Goal: Task Accomplishment & Management: Use online tool/utility

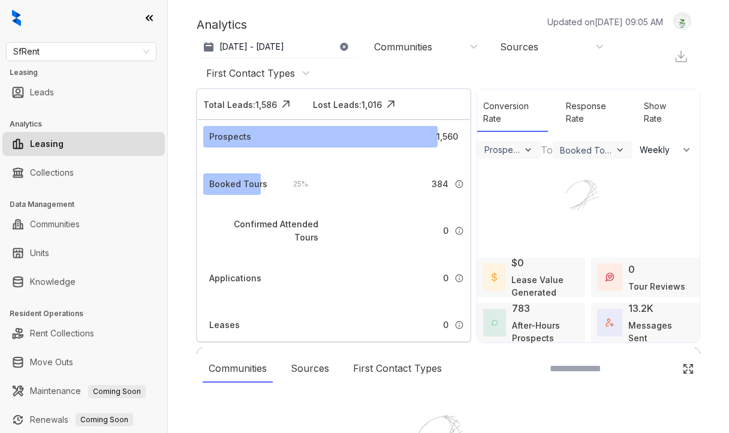
select select "******"
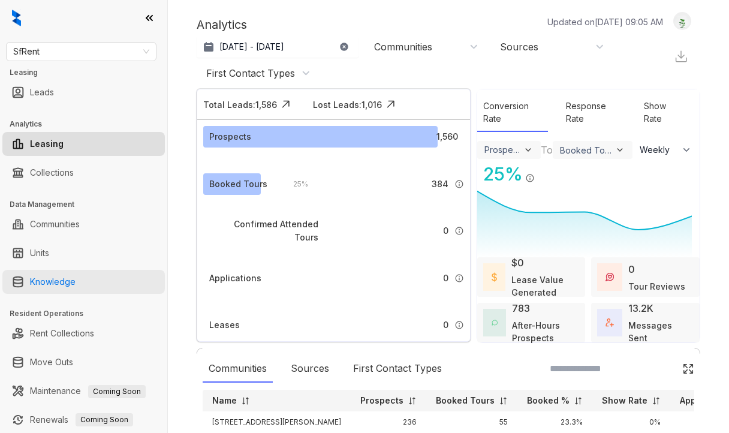
click at [38, 277] on link "Knowledge" at bounding box center [53, 282] width 46 height 24
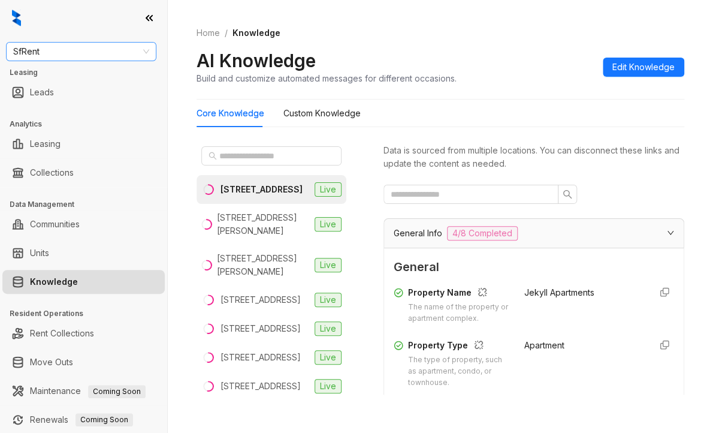
click at [81, 53] on span "SfRent" at bounding box center [81, 52] width 136 height 18
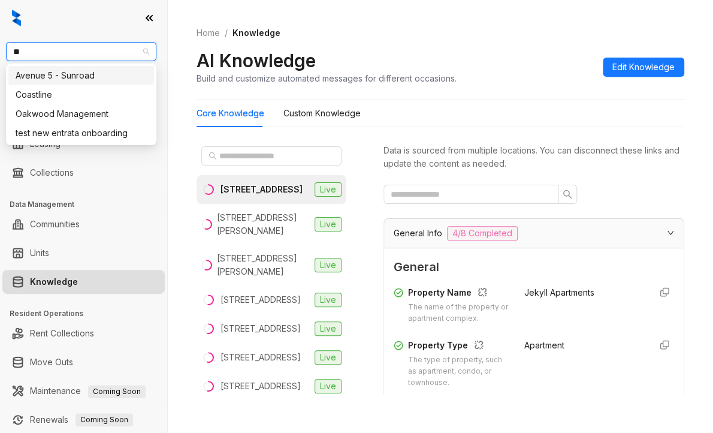
type input "***"
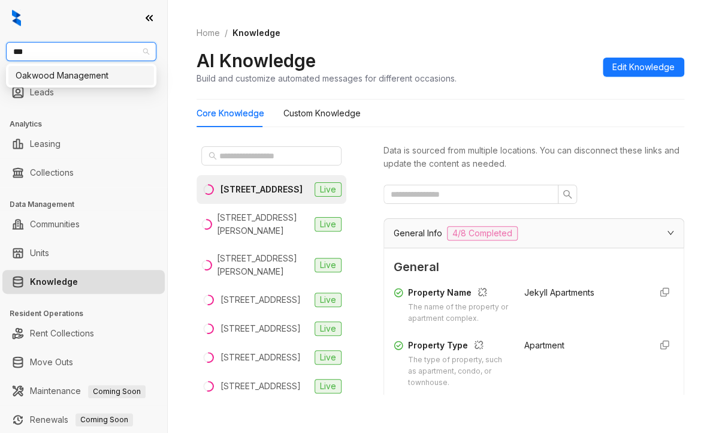
click at [30, 81] on div "Oakwood Management" at bounding box center [81, 75] width 131 height 13
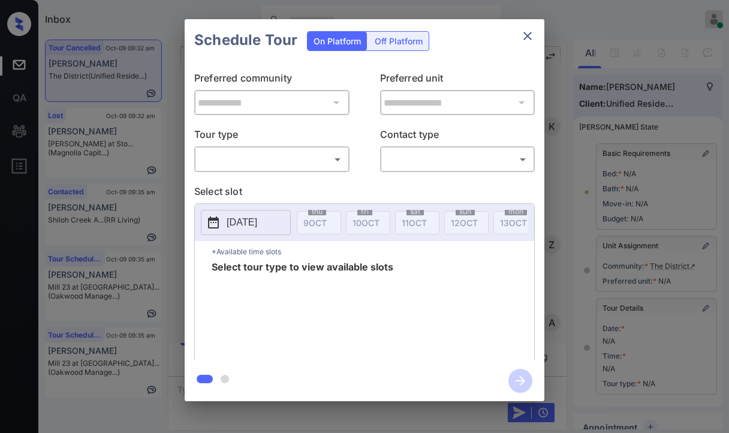
scroll to position [120, 0]
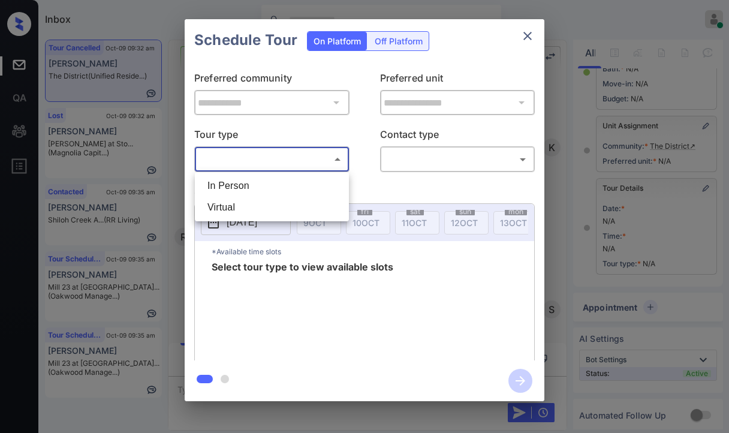
click at [249, 152] on body "Inbox Danielle Dela Cruz Online Set yourself offline Set yourself on break Prof…" at bounding box center [364, 216] width 729 height 433
click at [230, 185] on li "In Person" at bounding box center [272, 186] width 148 height 22
type input "********"
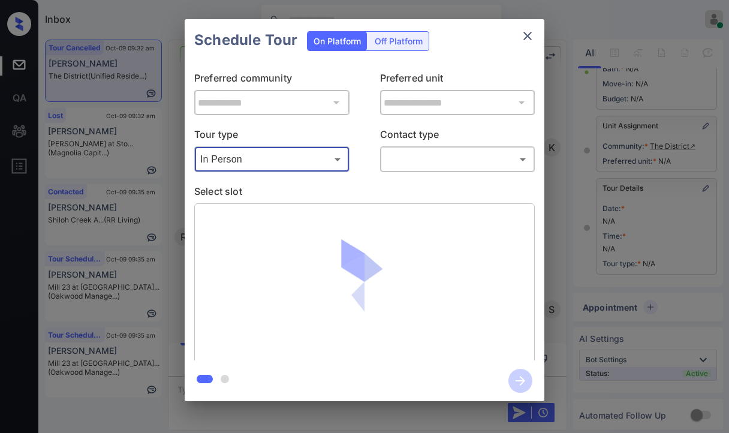
click at [423, 168] on body "Inbox Danielle Dela Cruz Online Set yourself offline Set yourself on break Prof…" at bounding box center [364, 216] width 729 height 433
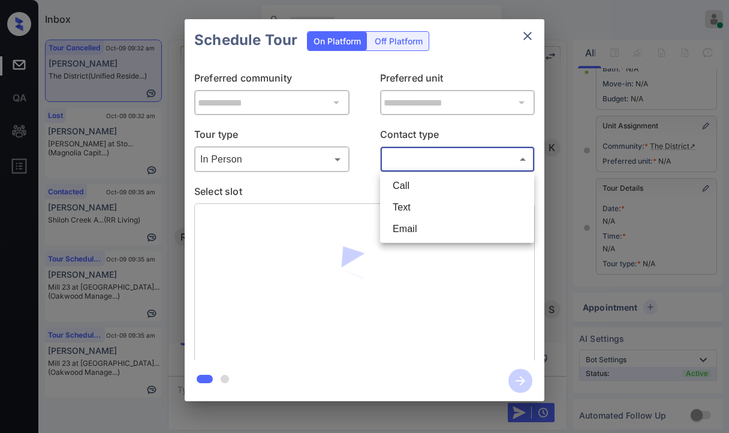
click at [357, 138] on div at bounding box center [364, 216] width 729 height 433
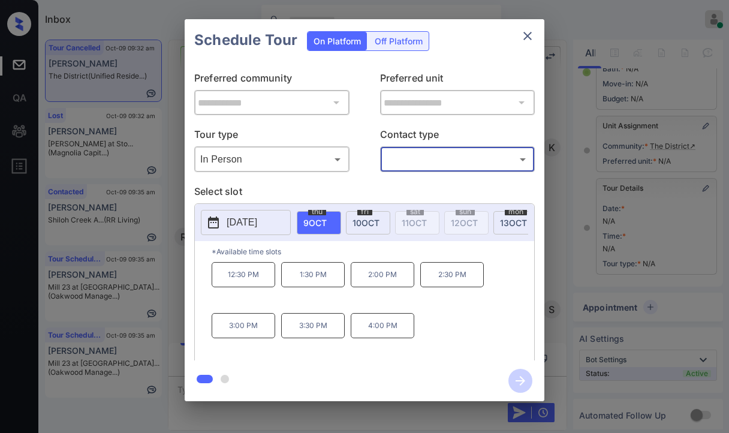
click at [376, 225] on span "10 OCT" at bounding box center [365, 223] width 27 height 10
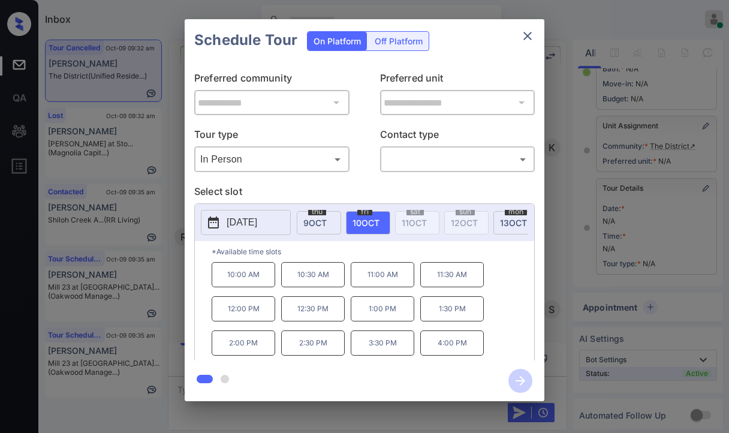
click at [526, 34] on icon "close" at bounding box center [527, 36] width 8 height 8
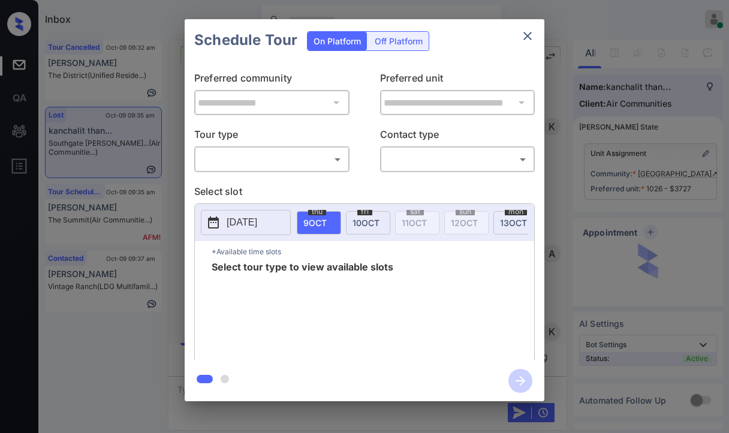
scroll to position [4212, 0]
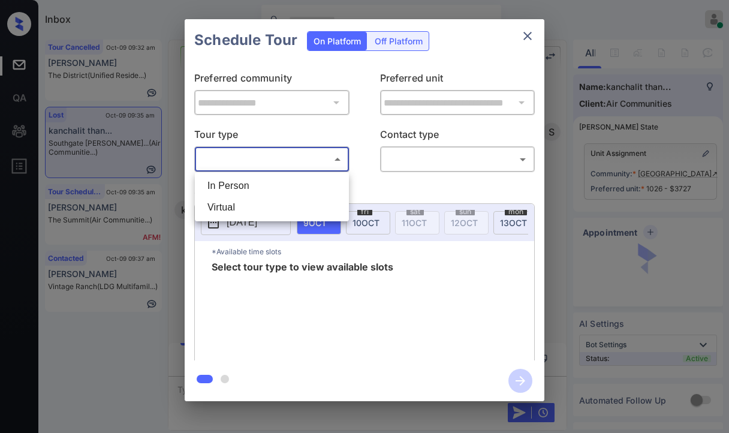
click at [274, 159] on body "Inbox [PERSON_NAME] [PERSON_NAME] Online Set yourself offline Set yourself on b…" at bounding box center [364, 216] width 729 height 433
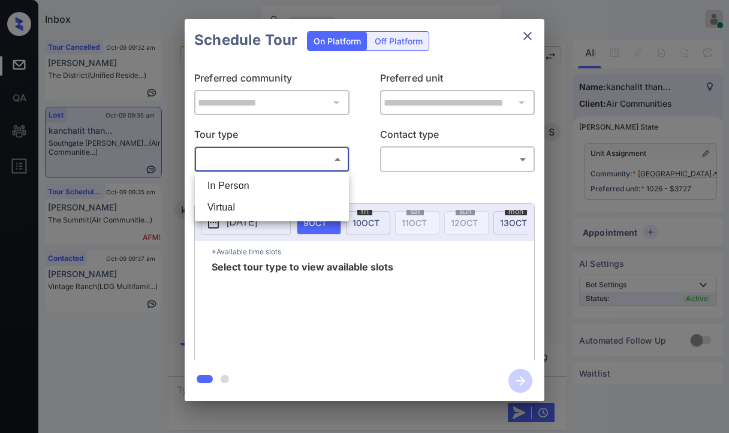
click at [239, 207] on li "Virtual" at bounding box center [272, 208] width 148 height 22
type input "*******"
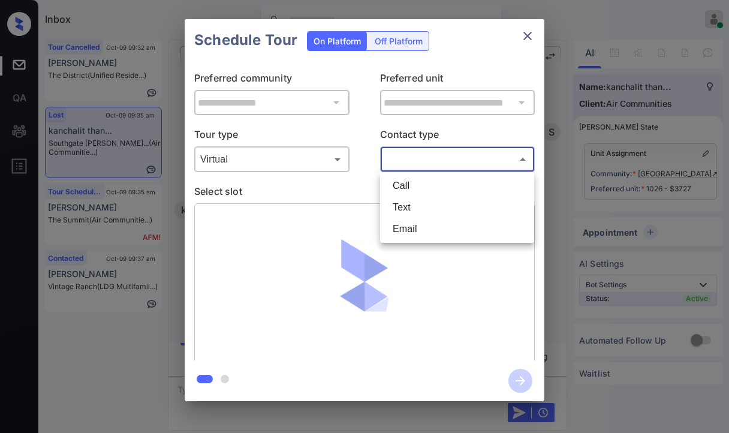
click at [455, 162] on body "Inbox Danielle Dela Cruz Online Set yourself offline Set yourself on break Prof…" at bounding box center [364, 216] width 729 height 433
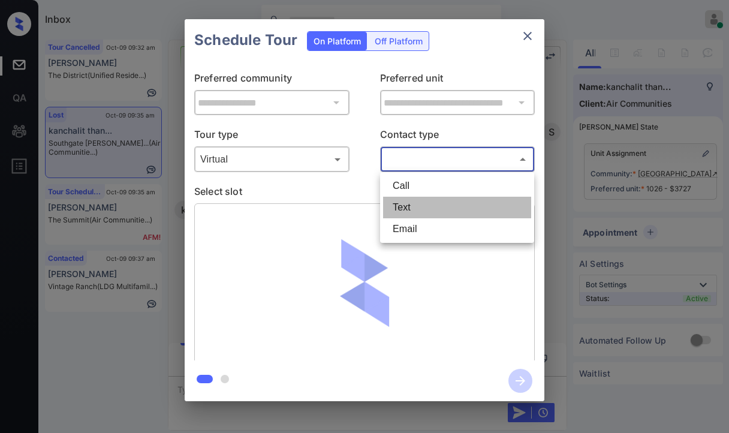
click at [417, 207] on li "Text" at bounding box center [457, 208] width 148 height 22
type input "****"
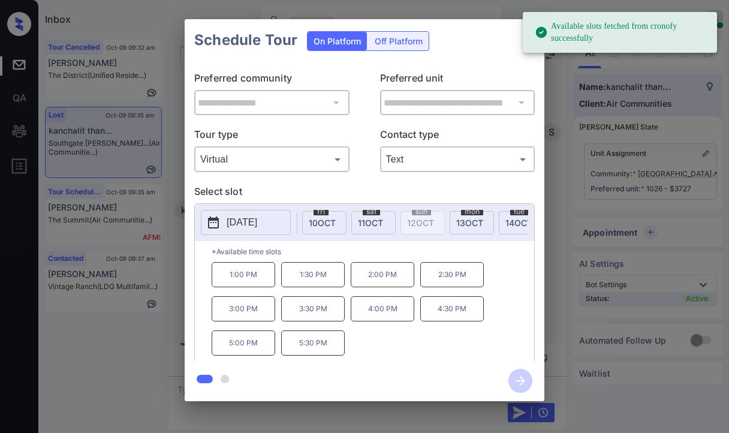
scroll to position [0, 48]
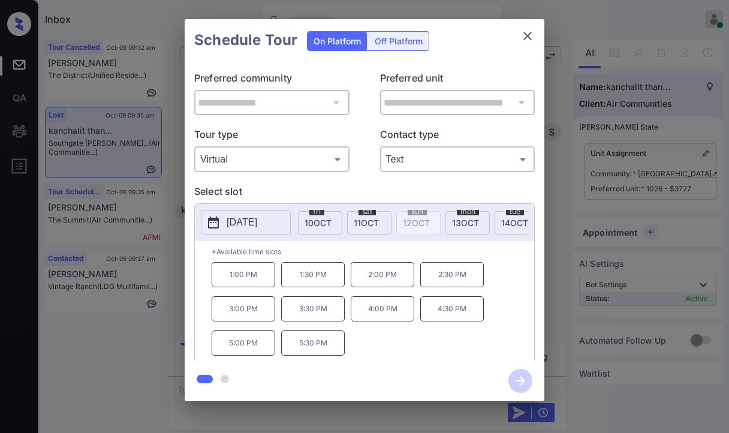
click at [170, 256] on div "**********" at bounding box center [364, 210] width 729 height 420
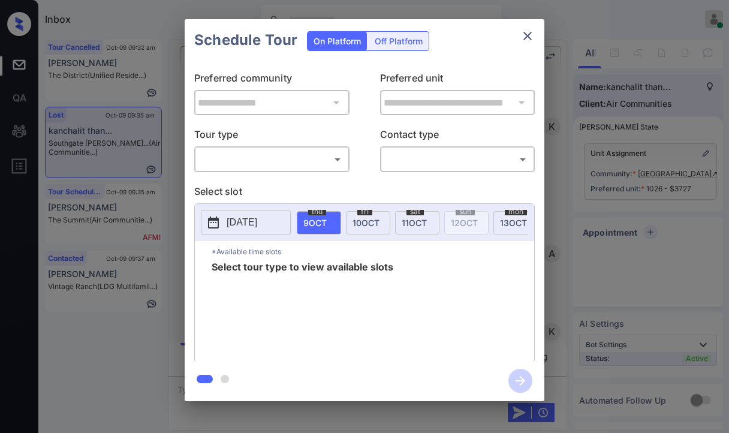
scroll to position [4212, 0]
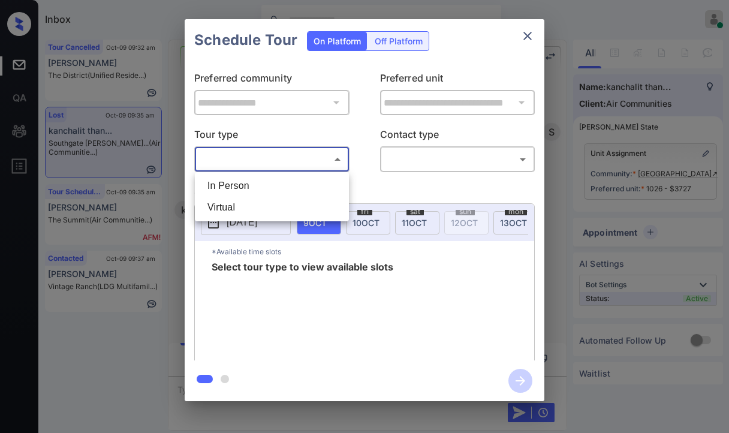
click at [283, 159] on body "Inbox [PERSON_NAME] [PERSON_NAME] Online Set yourself offline Set yourself on b…" at bounding box center [364, 216] width 729 height 433
click at [223, 203] on li "Virtual" at bounding box center [272, 208] width 148 height 22
type input "*******"
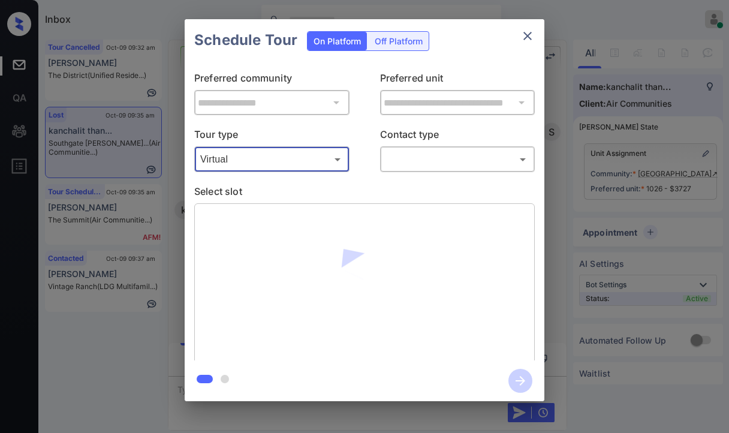
click at [421, 159] on body "Inbox Danielle Dela Cruz Online Set yourself offline Set yourself on break Prof…" at bounding box center [364, 216] width 729 height 433
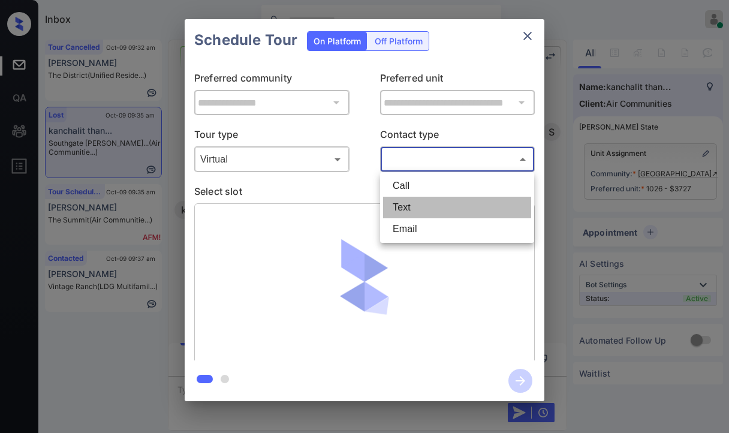
click at [410, 210] on li "Text" at bounding box center [457, 208] width 148 height 22
type input "****"
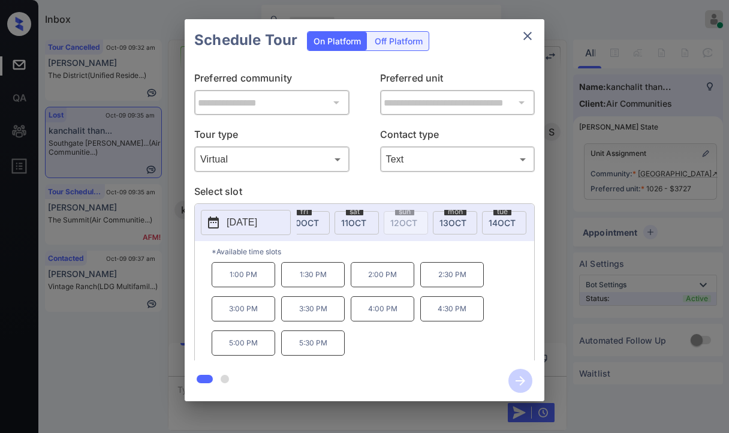
scroll to position [0, 72]
click at [167, 246] on div "**********" at bounding box center [364, 210] width 729 height 420
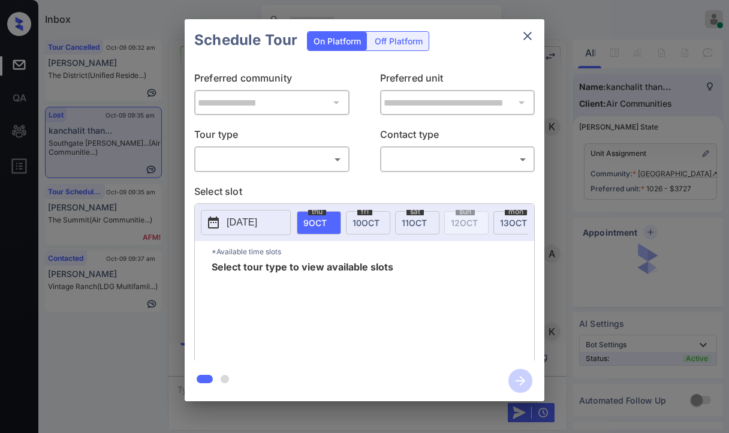
scroll to position [4212, 0]
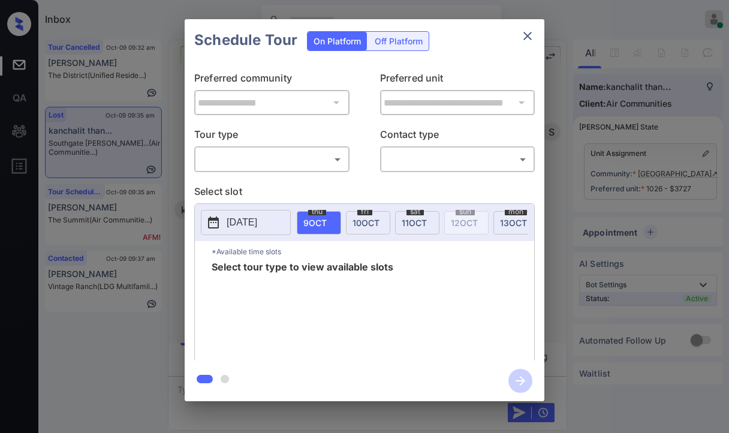
click at [283, 154] on body "Inbox [PERSON_NAME] [PERSON_NAME] Online Set yourself offline Set yourself on b…" at bounding box center [364, 216] width 729 height 433
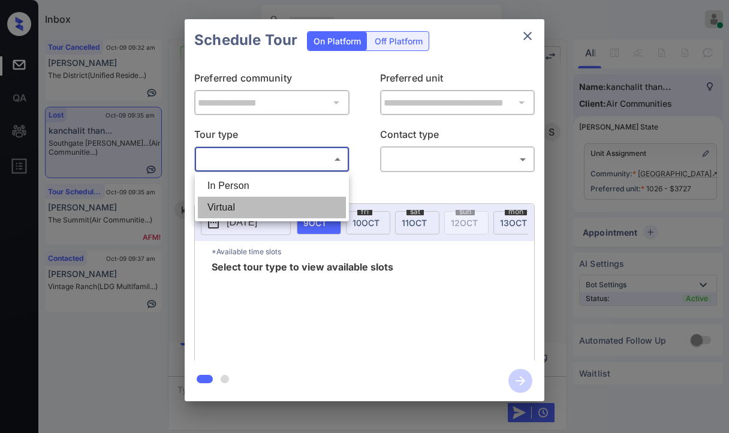
click at [235, 207] on li "Virtual" at bounding box center [272, 208] width 148 height 22
type input "*******"
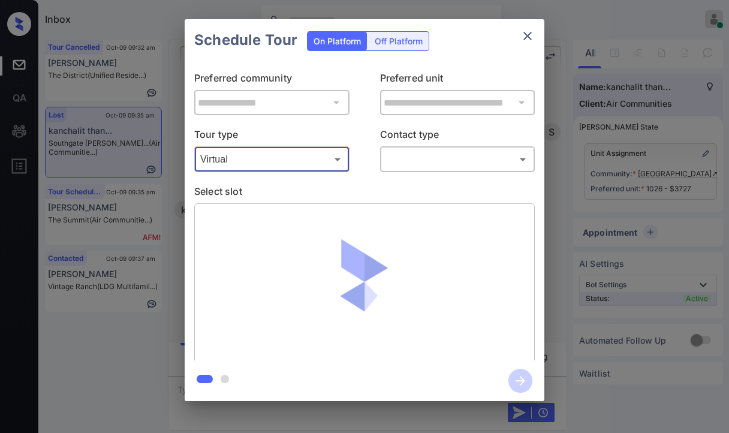
click at [433, 159] on body "Inbox [PERSON_NAME] [PERSON_NAME] Online Set yourself offline Set yourself on b…" at bounding box center [364, 216] width 729 height 433
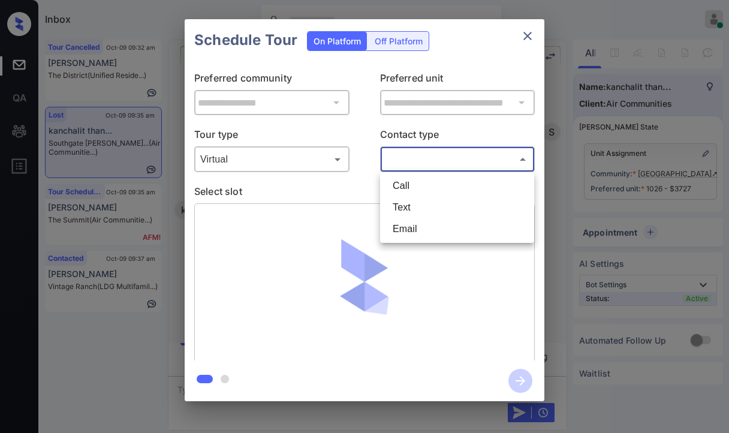
click at [418, 207] on li "Text" at bounding box center [457, 208] width 148 height 22
type input "****"
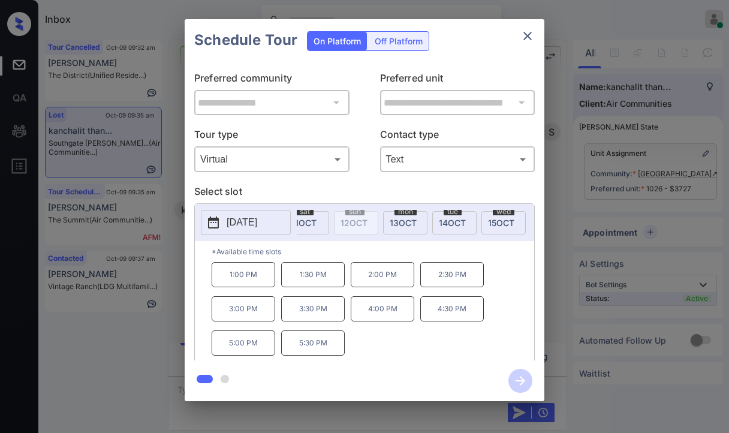
scroll to position [0, 120]
click at [437, 222] on span "14 OCT" at bounding box center [442, 223] width 27 height 10
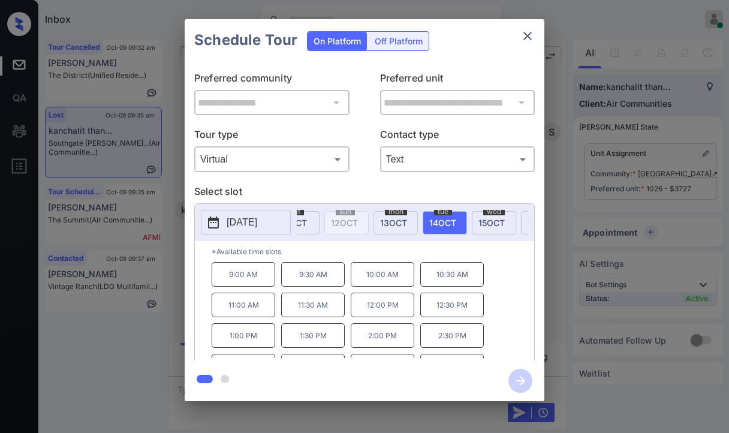
click at [386, 278] on p "10:00 AM" at bounding box center [383, 274] width 64 height 25
click at [177, 174] on div "**********" at bounding box center [364, 210] width 729 height 420
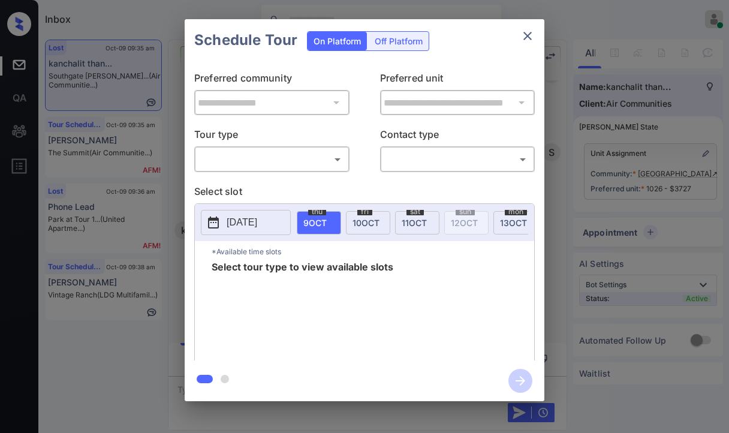
click at [300, 164] on body "Inbox [PERSON_NAME] [PERSON_NAME] Online Set yourself offline Set yourself on b…" at bounding box center [364, 216] width 729 height 433
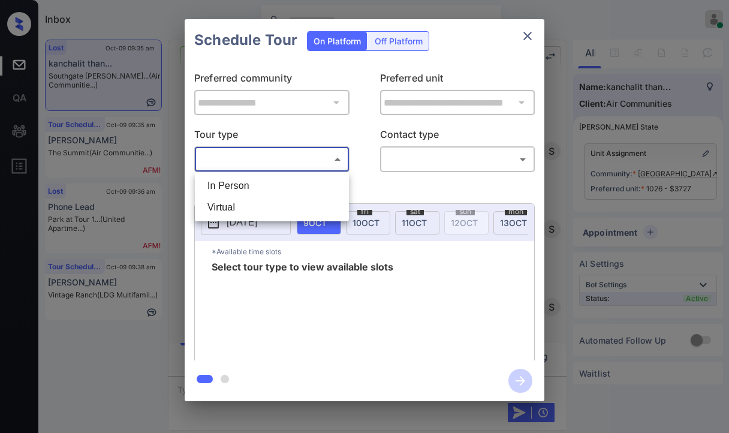
scroll to position [4453, 0]
click at [228, 203] on li "Virtual" at bounding box center [272, 208] width 148 height 22
type input "*******"
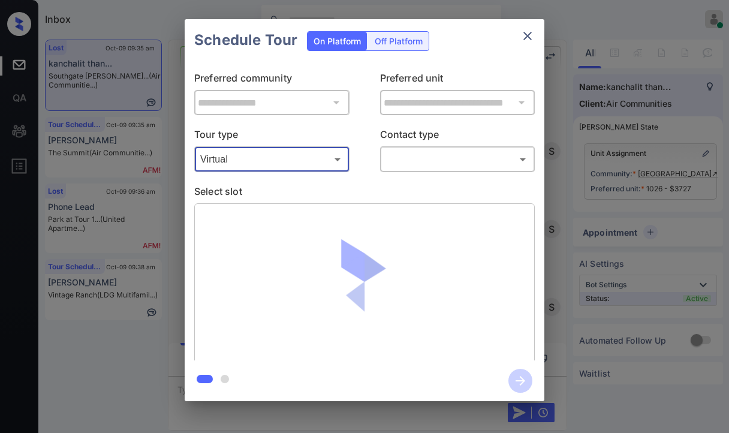
click at [440, 159] on body "Inbox [PERSON_NAME] [PERSON_NAME] Online Set yourself offline Set yourself on b…" at bounding box center [364, 216] width 729 height 433
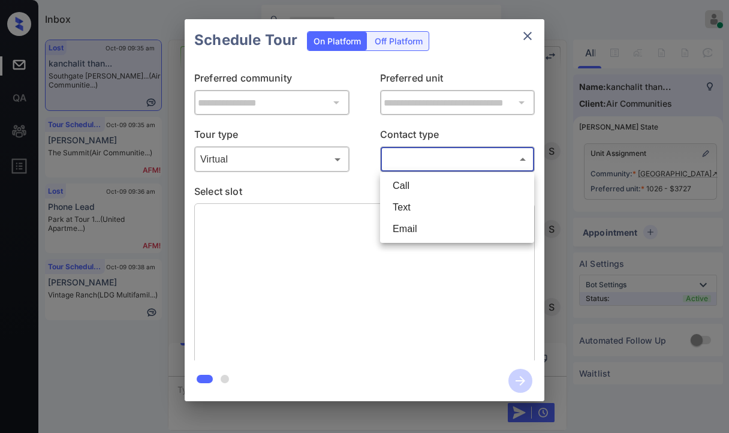
click at [421, 207] on li "Text" at bounding box center [457, 208] width 148 height 22
type input "****"
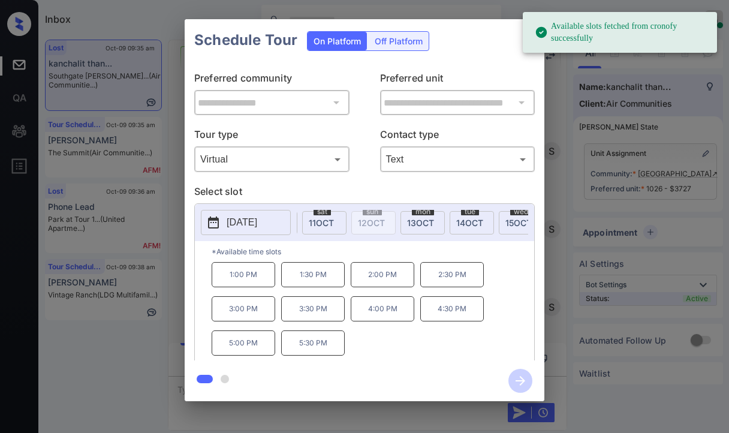
scroll to position [0, 96]
click at [476, 219] on span "14 OCT" at bounding box center [466, 223] width 27 height 10
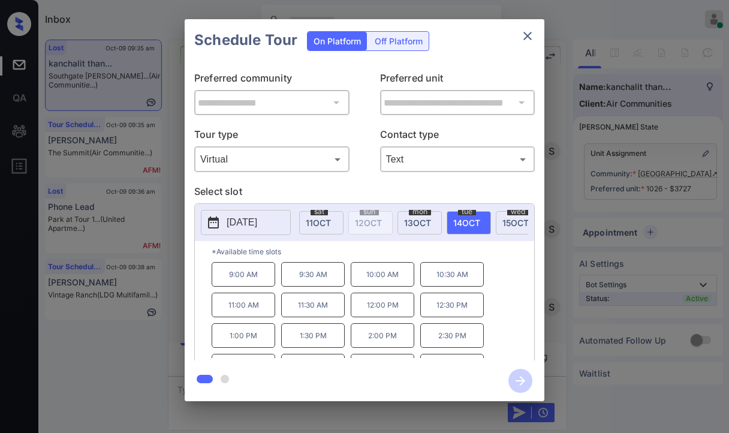
click at [371, 281] on p "10:00 AM" at bounding box center [383, 274] width 64 height 25
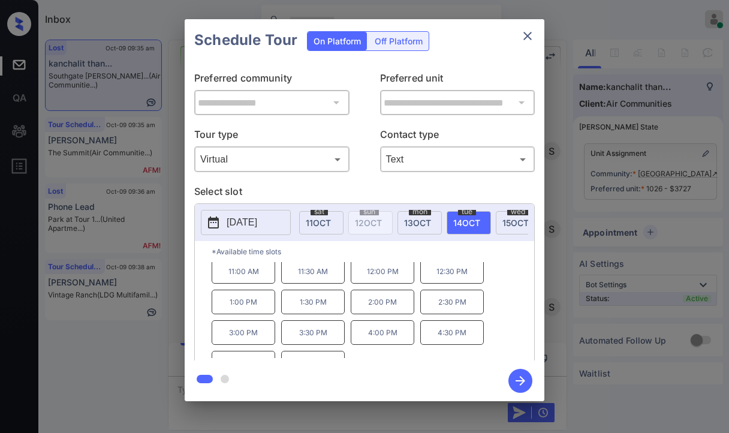
scroll to position [50, 0]
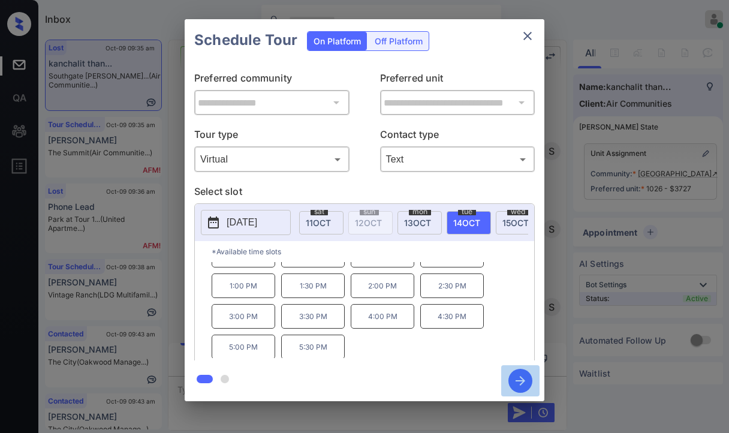
click at [522, 377] on icon "button" at bounding box center [520, 381] width 24 height 24
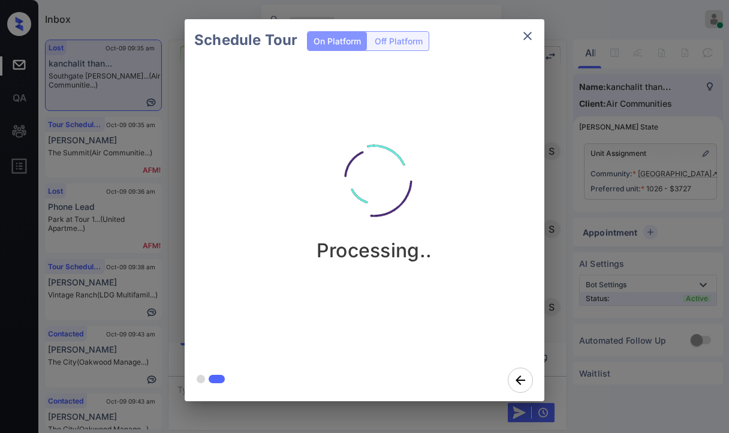
click at [170, 168] on div "Schedule Tour On Platform Off Platform Processing.." at bounding box center [364, 210] width 729 height 420
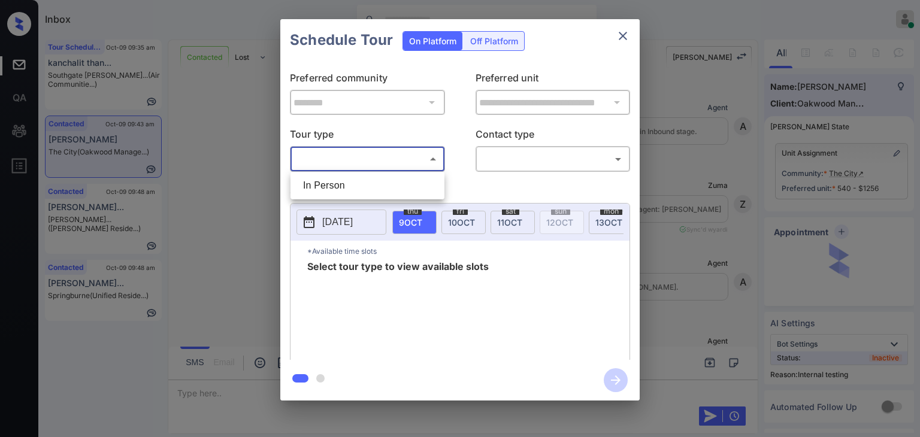
scroll to position [1913, 0]
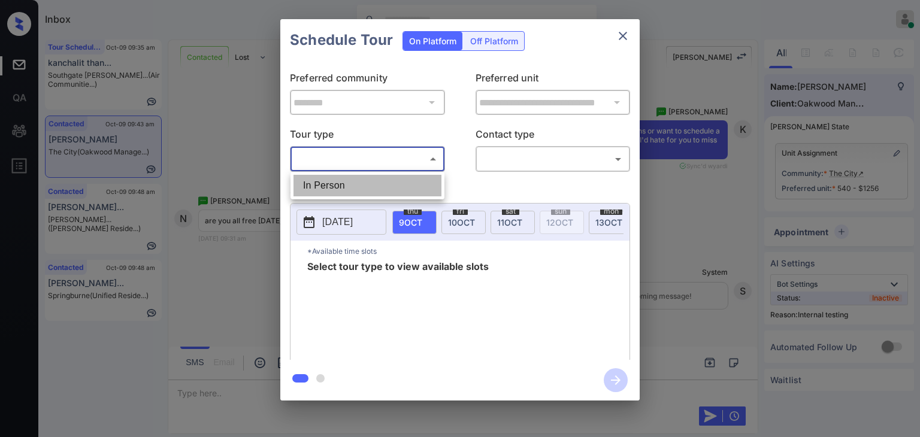
click at [324, 184] on li "In Person" at bounding box center [368, 186] width 148 height 22
type input "********"
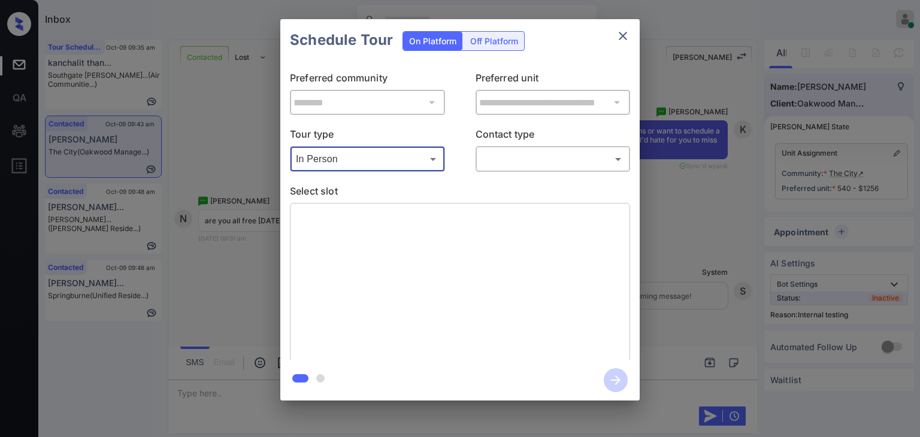
click at [217, 171] on div "**********" at bounding box center [460, 210] width 920 height 420
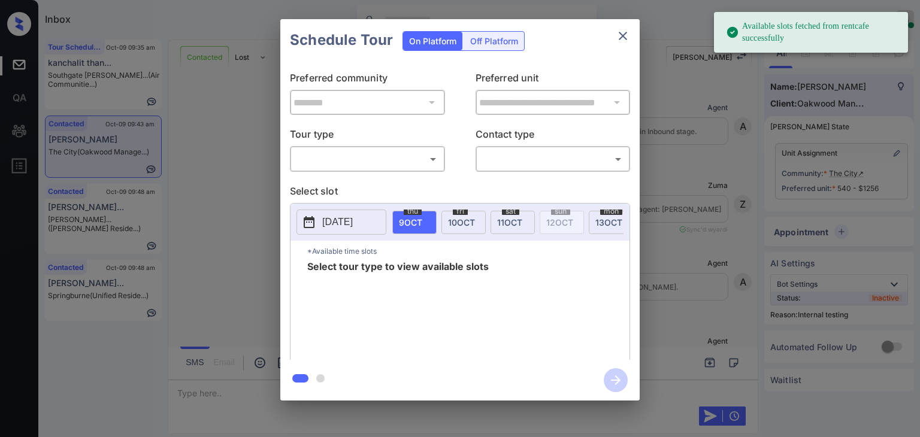
scroll to position [2153, 0]
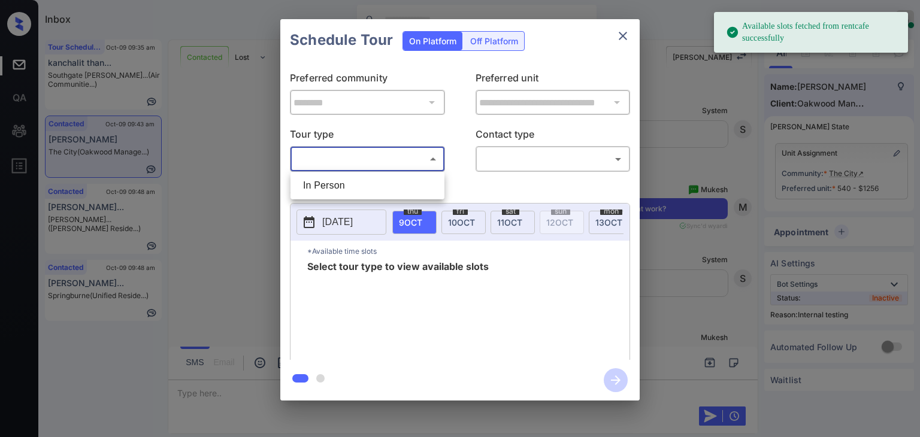
click at [320, 155] on body "Available slots fetched from rentcafe successfully Inbox [PERSON_NAME] [PERSON_…" at bounding box center [460, 218] width 920 height 437
click at [321, 176] on li "In Person" at bounding box center [368, 186] width 148 height 22
type input "********"
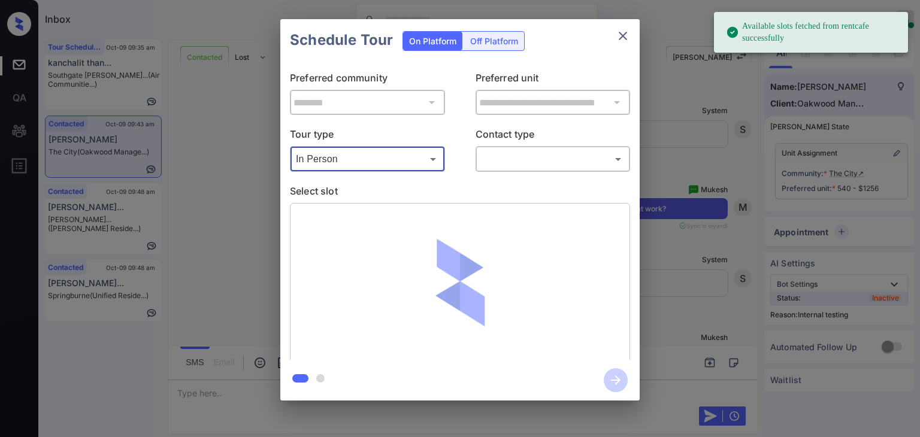
click at [514, 158] on body "Available slots fetched from rentcafe successfully Inbox Danielle Dela Cruz Onl…" at bounding box center [460, 218] width 920 height 437
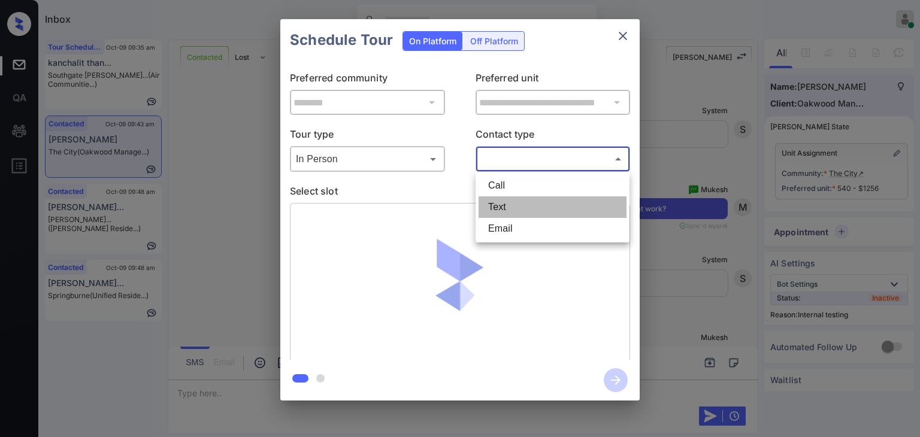
click at [499, 203] on li "Text" at bounding box center [553, 208] width 148 height 22
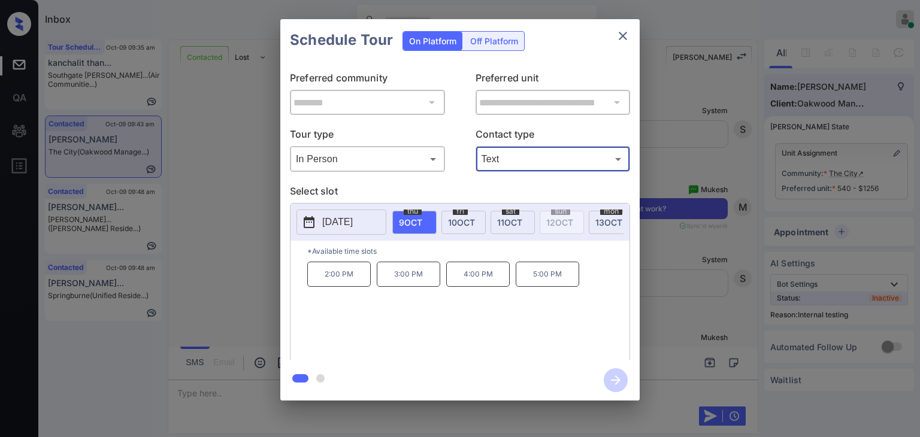
type input "****"
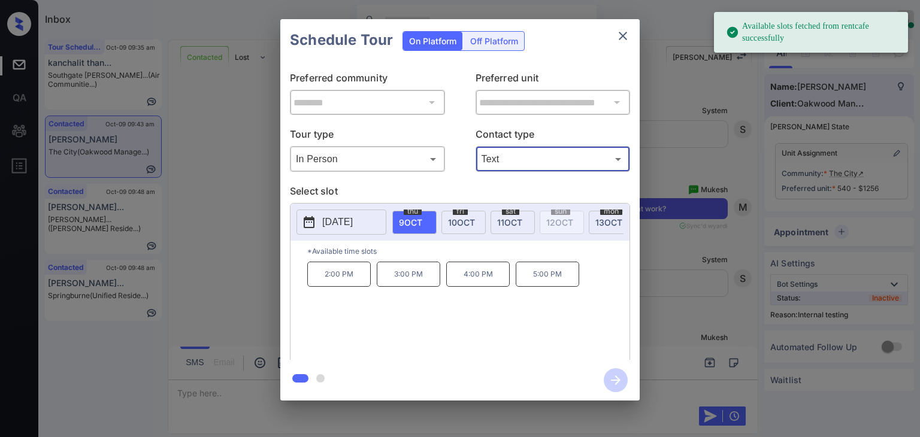
click at [464, 219] on span "[DATE]" at bounding box center [461, 223] width 27 height 10
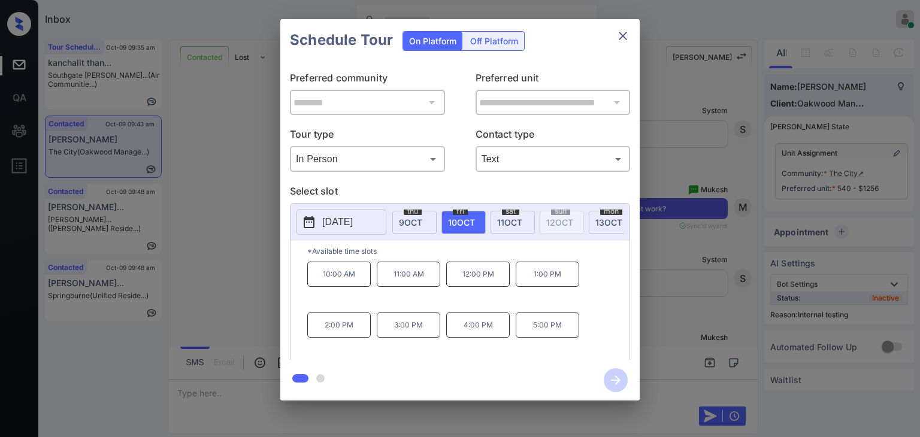
click at [243, 187] on div "**********" at bounding box center [460, 210] width 920 height 420
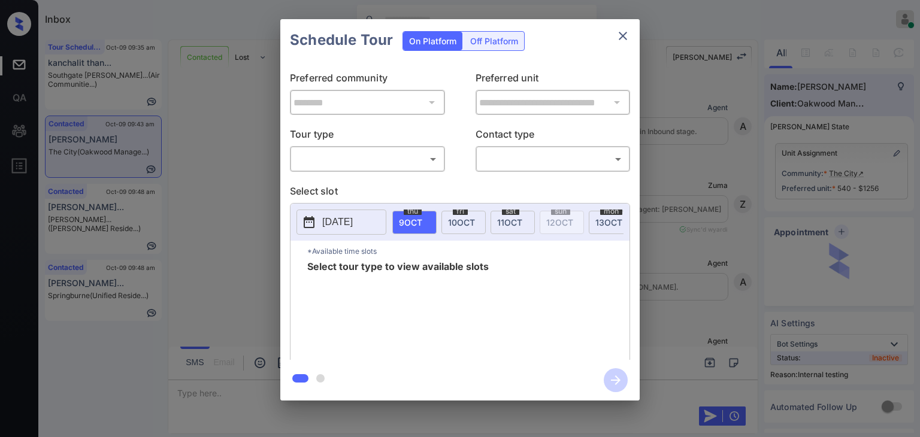
scroll to position [2093, 0]
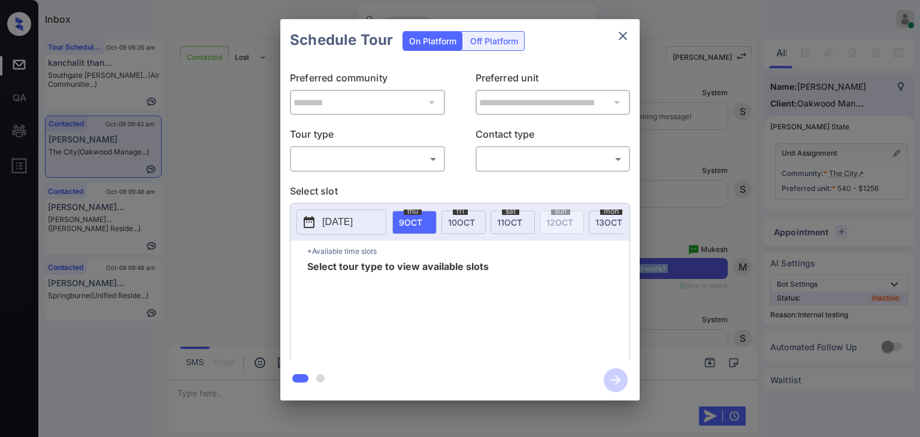
click at [325, 157] on body "Inbox [PERSON_NAME] [PERSON_NAME] Online Set yourself offline Set yourself on b…" at bounding box center [460, 218] width 920 height 437
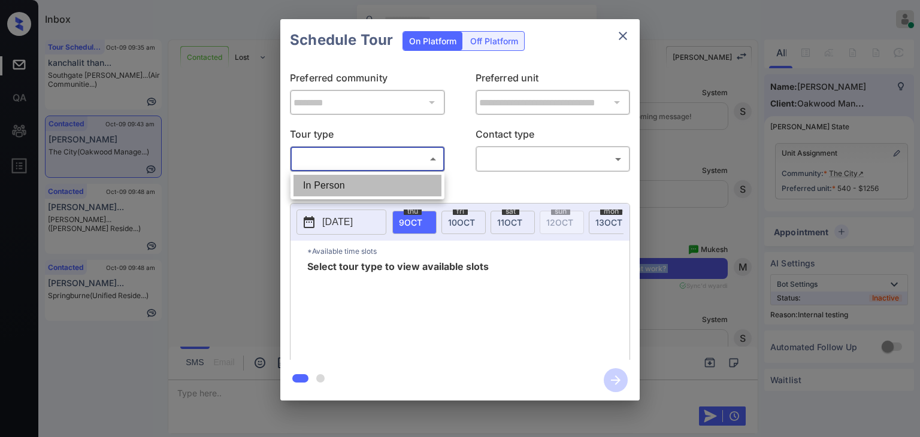
click at [322, 183] on li "In Person" at bounding box center [368, 186] width 148 height 22
type input "********"
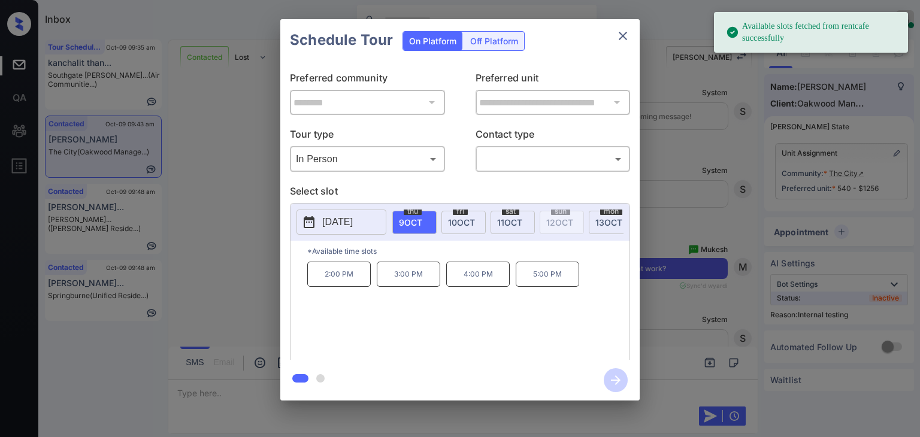
click at [461, 220] on span "[DATE]" at bounding box center [461, 223] width 27 height 10
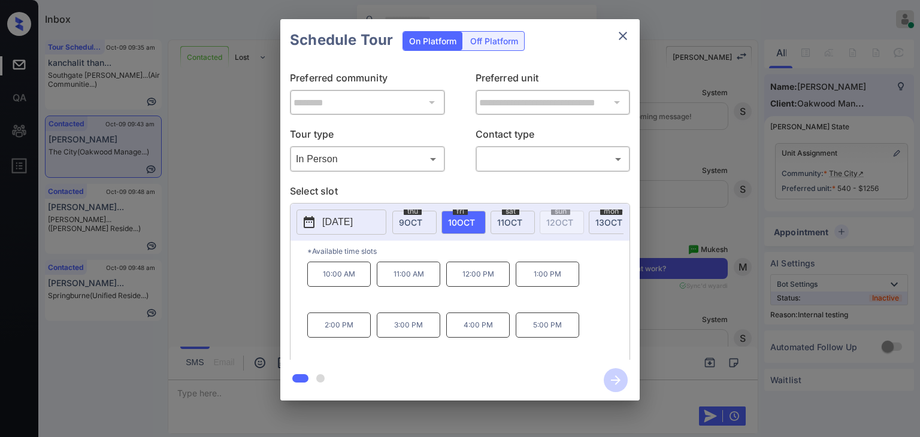
click at [207, 233] on div "**********" at bounding box center [460, 210] width 920 height 420
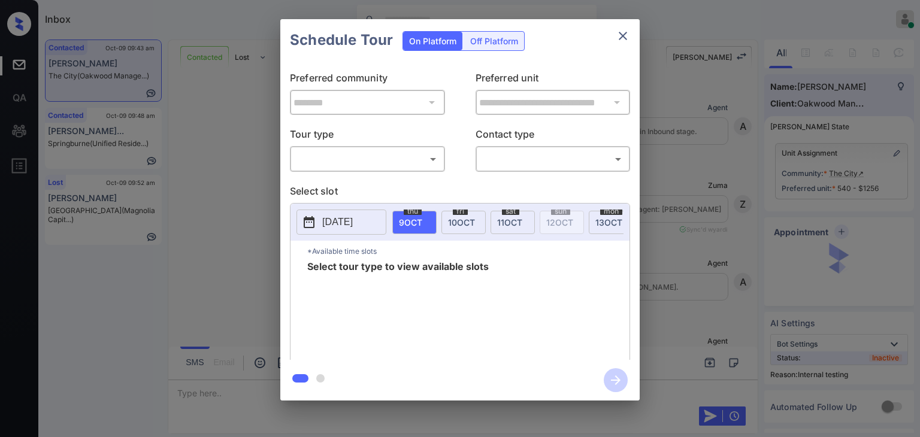
scroll to position [1913, 0]
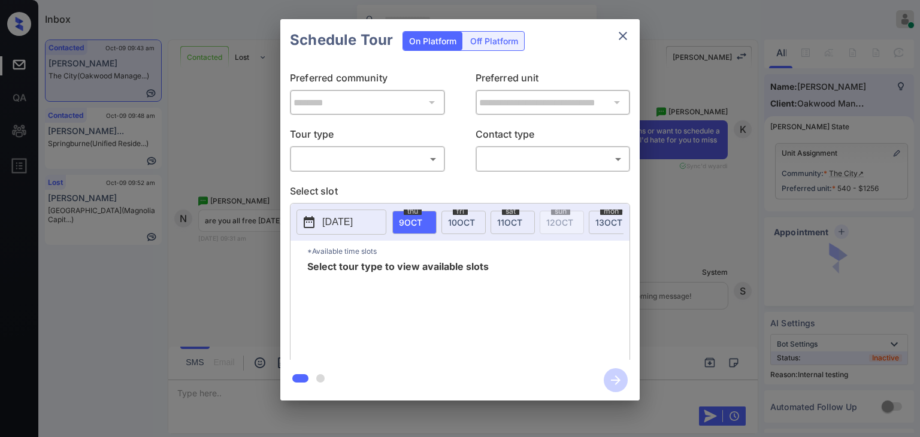
click at [369, 158] on body "Inbox Danielle Dela Cruz Online Set yourself offline Set yourself on break Prof…" at bounding box center [460, 218] width 920 height 437
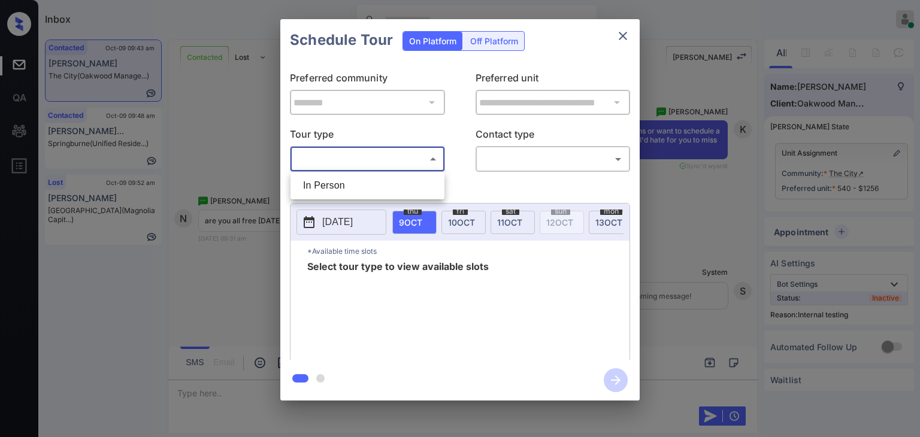
click at [343, 182] on li "In Person" at bounding box center [368, 186] width 148 height 22
type input "********"
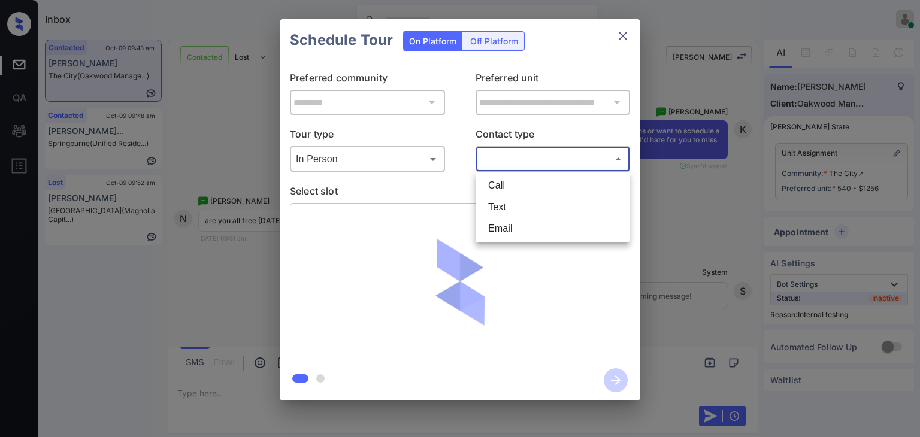
click at [549, 157] on body "Inbox Danielle Dela Cruz Online Set yourself offline Set yourself on break Prof…" at bounding box center [460, 218] width 920 height 437
click at [508, 206] on li "Text" at bounding box center [553, 208] width 148 height 22
type input "****"
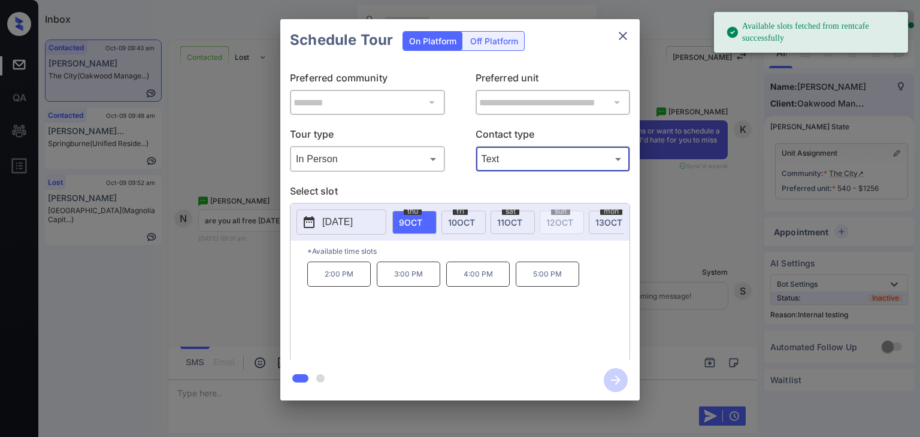
click at [461, 219] on span "[DATE]" at bounding box center [461, 223] width 27 height 10
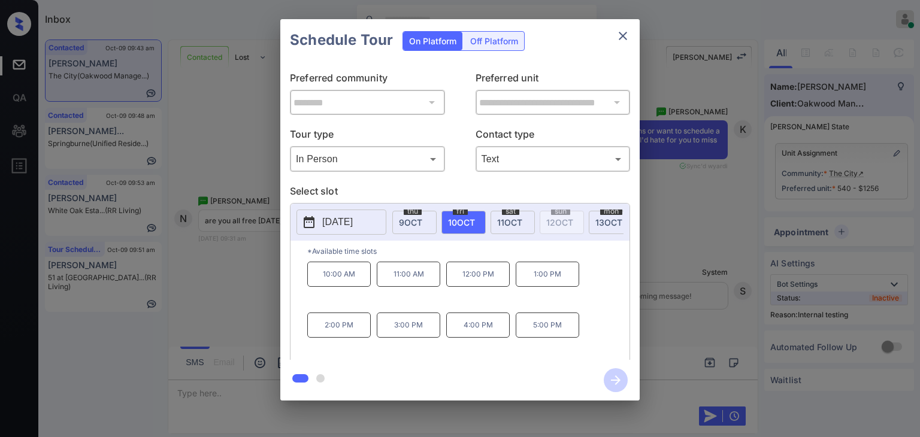
click at [334, 327] on p "2:00 PM" at bounding box center [339, 325] width 64 height 25
click at [618, 379] on icon "button" at bounding box center [616, 381] width 10 height 10
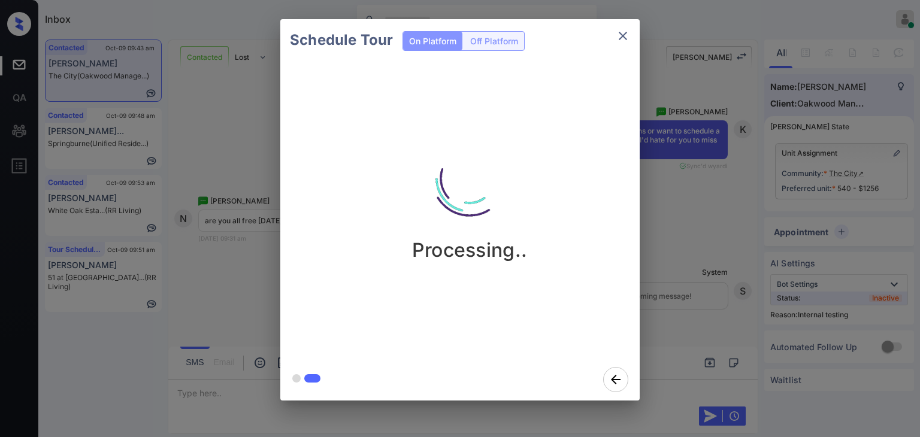
click at [223, 274] on div "Schedule Tour On Platform Off Platform Processing.." at bounding box center [460, 210] width 920 height 420
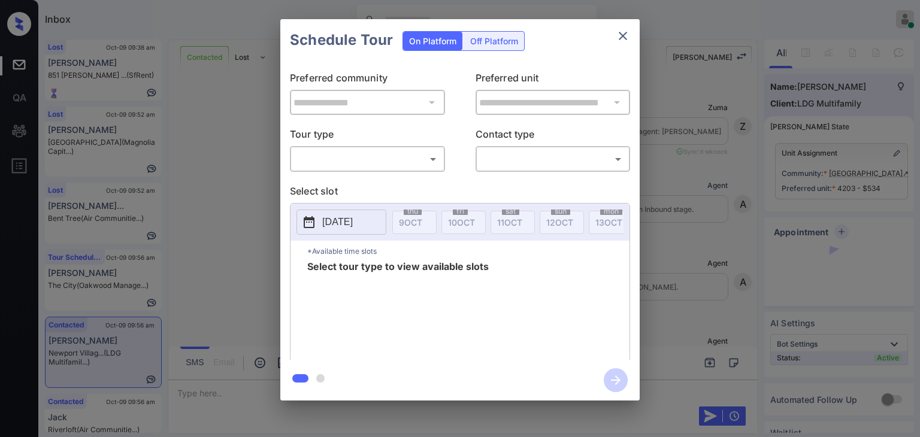
scroll to position [1510, 0]
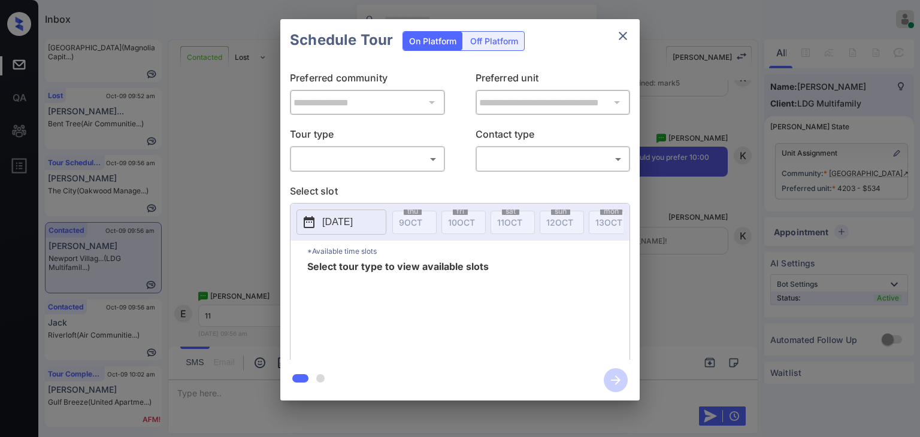
click at [251, 187] on div "**********" at bounding box center [460, 210] width 920 height 420
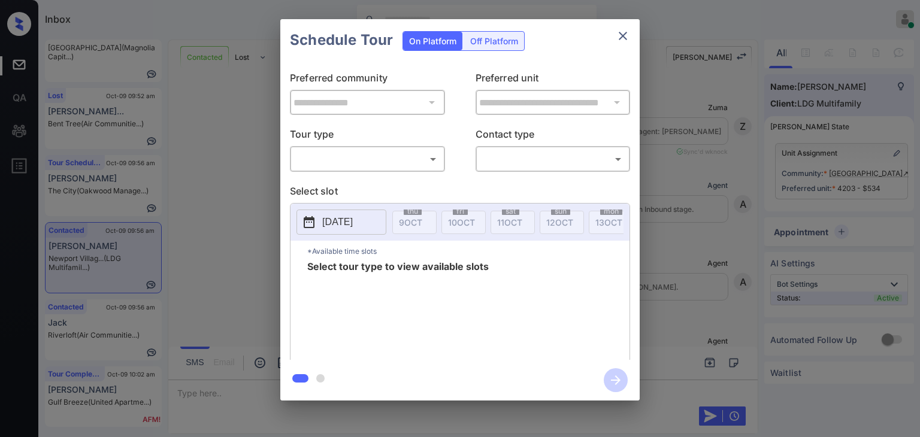
scroll to position [1510, 0]
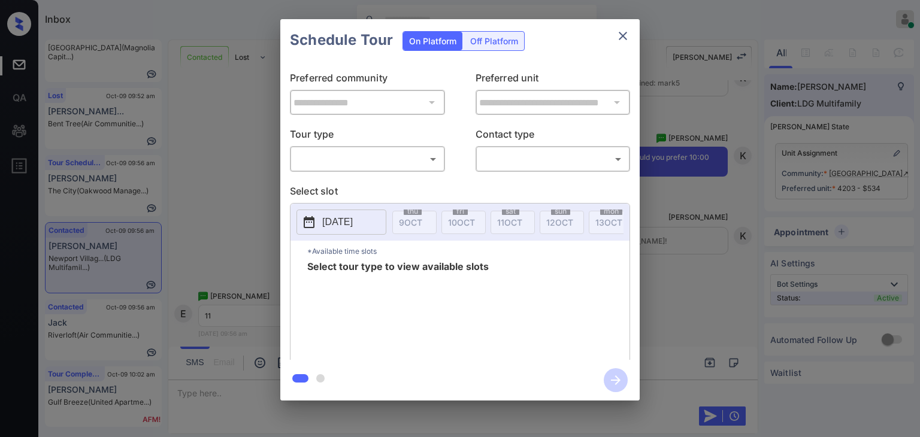
click at [253, 176] on div "**********" at bounding box center [460, 210] width 920 height 420
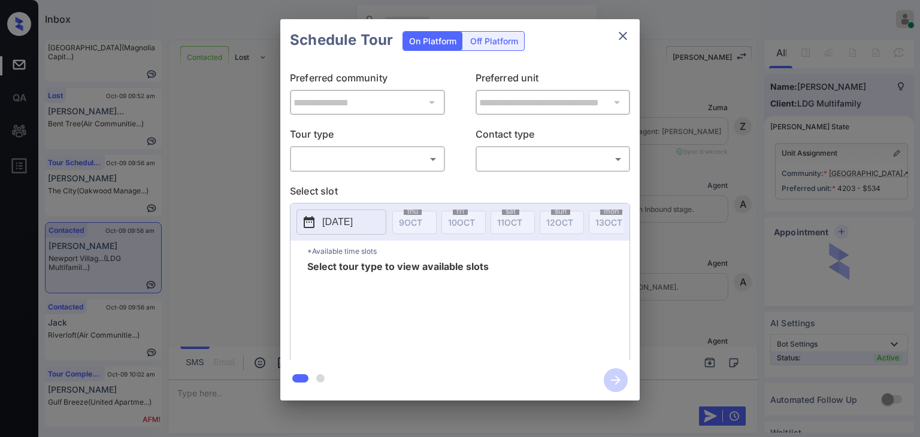
scroll to position [1750, 0]
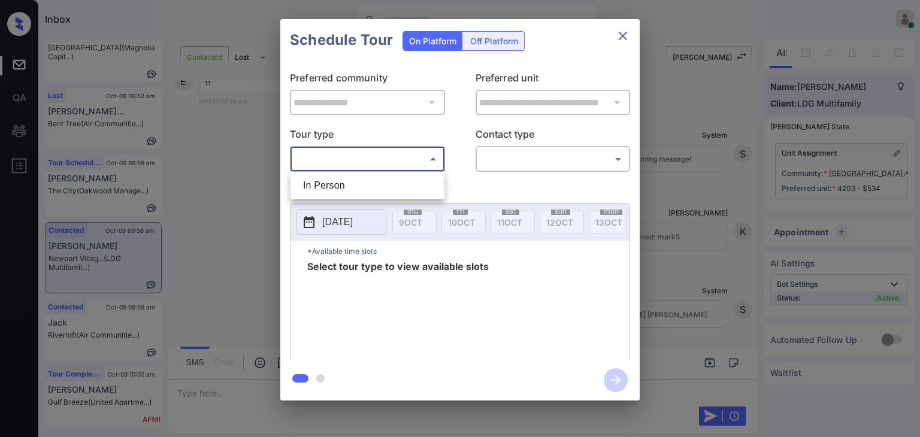
click at [374, 152] on body "Inbox [PERSON_NAME] [PERSON_NAME] Online Set yourself offline Set yourself on b…" at bounding box center [460, 218] width 920 height 437
click at [349, 183] on li "In Person" at bounding box center [368, 186] width 148 height 22
type input "********"
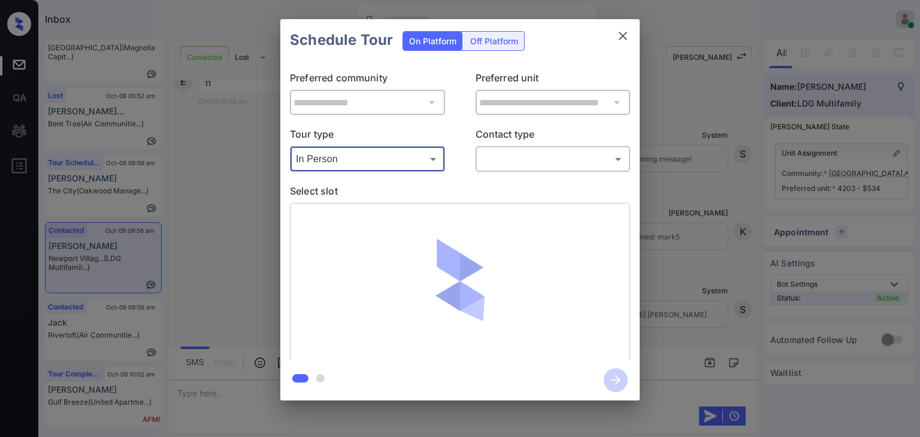
click at [514, 156] on body "Inbox [PERSON_NAME] [PERSON_NAME] Online Set yourself offline Set yourself on b…" at bounding box center [460, 218] width 920 height 437
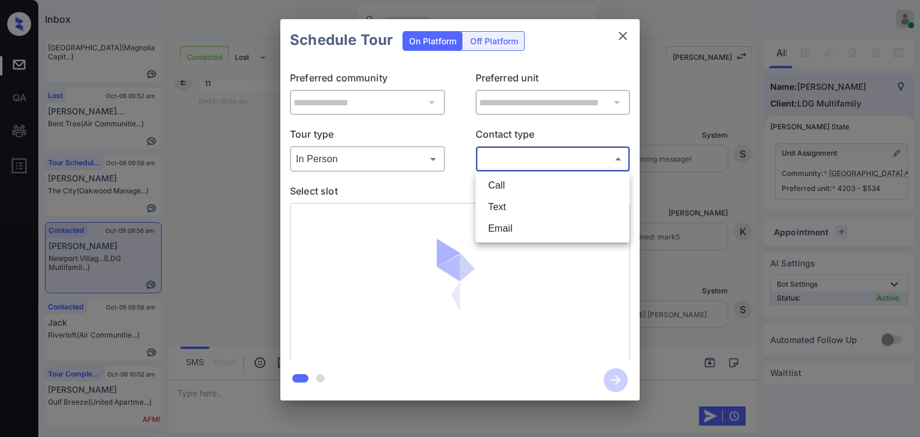
click at [499, 207] on li "Text" at bounding box center [553, 208] width 148 height 22
type input "****"
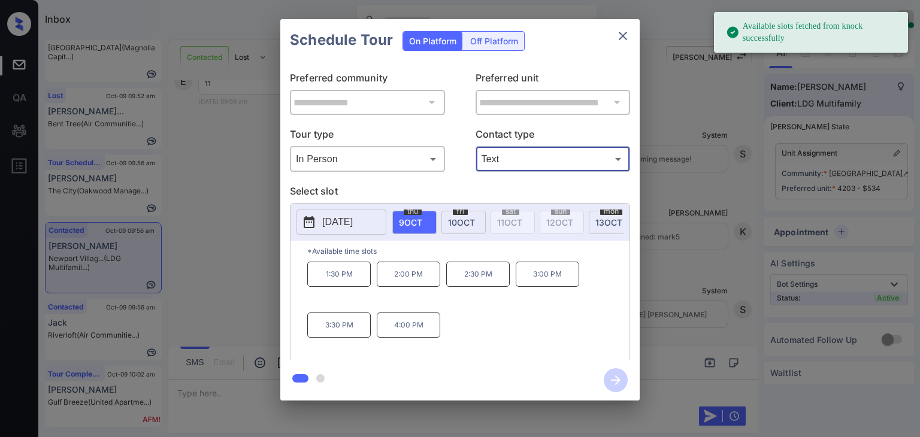
click at [336, 224] on p "2025-10-09" at bounding box center [337, 222] width 31 height 14
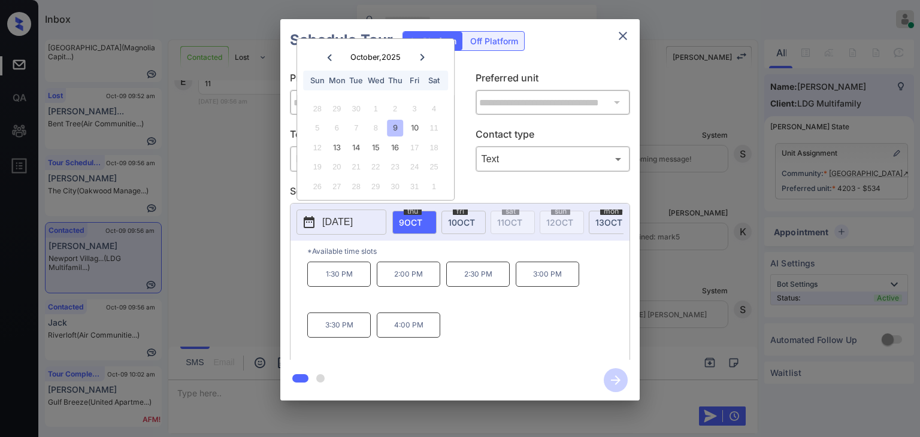
click at [431, 127] on div "11" at bounding box center [434, 128] width 16 height 16
click at [238, 157] on div "**********" at bounding box center [460, 210] width 920 height 420
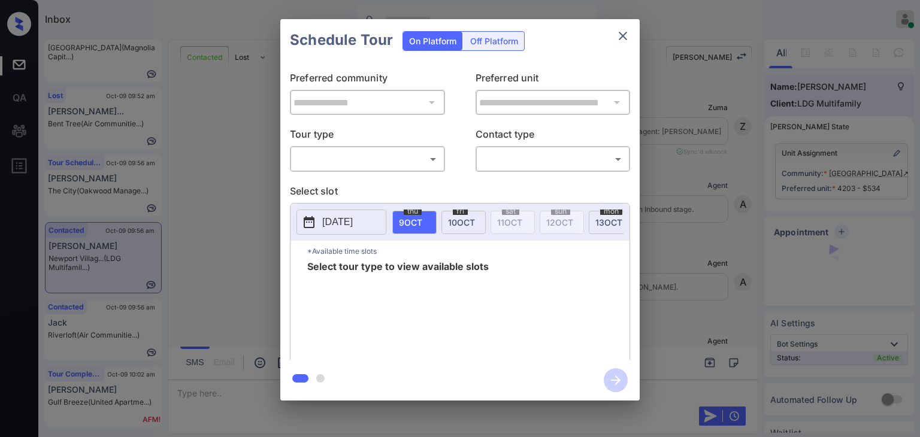
scroll to position [1390, 0]
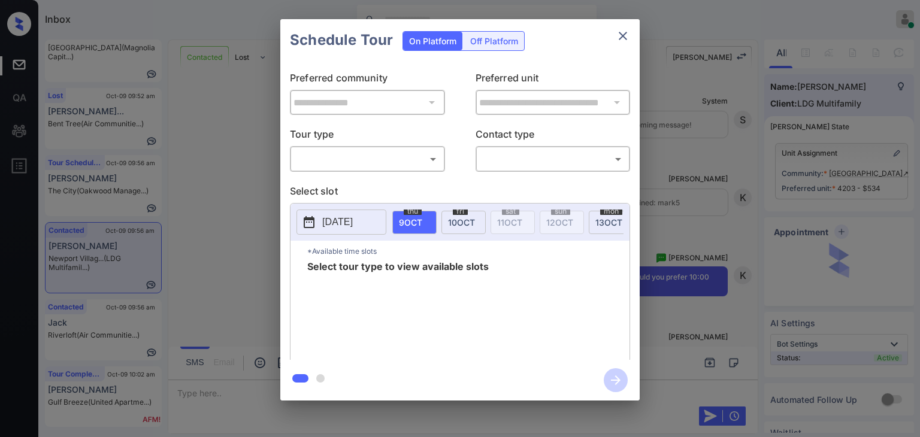
click at [324, 154] on body "Inbox Danielle Dela Cruz Online Set yourself offline Set yourself on break Prof…" at bounding box center [460, 218] width 920 height 437
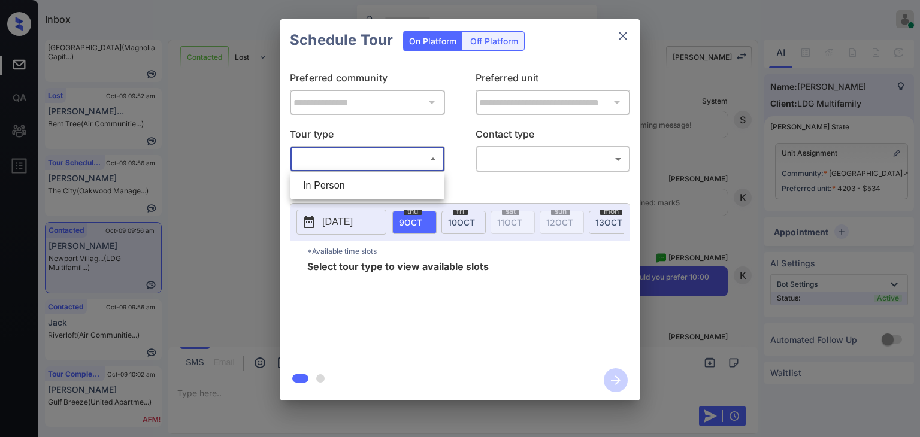
click at [322, 180] on li "In Person" at bounding box center [368, 186] width 148 height 22
type input "********"
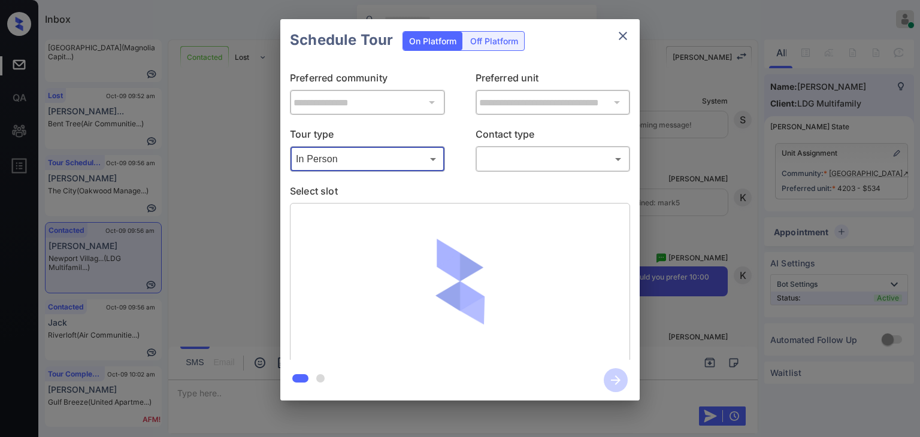
click at [505, 165] on body "Inbox Danielle Dela Cruz Online Set yourself offline Set yourself on break Prof…" at bounding box center [460, 218] width 920 height 437
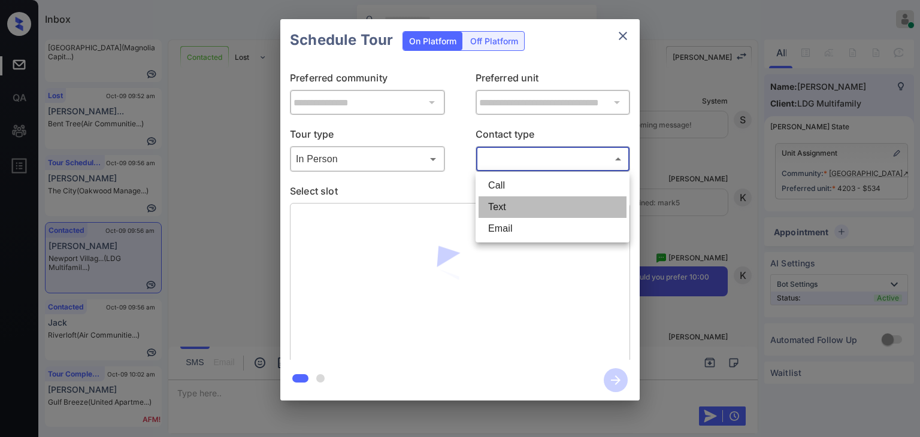
click at [502, 205] on li "Text" at bounding box center [553, 208] width 148 height 22
type input "****"
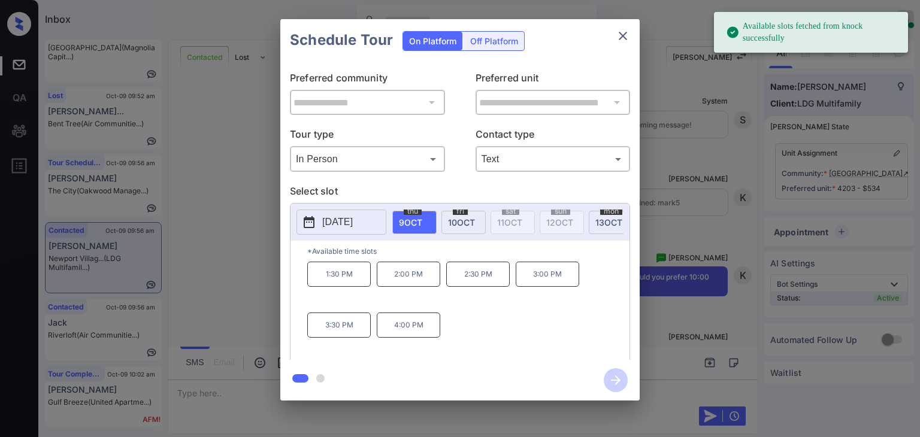
click at [599, 221] on span "13 OCT" at bounding box center [609, 223] width 27 height 10
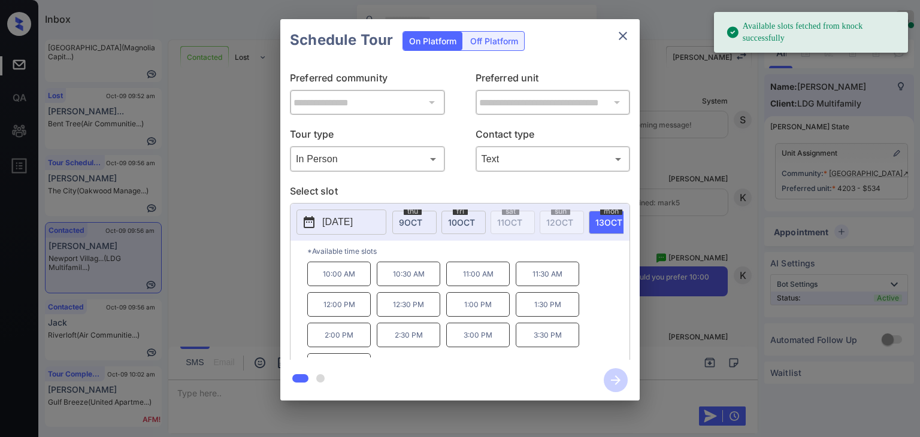
click at [479, 278] on p "11:00 AM" at bounding box center [478, 274] width 64 height 25
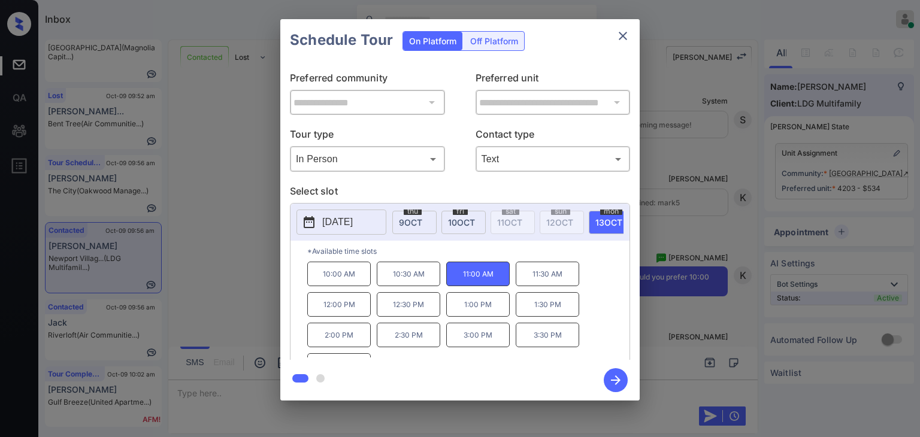
click at [618, 379] on icon "button" at bounding box center [616, 381] width 10 height 10
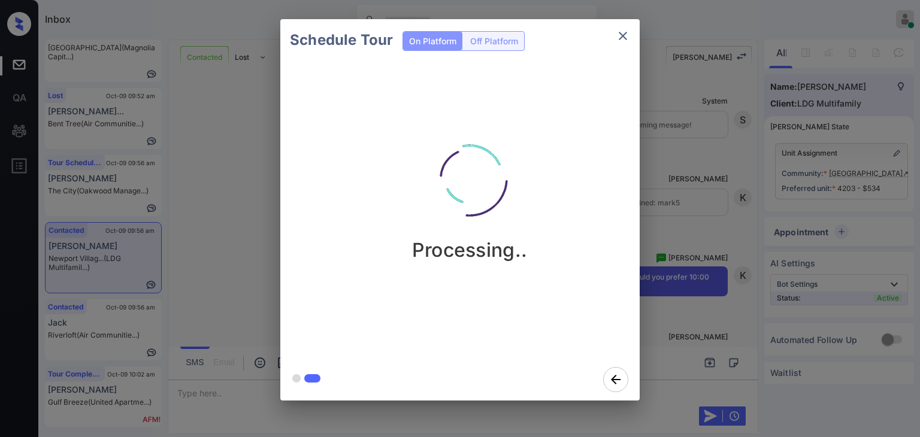
click at [210, 202] on div "Schedule Tour On Platform Off Platform Processing.." at bounding box center [460, 210] width 920 height 420
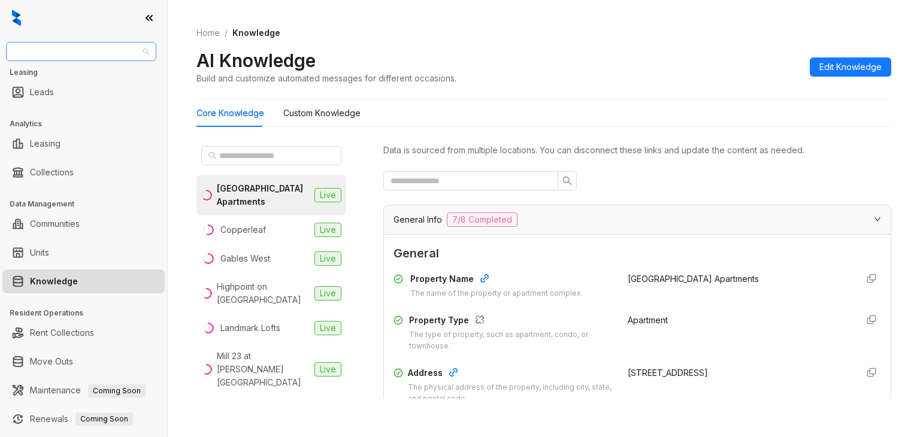
click at [103, 56] on span "Oakwood Management" at bounding box center [81, 52] width 136 height 18
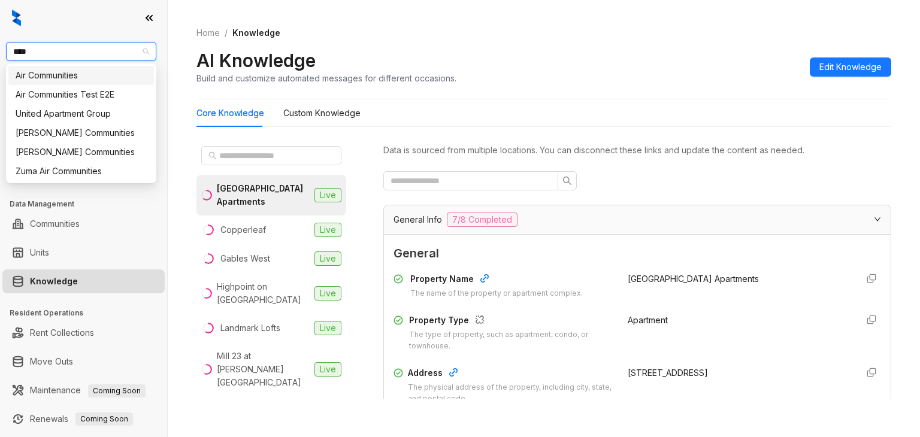
type input "*****"
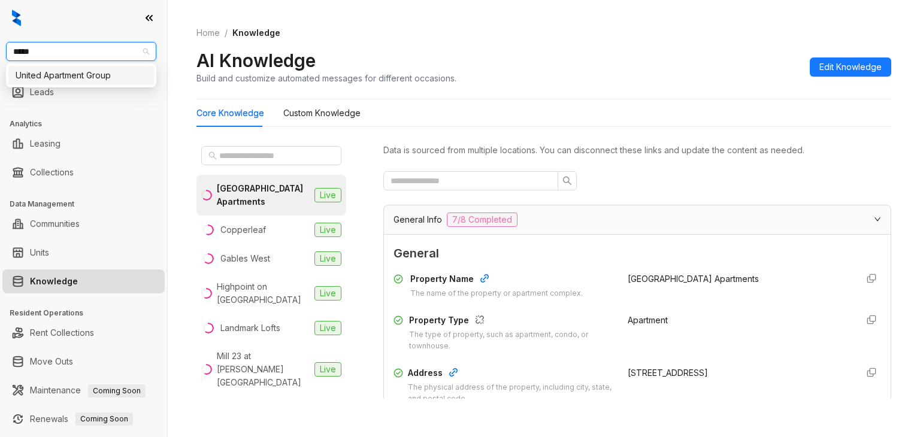
click at [115, 75] on div "United Apartment Group" at bounding box center [81, 75] width 131 height 13
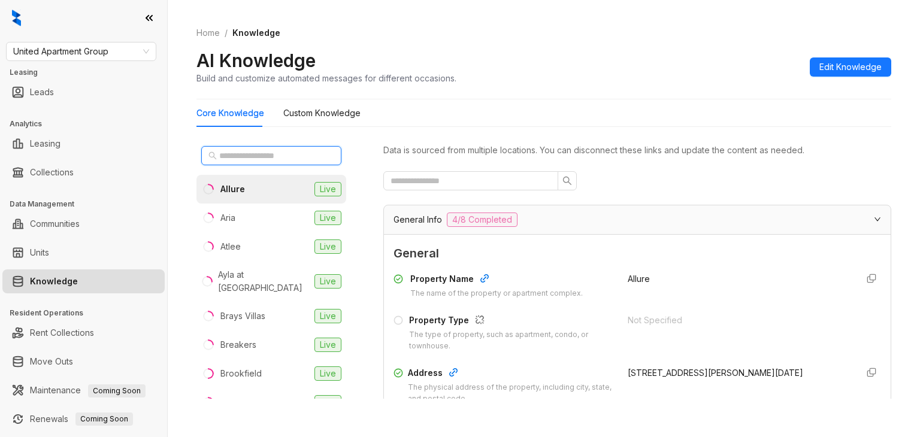
click at [297, 154] on input "text" at bounding box center [271, 155] width 105 height 13
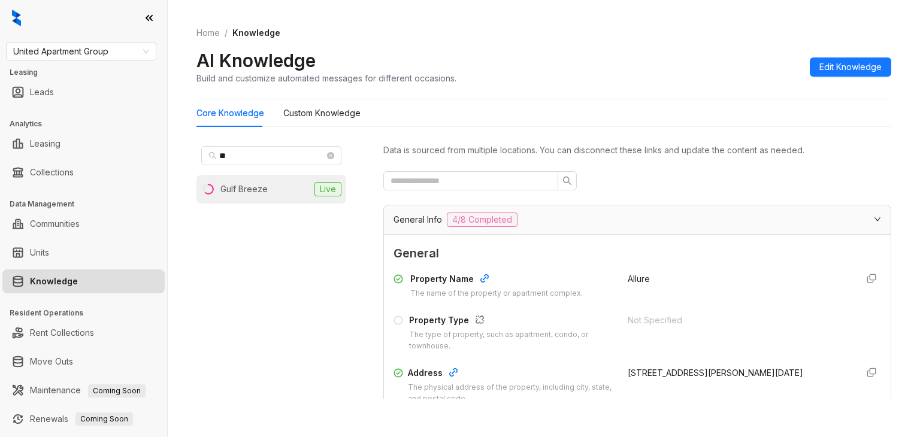
click at [262, 185] on div "Gulf Breeze" at bounding box center [244, 189] width 47 height 13
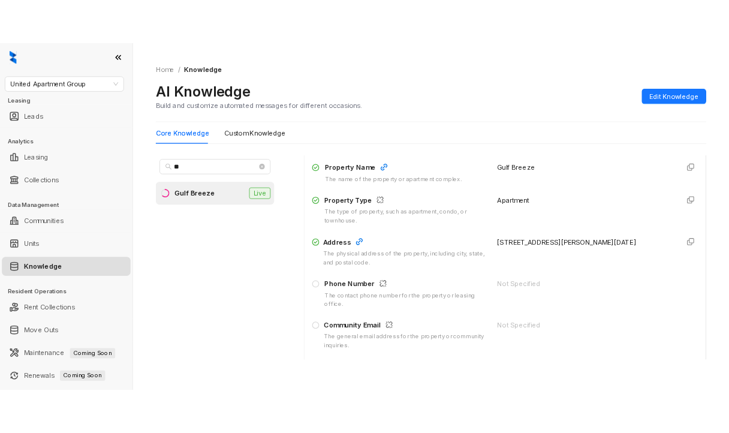
scroll to position [120, 0]
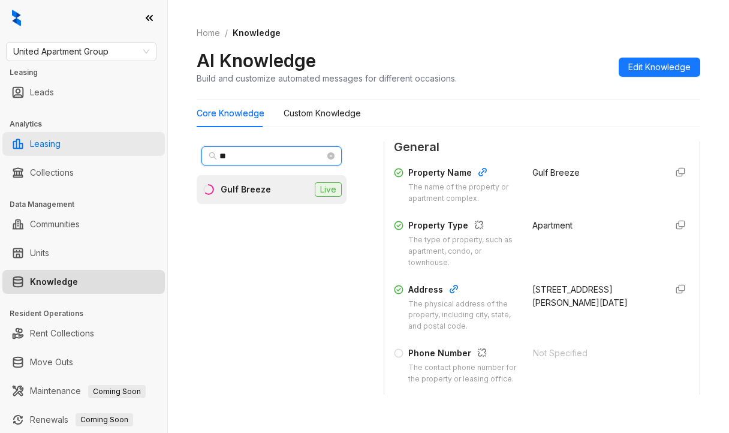
drag, startPoint x: 252, startPoint y: 154, endPoint x: 162, endPoint y: 154, distance: 89.9
click at [162, 154] on div "United Apartment Group Leasing Leads Analytics Leasing Collections Data Managem…" at bounding box center [364, 216] width 729 height 433
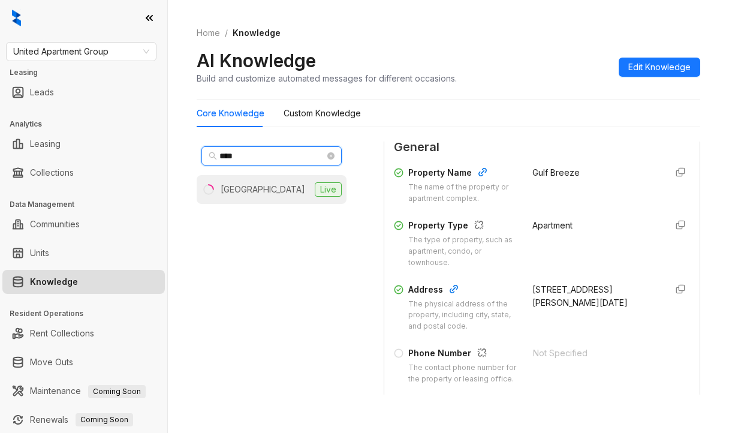
type input "****"
click at [235, 192] on div "[GEOGRAPHIC_DATA]" at bounding box center [263, 189] width 84 height 13
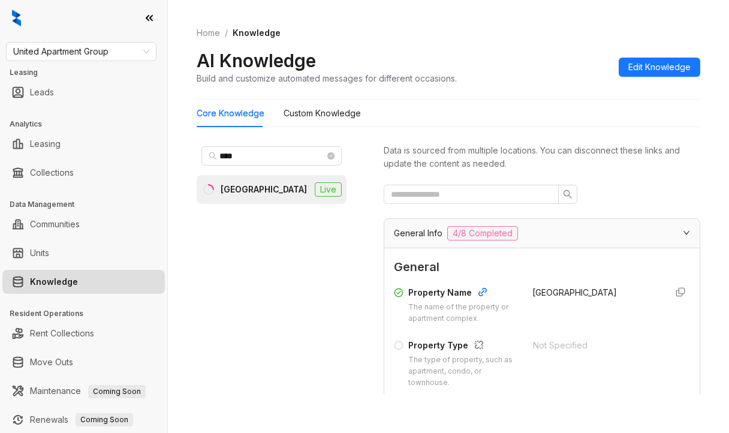
scroll to position [180, 0]
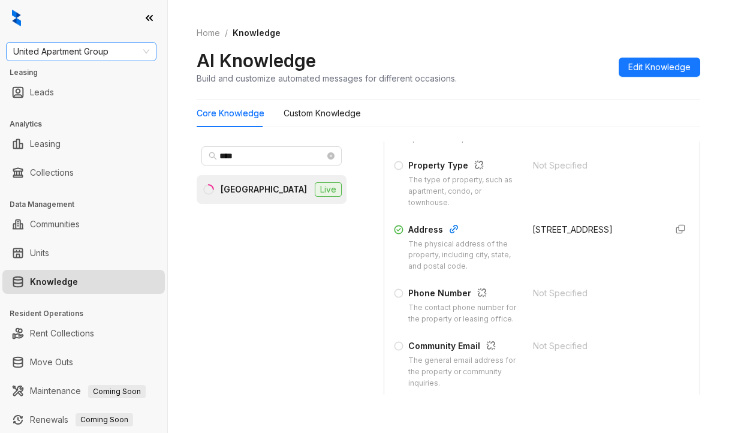
click at [110, 51] on span "United Apartment Group" at bounding box center [81, 52] width 136 height 18
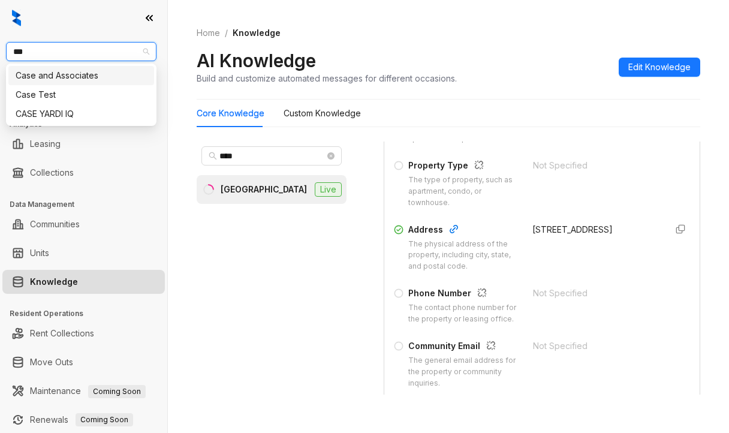
type input "****"
click at [58, 74] on div "Case and Associates" at bounding box center [81, 75] width 131 height 13
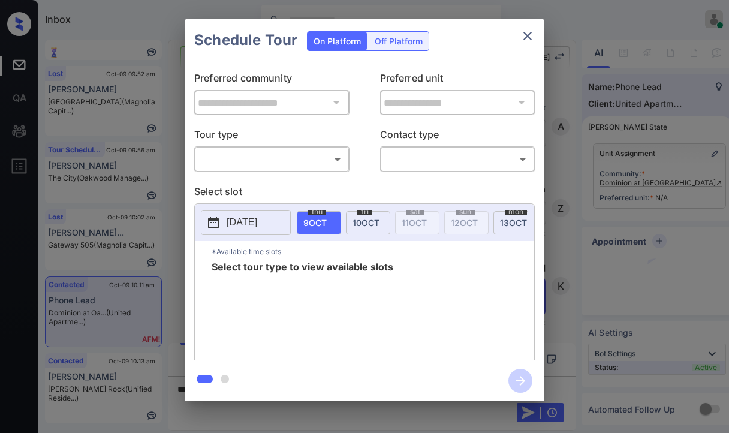
scroll to position [3427, 0]
click at [336, 158] on body "Inbox [PERSON_NAME] [PERSON_NAME] Online Set yourself offline Set yourself on b…" at bounding box center [364, 216] width 729 height 433
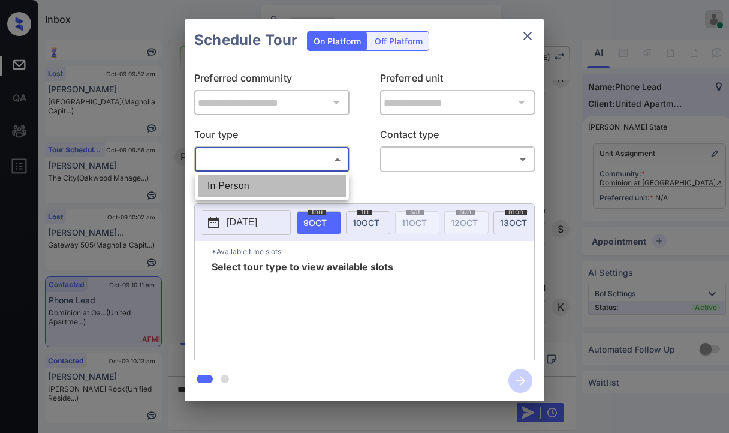
click at [234, 180] on li "In Person" at bounding box center [272, 186] width 148 height 22
type input "********"
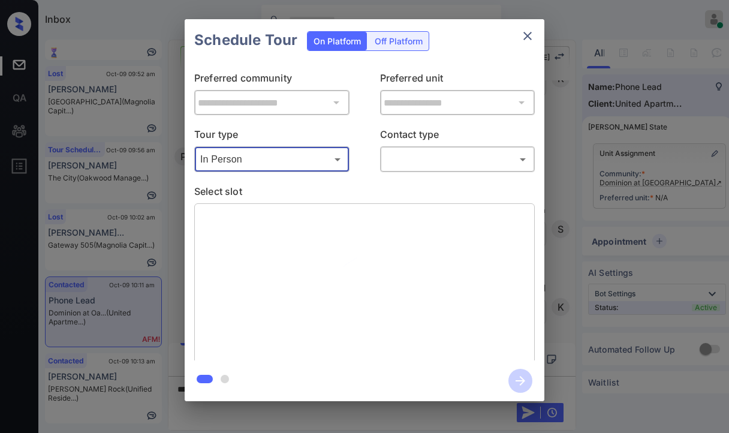
click at [421, 159] on body "Inbox Danielle Dela Cruz Online Set yourself offline Set yourself on break Prof…" at bounding box center [364, 216] width 729 height 433
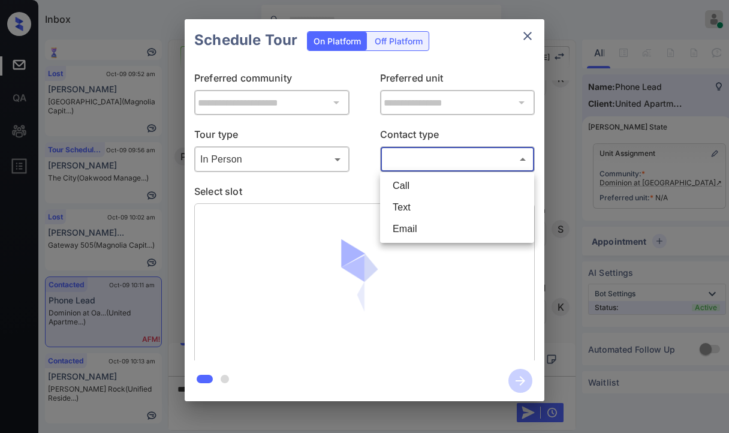
click at [412, 203] on li "Text" at bounding box center [457, 208] width 148 height 22
type input "****"
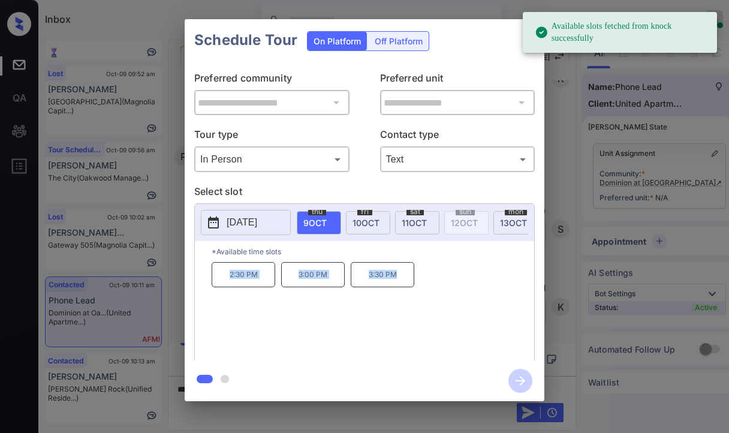
drag, startPoint x: 228, startPoint y: 277, endPoint x: 464, endPoint y: 288, distance: 236.9
click at [464, 288] on div "2:30 PM 3:00 PM 3:30 PM" at bounding box center [373, 310] width 322 height 96
copy div "2:30 PM 3:00 PM 3:30 PM"
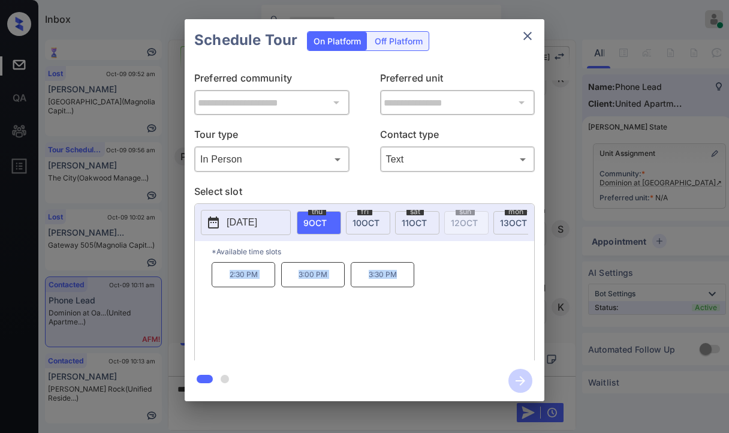
click at [529, 31] on icon "close" at bounding box center [527, 36] width 14 height 14
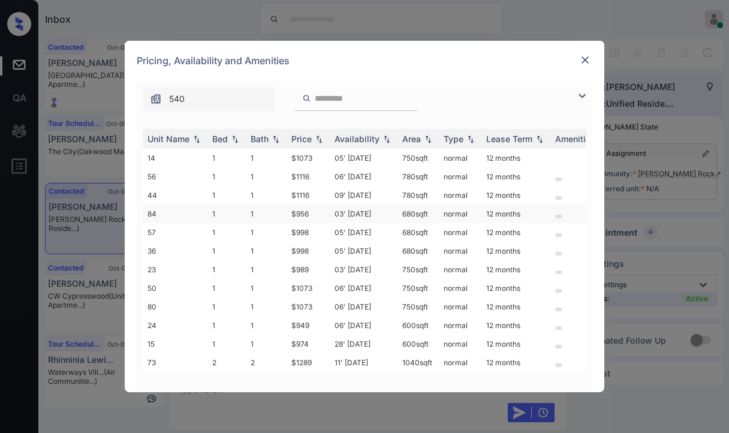
scroll to position [2, 0]
click at [313, 345] on tr "15 1 1 $974 28' [DATE] 600 sqft normal 12 months" at bounding box center [456, 343] width 626 height 19
copy tr "$974"
drag, startPoint x: 295, startPoint y: 209, endPoint x: 317, endPoint y: 212, distance: 22.4
click at [317, 212] on tr "84 1 1 $956 03' [DATE] 680 sqft normal 12 months" at bounding box center [456, 213] width 626 height 19
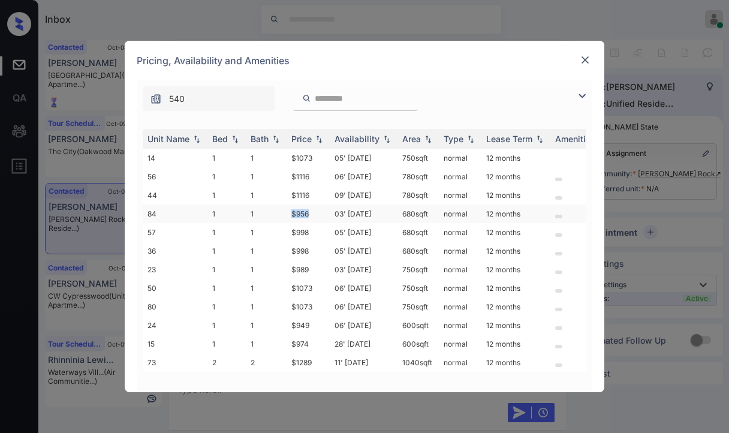
copy tr "$956"
click at [589, 59] on img at bounding box center [585, 60] width 12 height 12
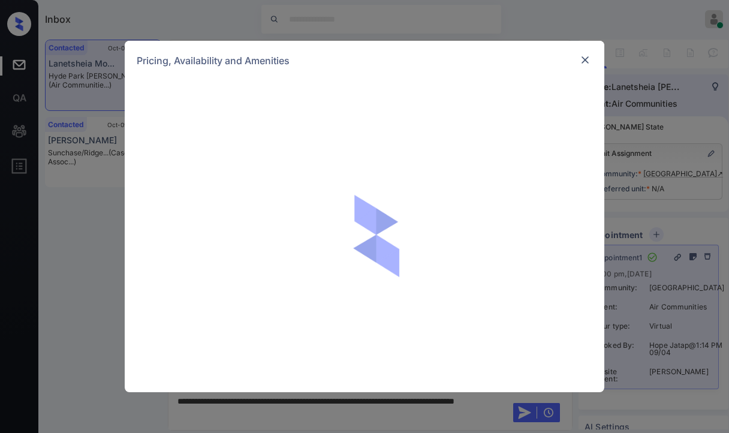
scroll to position [8529, 0]
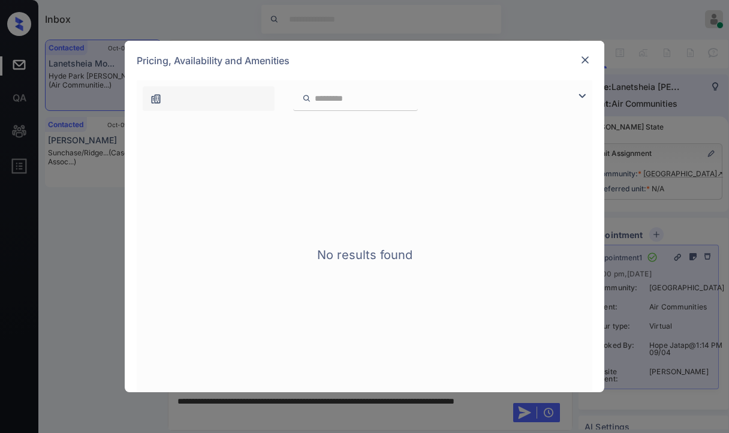
click at [423, 276] on div "No results found" at bounding box center [364, 254] width 455 height 275
click at [588, 57] on img at bounding box center [585, 60] width 12 height 12
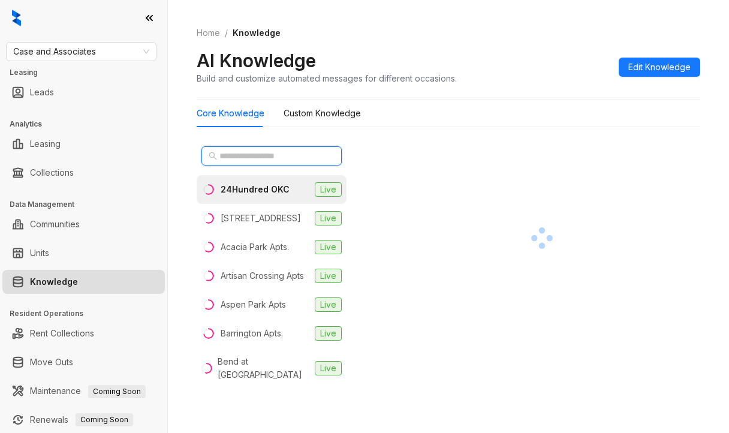
click at [264, 156] on input "text" at bounding box center [271, 155] width 105 height 13
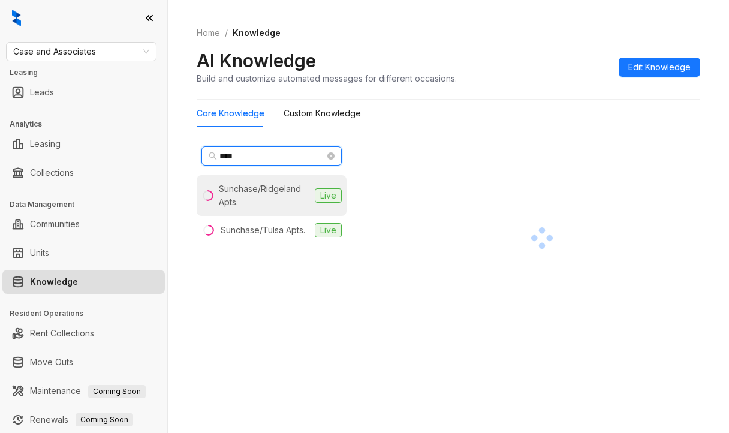
type input "****"
click at [252, 189] on div "Sunchase/Ridgeland Apts." at bounding box center [264, 195] width 91 height 26
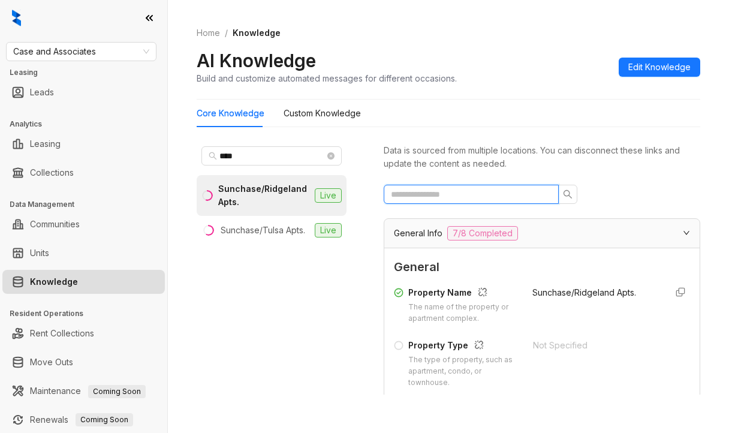
click at [453, 197] on input "text" at bounding box center [466, 194] width 151 height 13
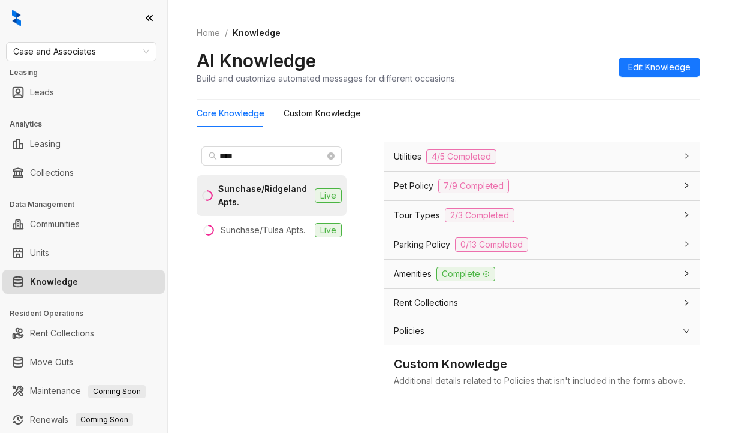
scroll to position [467, 0]
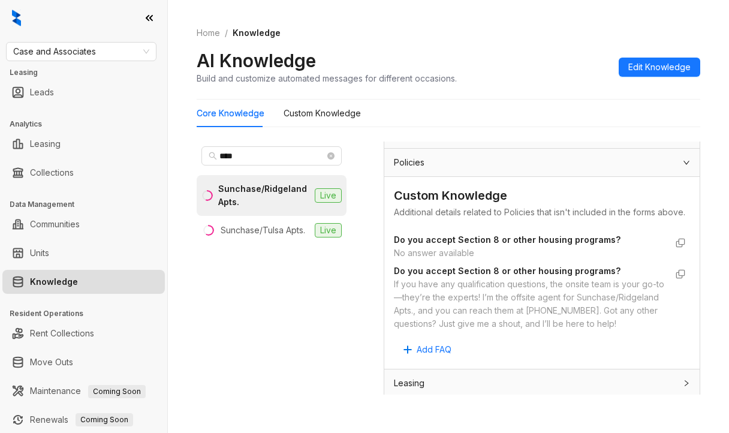
type input "****"
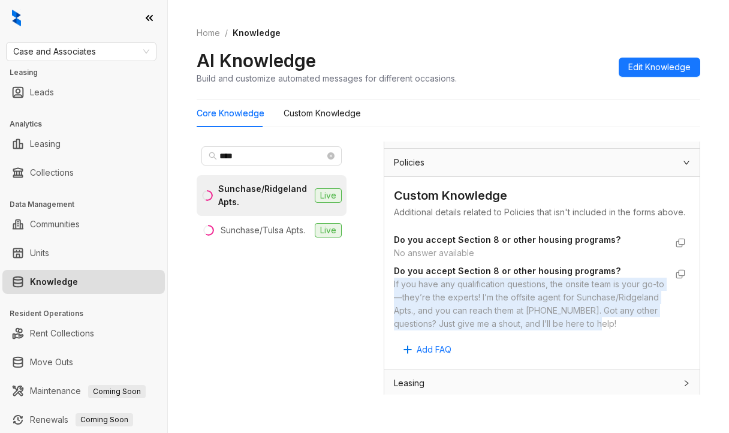
drag, startPoint x: 399, startPoint y: 323, endPoint x: 489, endPoint y: 369, distance: 101.0
click at [489, 330] on div "If you have any qualification questions, the onsite team is your go-to—they’re …" at bounding box center [530, 303] width 272 height 53
copy div "If you have any qualification questions, the onsite team is your go-to—they’re …"
click at [487, 330] on div "If you have any qualification questions, the onsite team is your go-to—they’re …" at bounding box center [530, 303] width 272 height 53
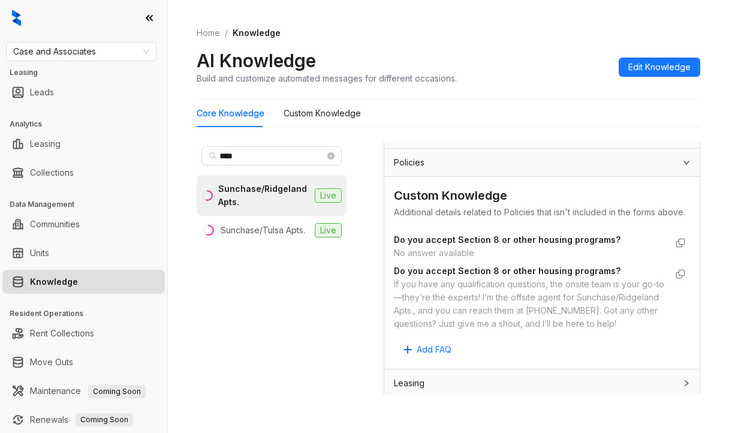
scroll to position [602, 0]
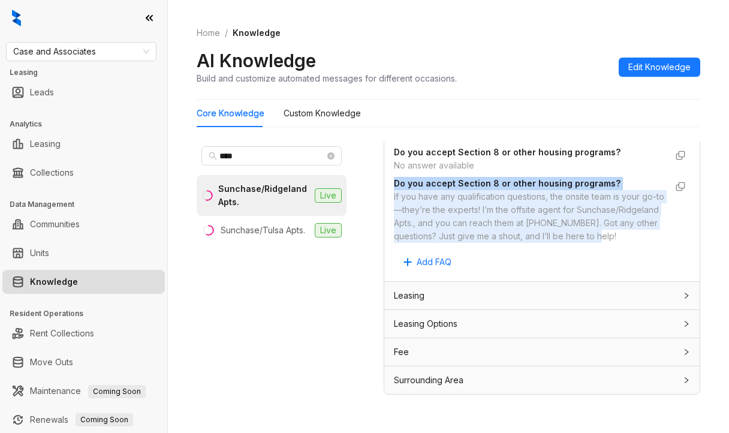
drag, startPoint x: 488, startPoint y: 238, endPoint x: 392, endPoint y: 177, distance: 113.5
click at [392, 177] on div "Custom Knowledge Additional details related to Policies that isn't included in …" at bounding box center [541, 184] width 315 height 191
copy div "Do you accept Section 8 or other housing programs? If you have any qualificatio…"
click at [391, 186] on div "Custom Knowledge Additional details related to Policies that isn't included in …" at bounding box center [541, 184] width 315 height 191
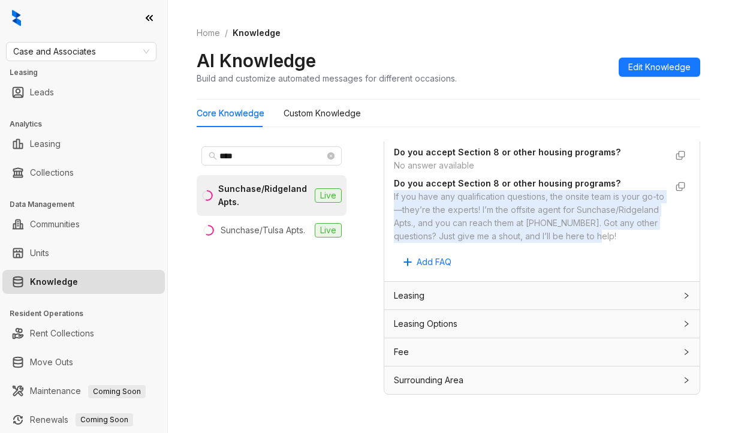
drag, startPoint x: 393, startPoint y: 180, endPoint x: 486, endPoint y: 233, distance: 106.8
click at [486, 233] on div "Custom Knowledge Additional details related to Policies that isn't included in …" at bounding box center [541, 184] width 315 height 191
copy div "If you have any qualification questions, the onsite team is your go-to—they’re …"
drag, startPoint x: 107, startPoint y: 50, endPoint x: 1, endPoint y: 50, distance: 105.5
click at [2, 50] on div "Case and Associates Leasing Leads Analytics Leasing Collections Data Management…" at bounding box center [83, 216] width 167 height 433
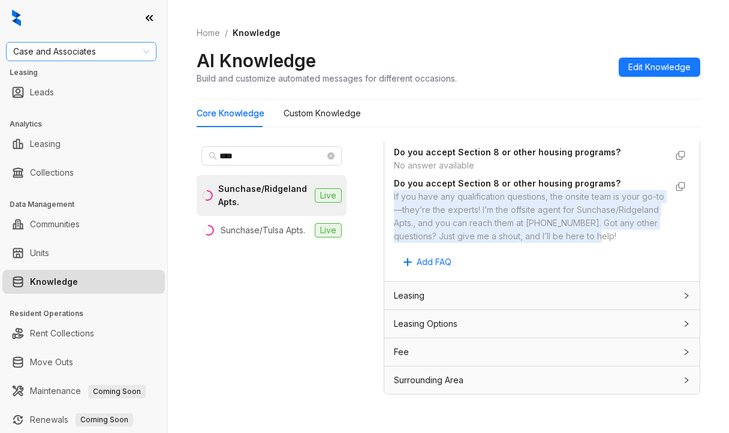
click at [41, 49] on span "Case and Associates" at bounding box center [81, 52] width 136 height 18
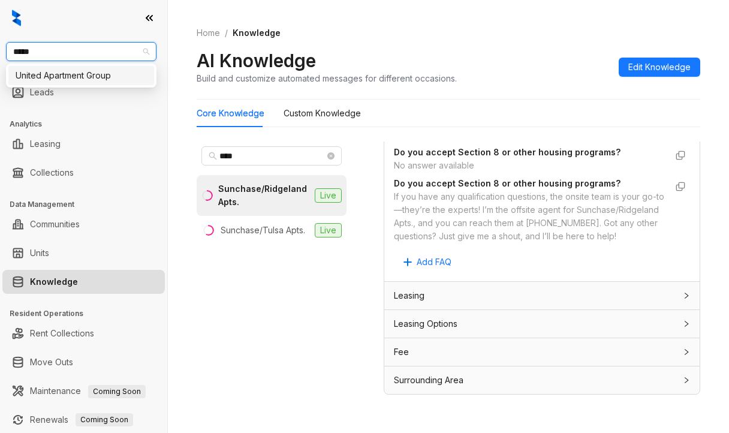
type input "******"
click at [73, 74] on div "United Apartment Group" at bounding box center [81, 75] width 131 height 13
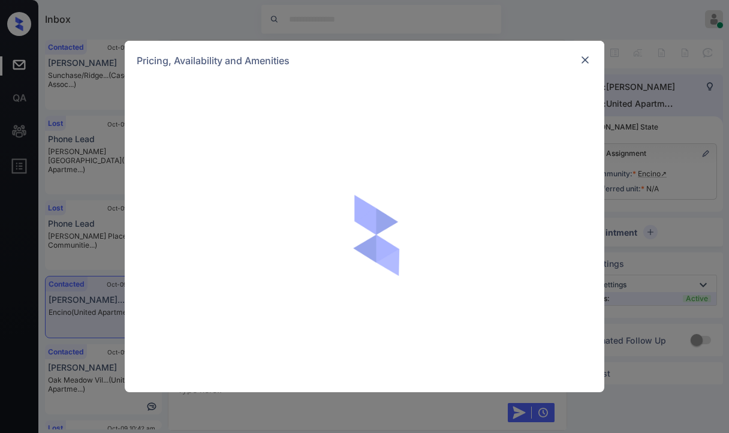
scroll to position [1053, 0]
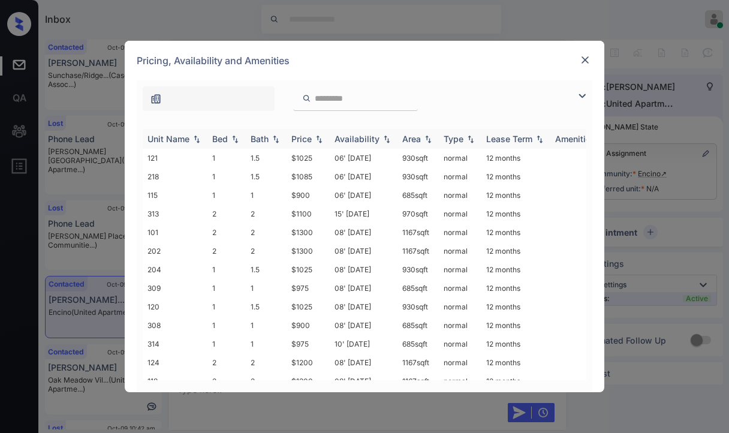
click at [219, 138] on div "Bed" at bounding box center [220, 139] width 16 height 10
drag, startPoint x: 285, startPoint y: 287, endPoint x: 313, endPoint y: 285, distance: 28.2
click at [313, 286] on tr "301 2 2 $1300 06' Sep 25 1167 sqft normal 12 months" at bounding box center [456, 288] width 626 height 19
drag, startPoint x: 292, startPoint y: 216, endPoint x: 314, endPoint y: 217, distance: 21.6
click at [314, 217] on td "$1200" at bounding box center [307, 213] width 43 height 19
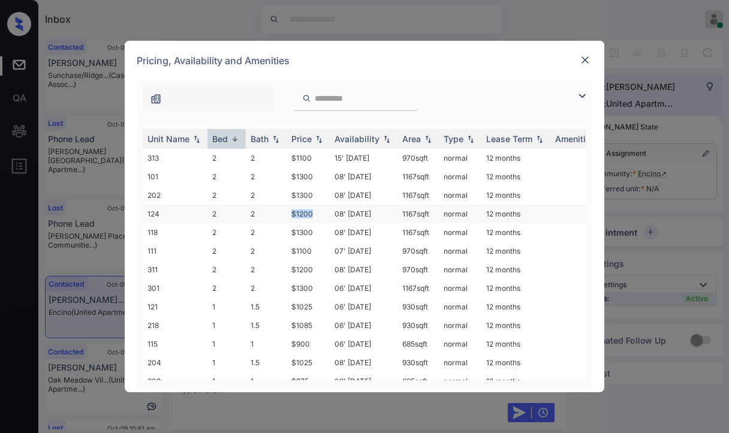
copy td "$1200"
drag, startPoint x: 288, startPoint y: 155, endPoint x: 314, endPoint y: 158, distance: 26.5
click at [314, 158] on td "$1100" at bounding box center [307, 158] width 43 height 19
copy td "$1100"
click at [581, 57] on img at bounding box center [585, 60] width 12 height 12
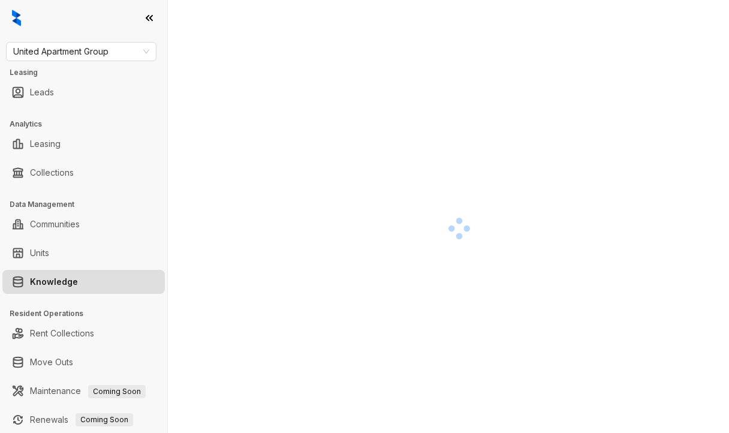
click at [41, 8] on div at bounding box center [83, 18] width 167 height 36
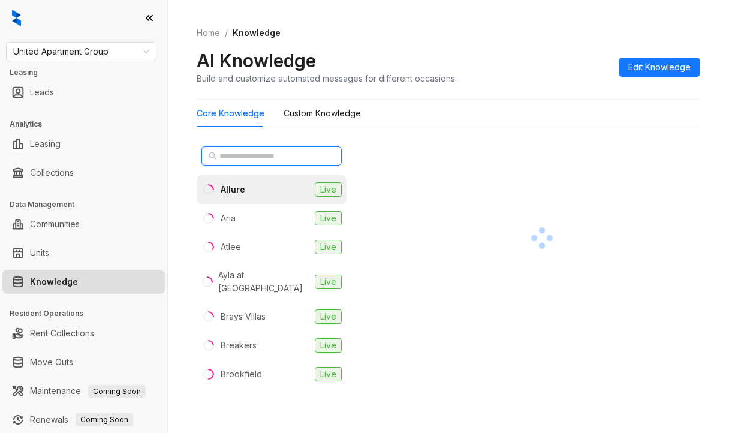
click at [228, 153] on input "text" at bounding box center [271, 155] width 105 height 13
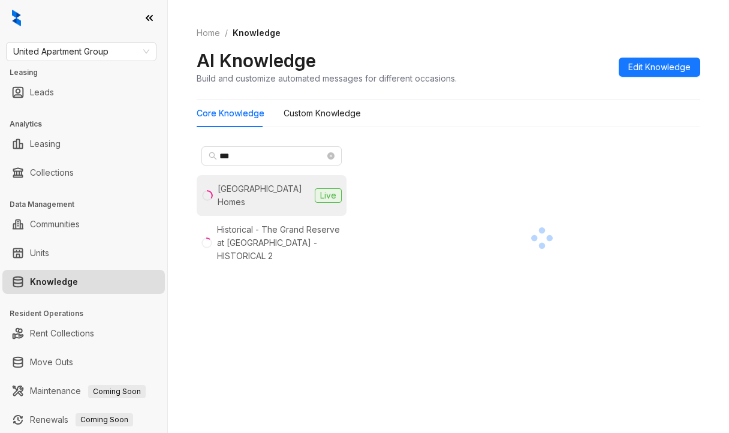
click at [237, 193] on div "[GEOGRAPHIC_DATA] Homes" at bounding box center [264, 195] width 92 height 26
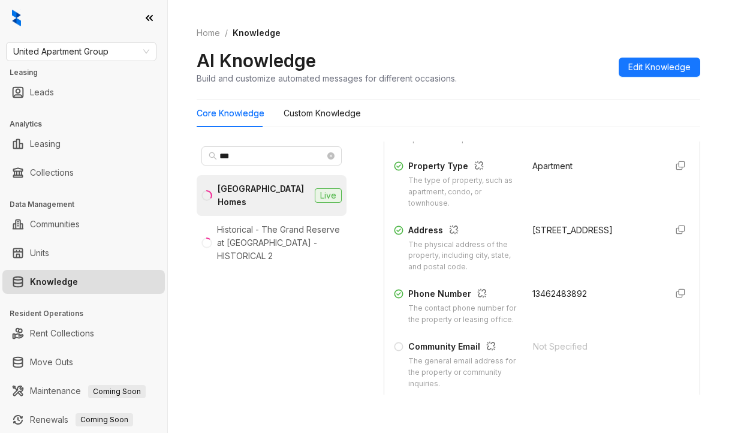
scroll to position [180, 0]
click at [532, 291] on span "13462483892" at bounding box center [559, 293] width 55 height 10
copy div "13462483892"
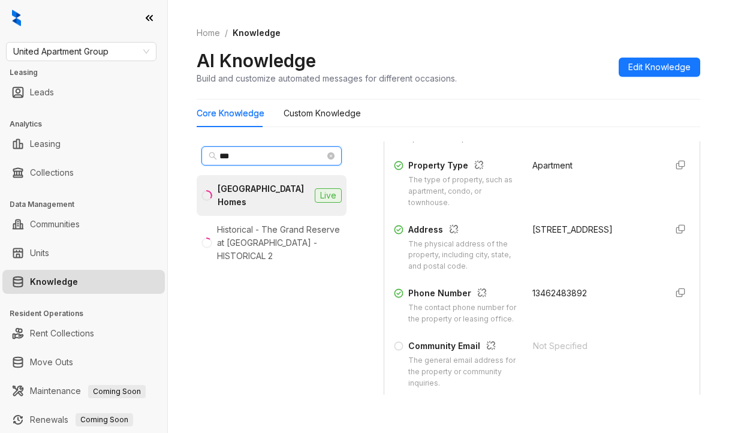
drag, startPoint x: 251, startPoint y: 153, endPoint x: 144, endPoint y: 156, distance: 107.3
click at [147, 156] on div "United Apartment Group Leasing Leads Analytics Leasing Collections Data Managem…" at bounding box center [364, 216] width 729 height 433
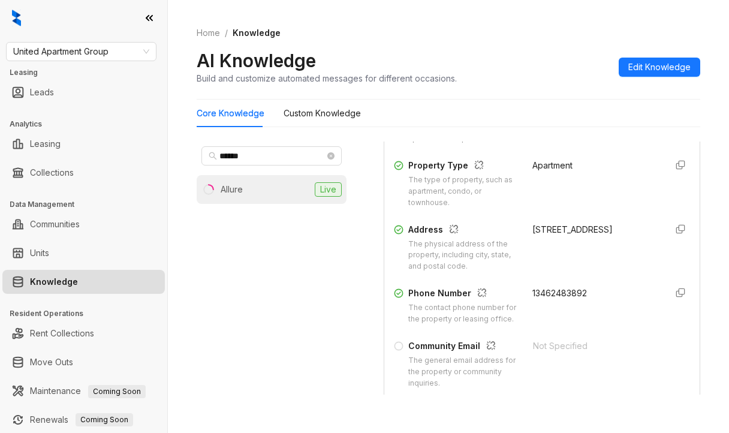
click at [219, 192] on div "Allure" at bounding box center [221, 189] width 41 height 13
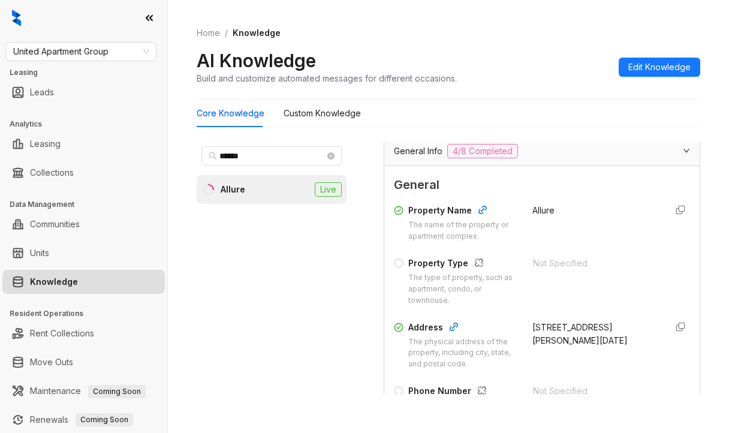
scroll to position [240, 0]
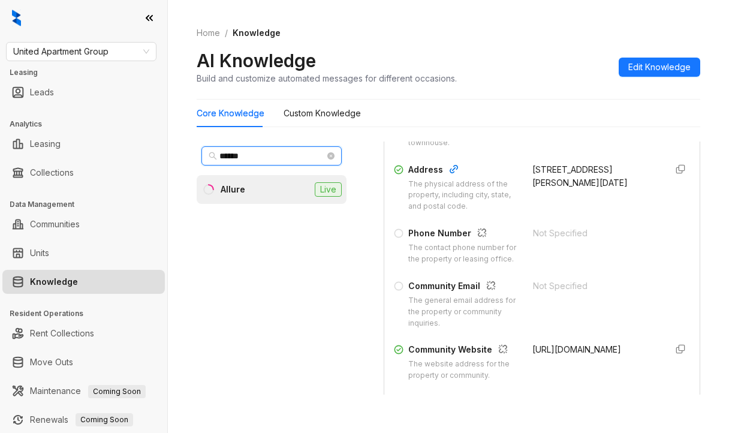
drag, startPoint x: 268, startPoint y: 154, endPoint x: 149, endPoint y: 156, distance: 119.3
click at [152, 155] on div "United Apartment Group Leasing Leads Analytics Leasing Collections Data Managem…" at bounding box center [364, 216] width 729 height 433
type input "***"
click at [262, 185] on div "Uptown Heights" at bounding box center [263, 189] width 84 height 13
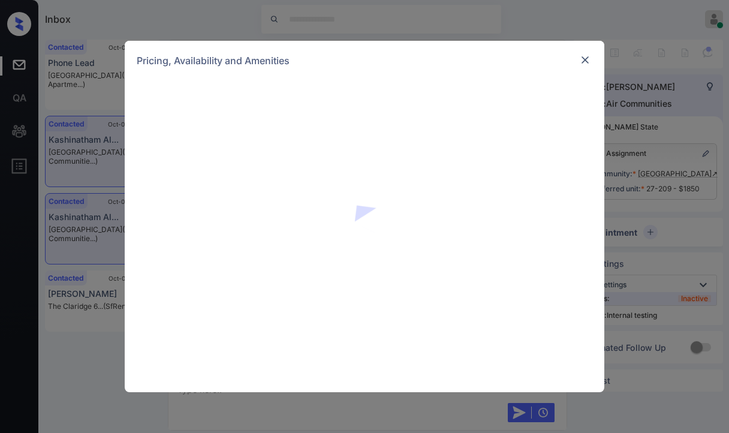
scroll to position [10441, 0]
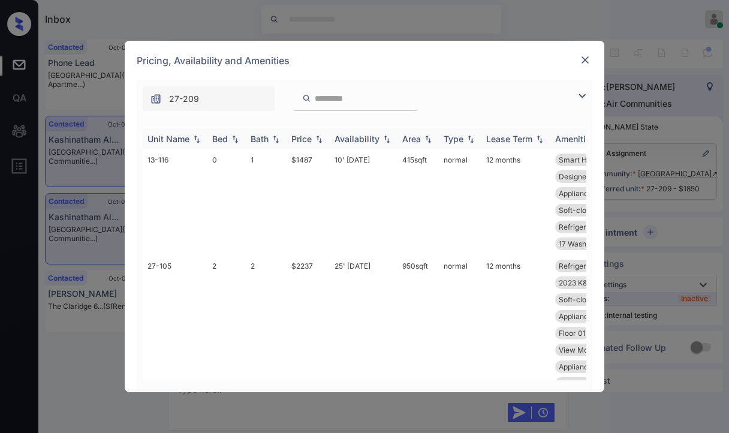
click at [228, 139] on div "Bed" at bounding box center [220, 139] width 16 height 10
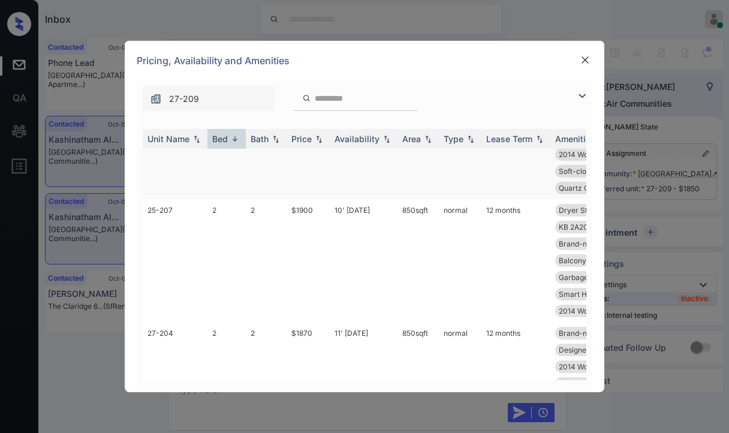
scroll to position [2028, 0]
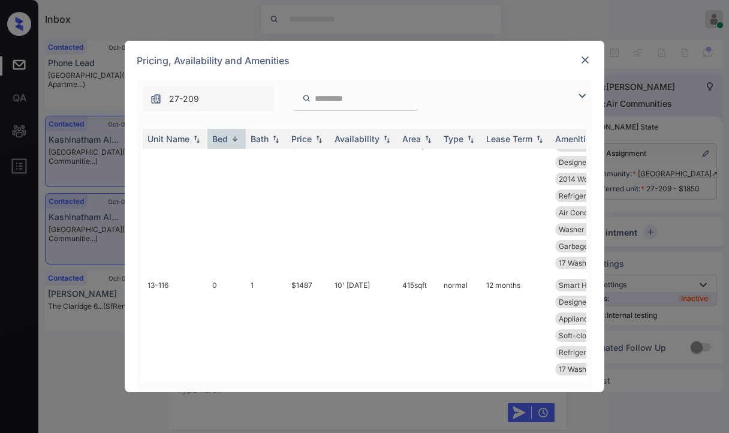
click at [581, 58] on img at bounding box center [585, 60] width 12 height 12
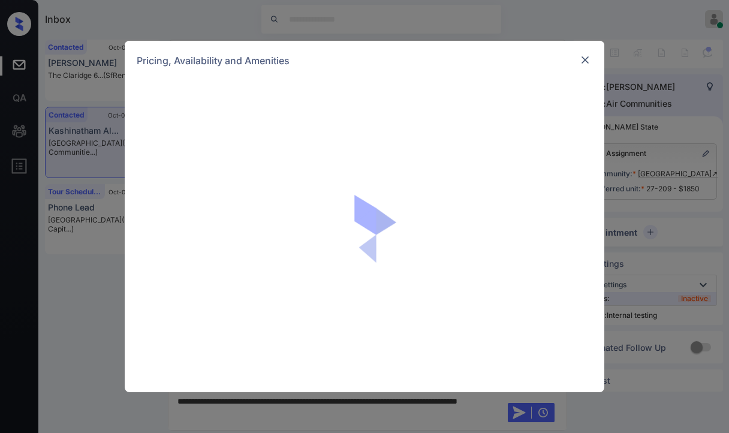
scroll to position [10740, 0]
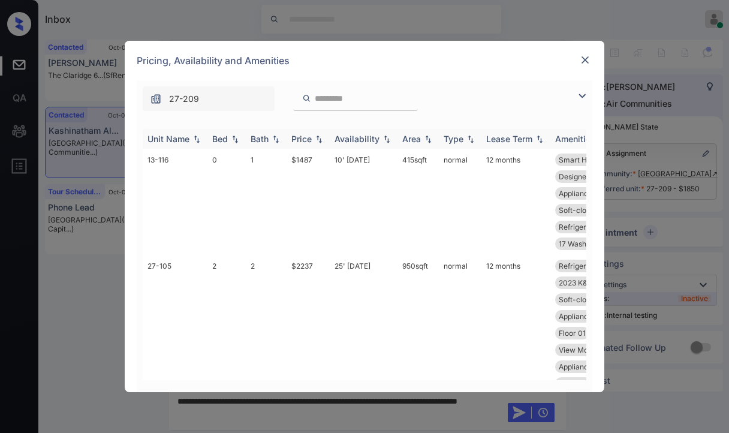
click at [220, 135] on div "Bed" at bounding box center [220, 139] width 16 height 10
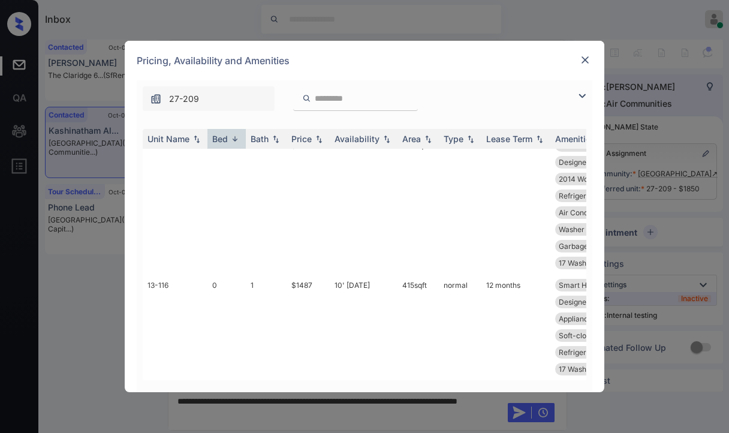
scroll to position [2028, 0]
click at [586, 58] on img at bounding box center [585, 60] width 12 height 12
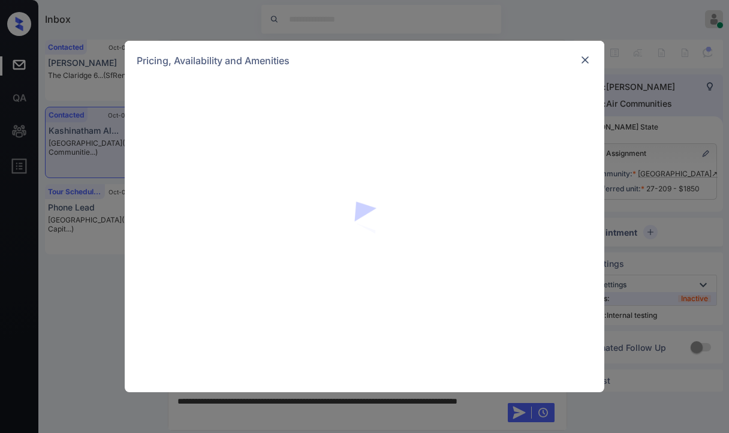
scroll to position [10740, 0]
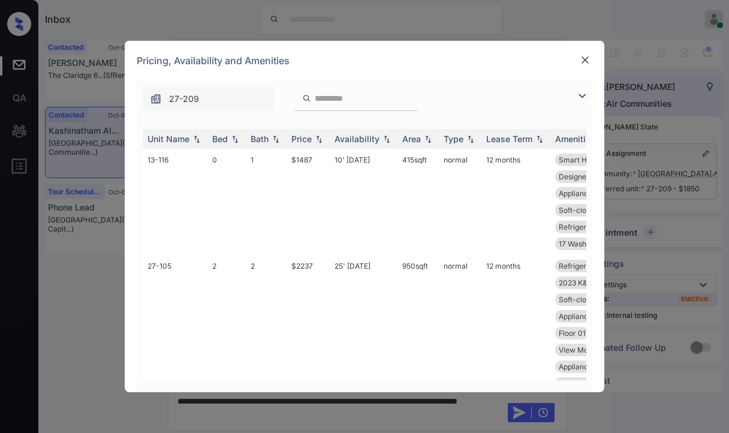
click at [586, 61] on img at bounding box center [585, 60] width 12 height 12
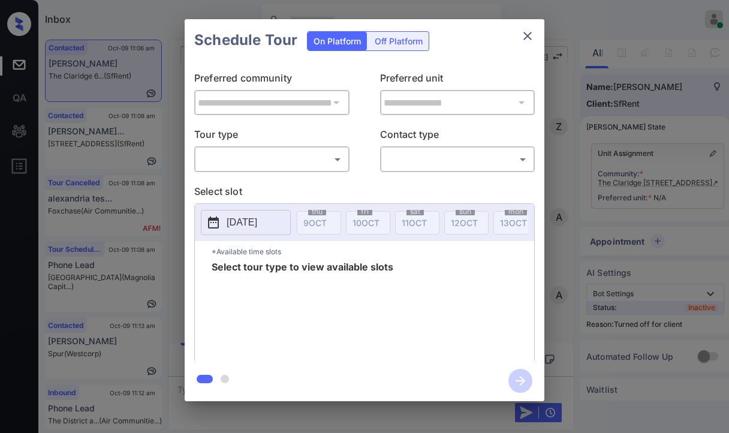
scroll to position [2796, 0]
click at [235, 156] on body "Inbox [PERSON_NAME] [PERSON_NAME] Online Set yourself offline Set yourself on b…" at bounding box center [364, 216] width 729 height 433
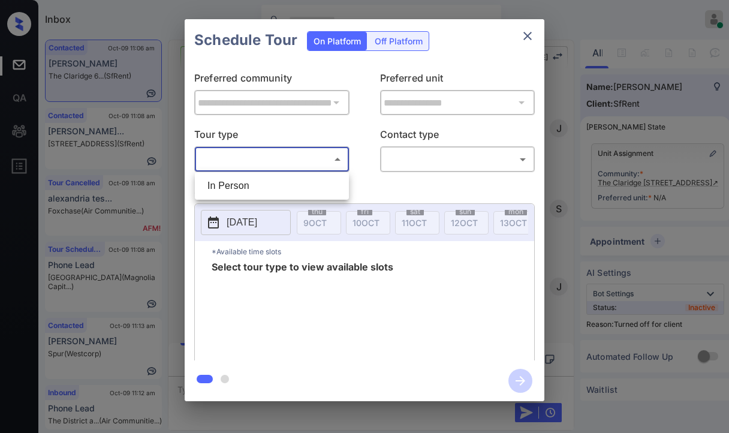
click at [221, 190] on li "In Person" at bounding box center [272, 186] width 148 height 22
type input "********"
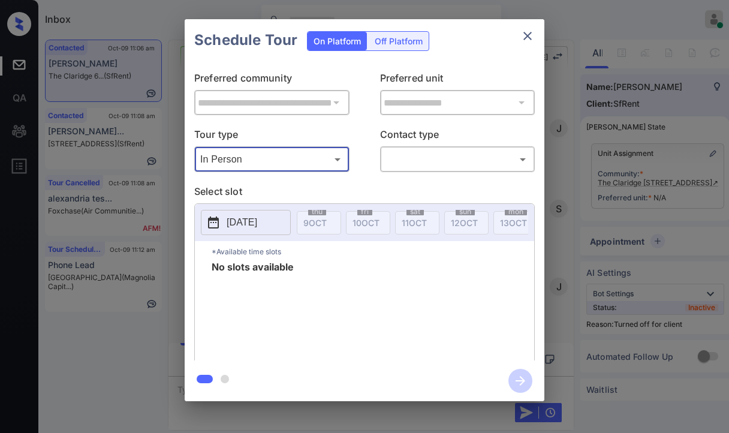
click at [247, 221] on p "2025-10-09" at bounding box center [241, 222] width 31 height 14
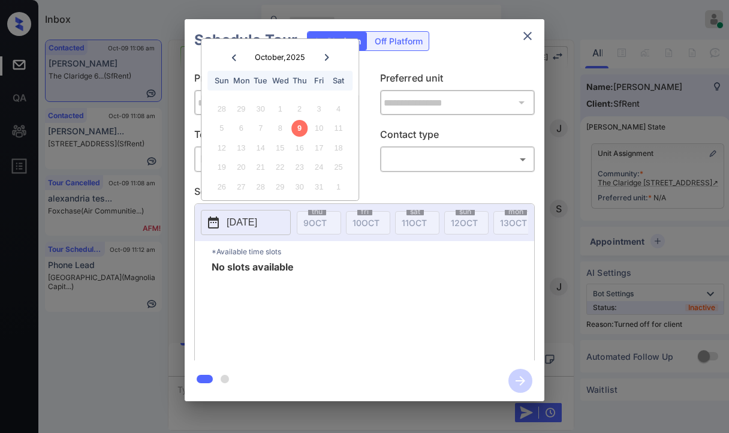
click at [525, 38] on icon "close" at bounding box center [527, 36] width 8 height 8
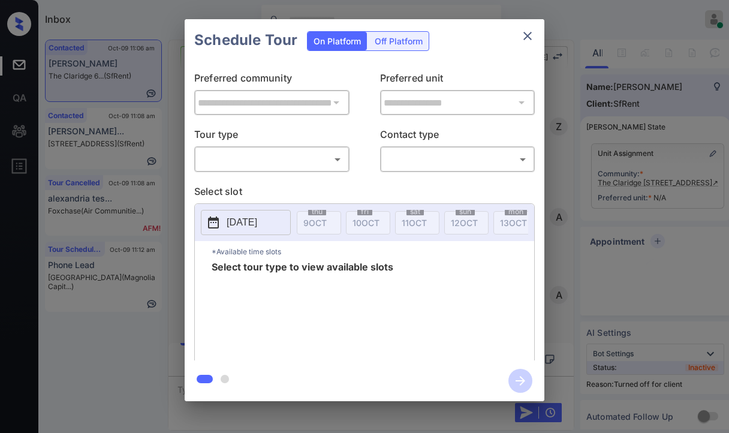
scroll to position [3395, 0]
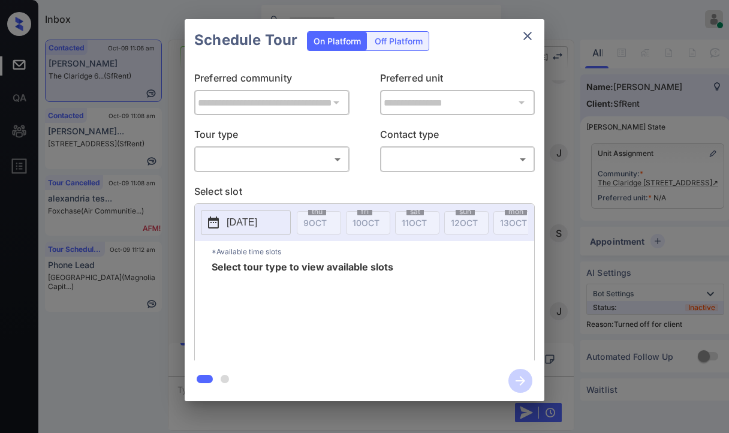
click at [523, 37] on icon "close" at bounding box center [527, 36] width 14 height 14
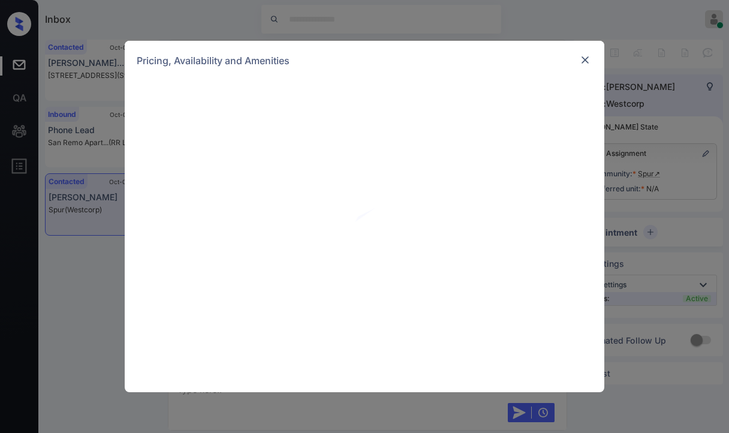
scroll to position [796, 0]
click at [587, 58] on img at bounding box center [585, 60] width 12 height 12
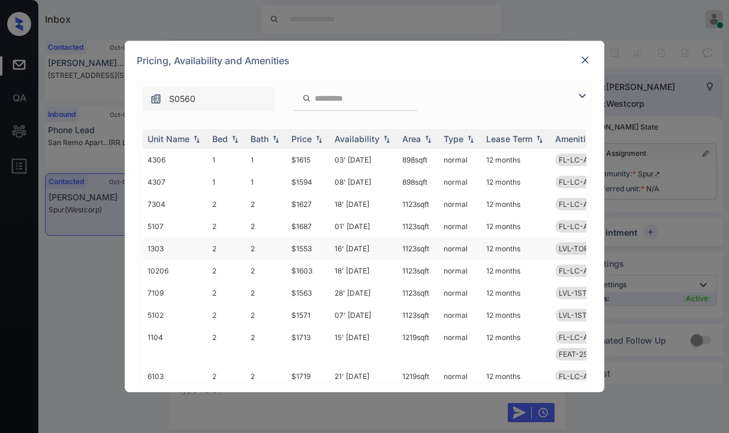
click at [227, 246] on td "2" at bounding box center [226, 248] width 38 height 22
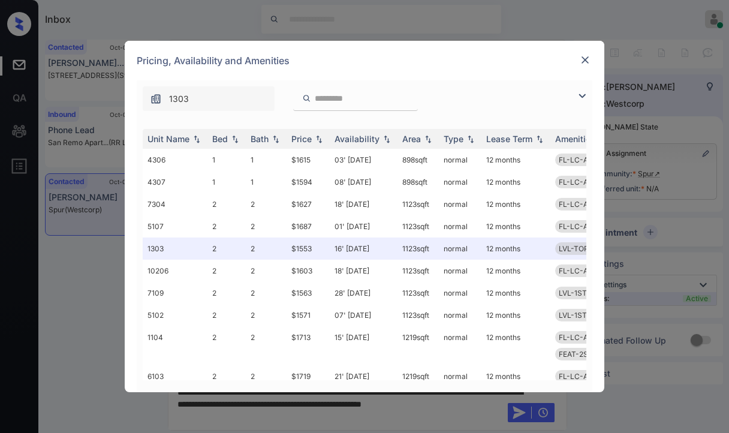
click at [587, 56] on img at bounding box center [585, 60] width 12 height 12
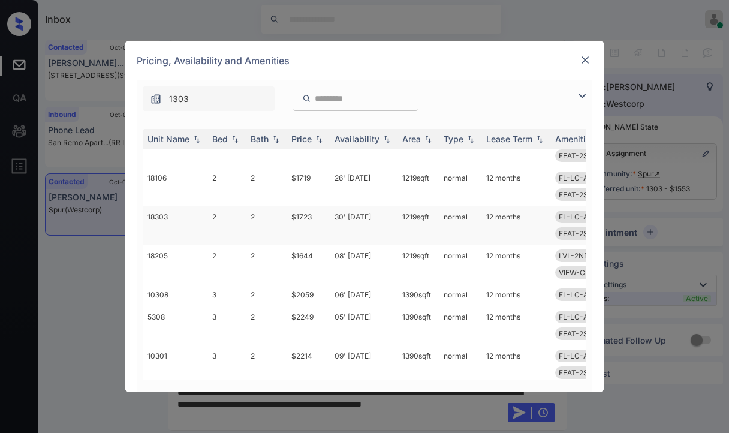
scroll to position [249, 0]
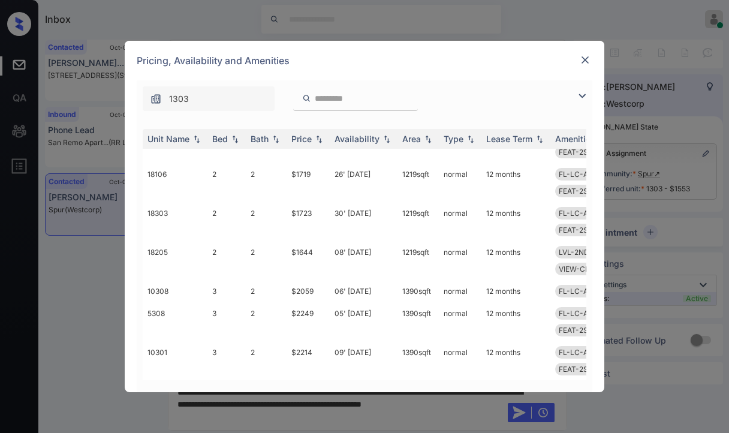
click at [587, 64] on img at bounding box center [585, 60] width 12 height 12
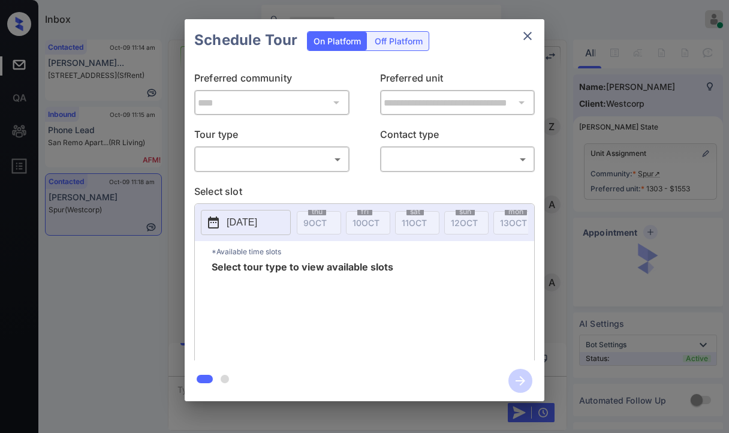
scroll to position [1378, 0]
click at [310, 153] on body "Inbox Danielle Dela Cruz Online Set yourself offline Set yourself on break Prof…" at bounding box center [364, 216] width 729 height 433
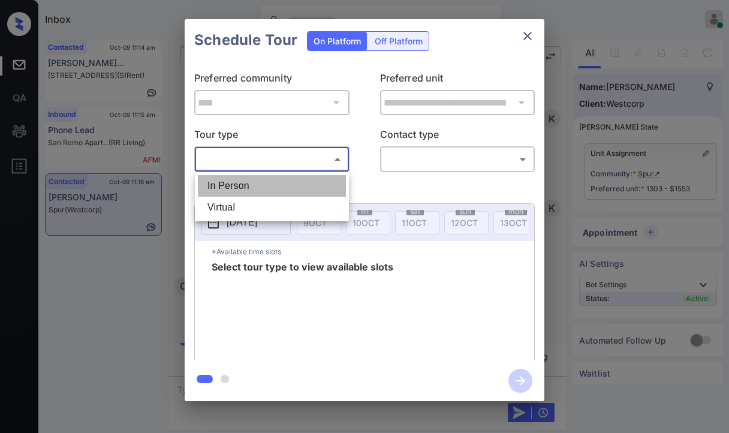
click at [235, 179] on li "In Person" at bounding box center [272, 186] width 148 height 22
type input "********"
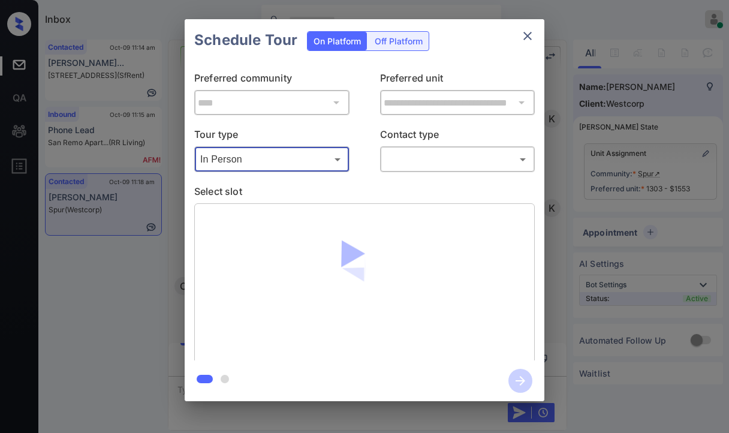
click at [530, 38] on icon "close" at bounding box center [527, 36] width 8 height 8
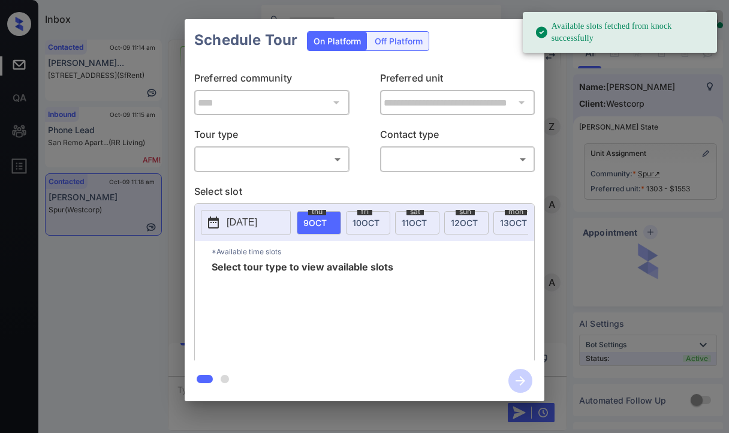
scroll to position [839, 0]
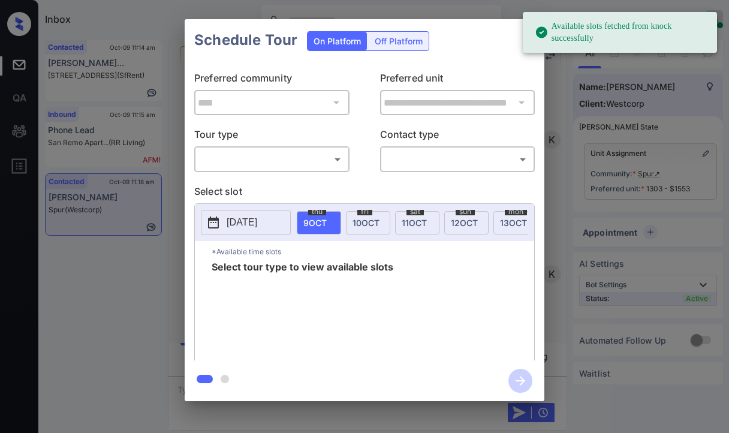
click at [262, 164] on body "Available slots fetched from knock successfully Inbox Danielle Dela Cruz Online…" at bounding box center [364, 216] width 729 height 433
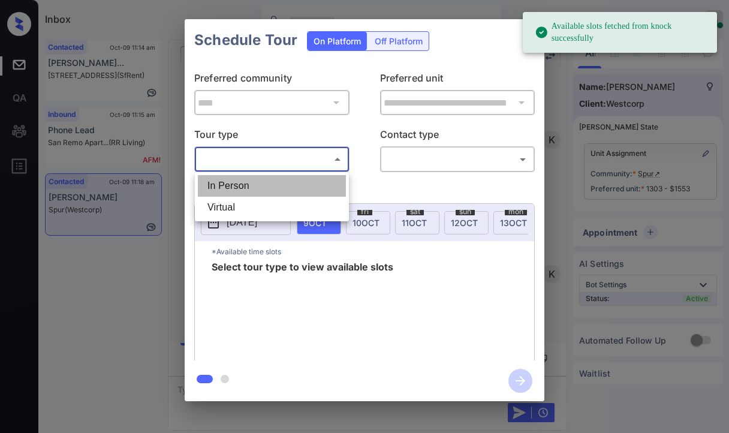
click at [247, 185] on li "In Person" at bounding box center [272, 186] width 148 height 22
type input "********"
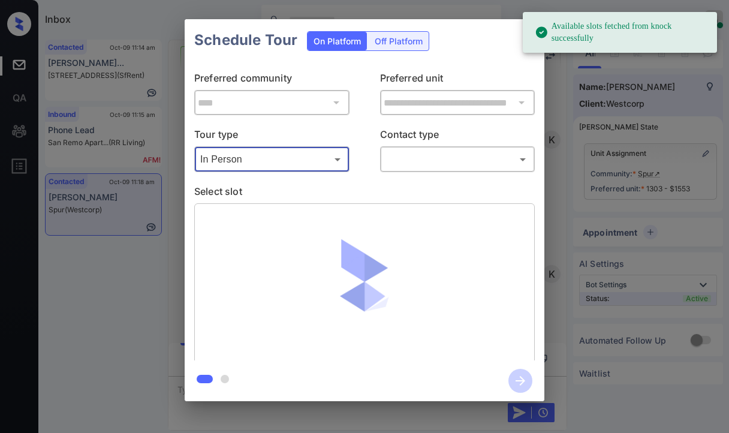
click at [403, 164] on body "Available slots fetched from knock successfully Inbox Danielle Dela Cruz Online…" at bounding box center [364, 216] width 729 height 433
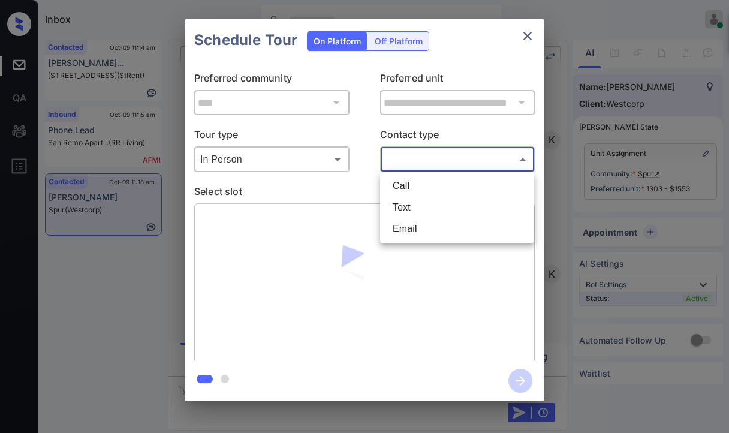
click at [398, 207] on li "Text" at bounding box center [457, 208] width 148 height 22
type input "****"
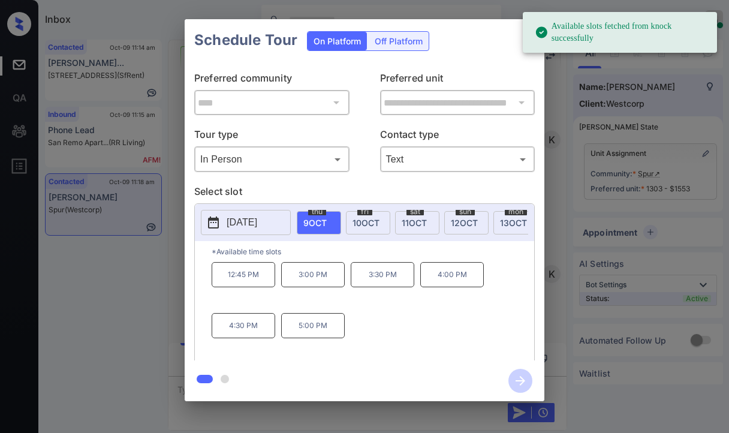
click at [372, 219] on span "[DATE]" at bounding box center [365, 223] width 27 height 10
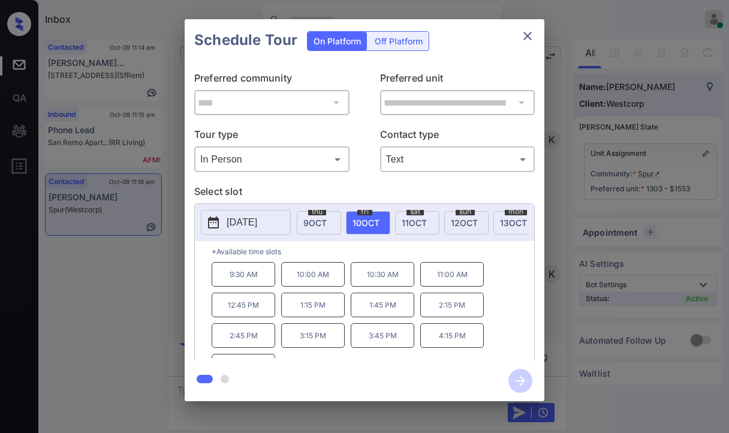
click at [445, 282] on p "11:00 AM" at bounding box center [452, 274] width 64 height 25
click at [518, 376] on icon "button" at bounding box center [520, 381] width 24 height 24
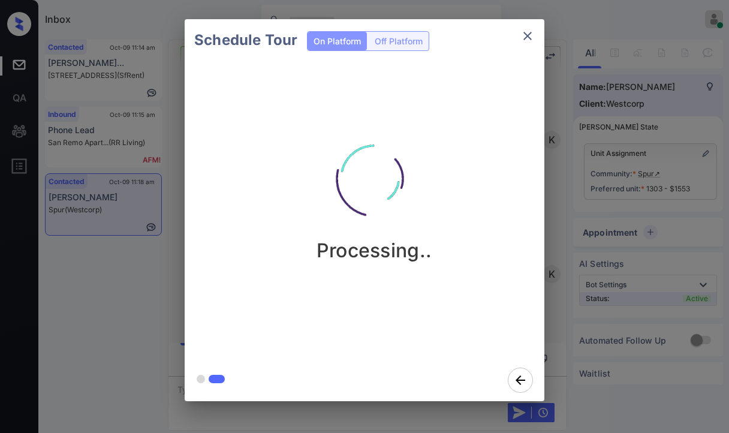
click at [110, 280] on div "Schedule Tour On Platform Off Platform Processing.." at bounding box center [364, 210] width 729 height 420
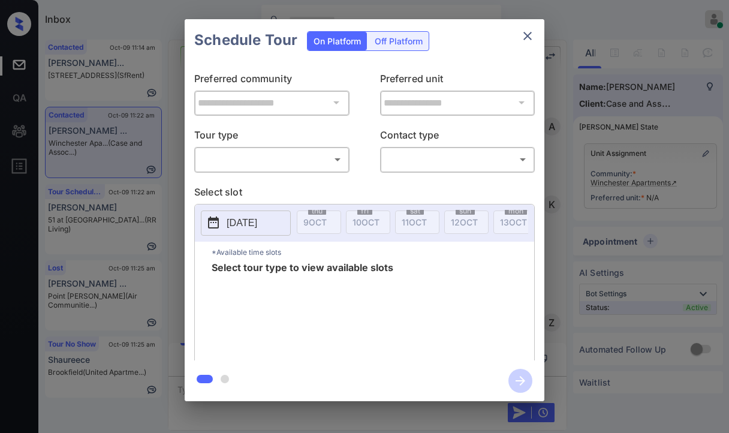
click at [260, 157] on body "Inbox [PERSON_NAME] [PERSON_NAME] Online Set yourself offline Set yourself on b…" at bounding box center [364, 216] width 729 height 433
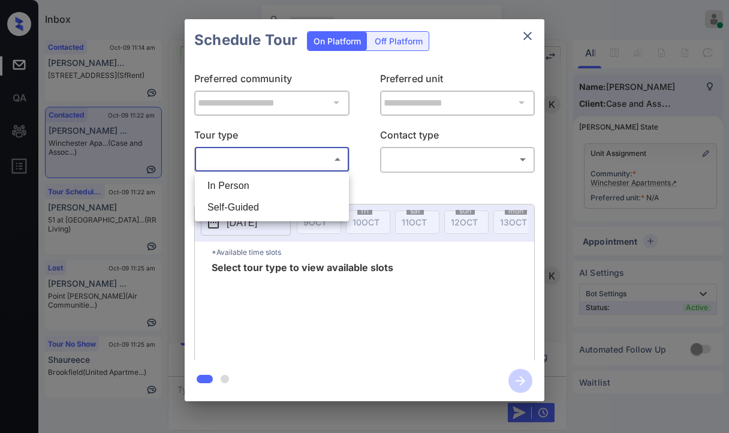
click at [220, 186] on li "In Person" at bounding box center [272, 186] width 148 height 22
type input "********"
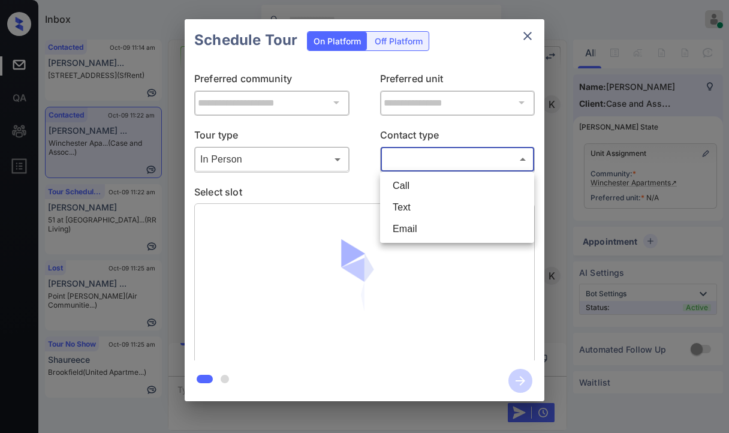
click at [434, 165] on body "Inbox [PERSON_NAME] [PERSON_NAME] Online Set yourself offline Set yourself on b…" at bounding box center [364, 216] width 729 height 433
click at [412, 200] on li "Text" at bounding box center [457, 208] width 148 height 22
type input "****"
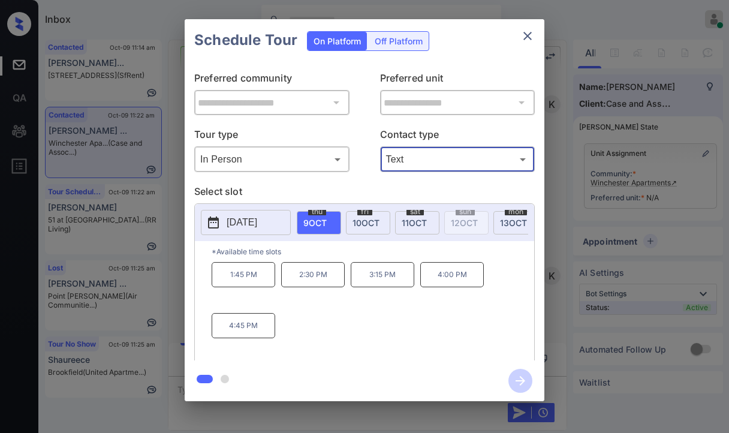
click at [126, 137] on div "**********" at bounding box center [364, 210] width 729 height 420
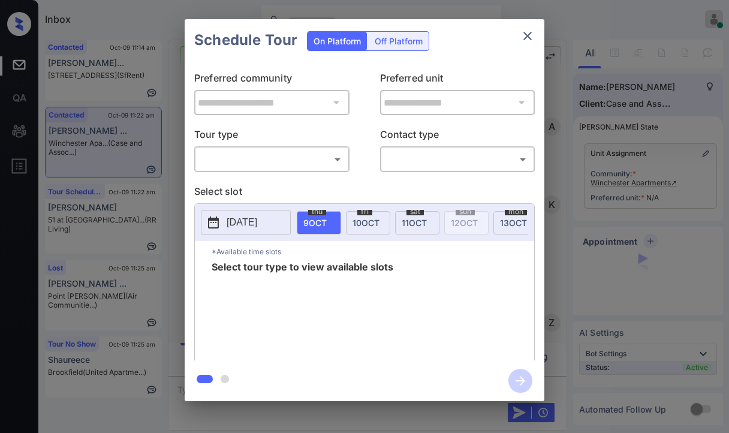
scroll to position [871, 0]
click at [265, 156] on body "Inbox [PERSON_NAME] [PERSON_NAME] Online Set yourself offline Set yourself on b…" at bounding box center [364, 216] width 729 height 433
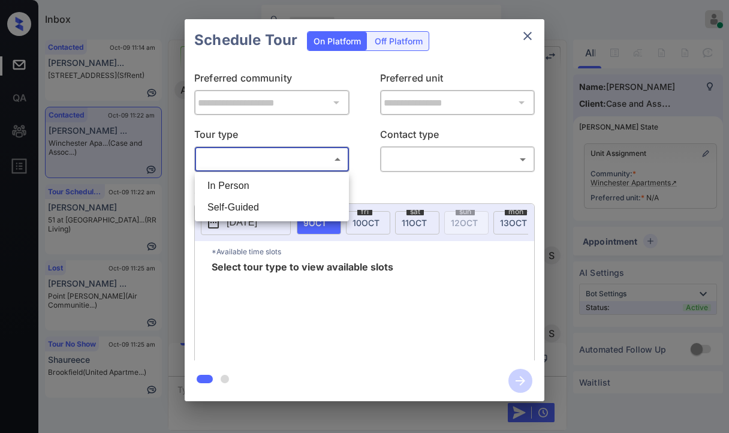
click at [243, 184] on li "In Person" at bounding box center [272, 186] width 148 height 22
type input "********"
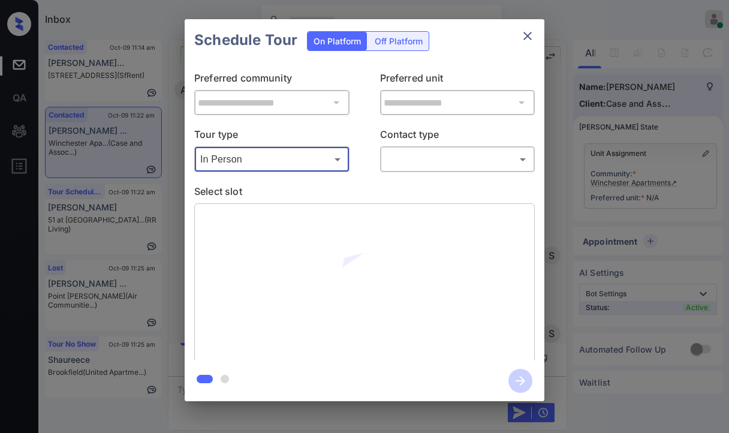
click at [443, 163] on body "Inbox [PERSON_NAME] [PERSON_NAME] Online Set yourself offline Set yourself on b…" at bounding box center [364, 216] width 729 height 433
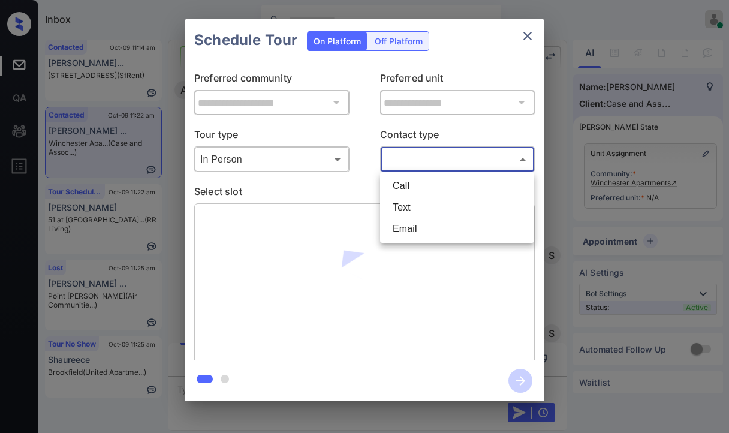
click at [403, 209] on li "Text" at bounding box center [457, 208] width 148 height 22
type input "****"
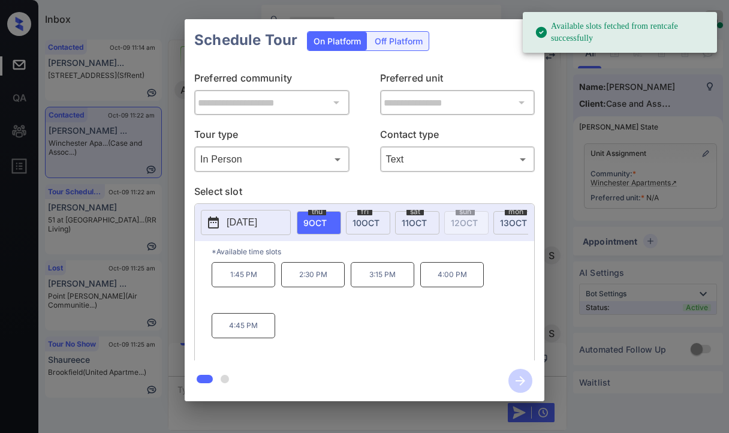
click at [362, 221] on span "10 OCT" at bounding box center [365, 223] width 27 height 10
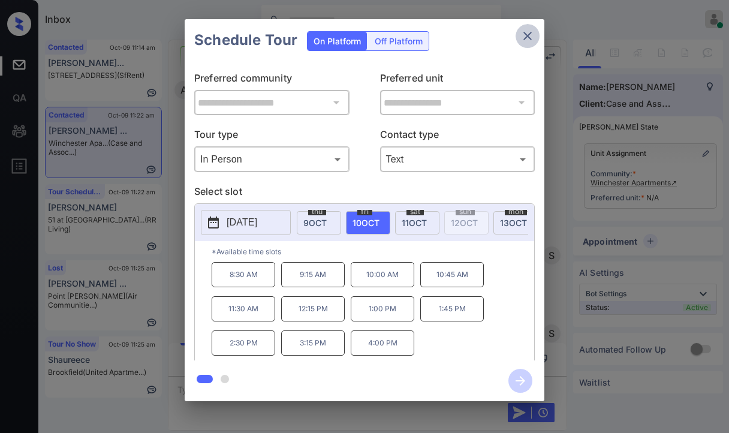
click at [522, 36] on icon "close" at bounding box center [527, 36] width 14 height 14
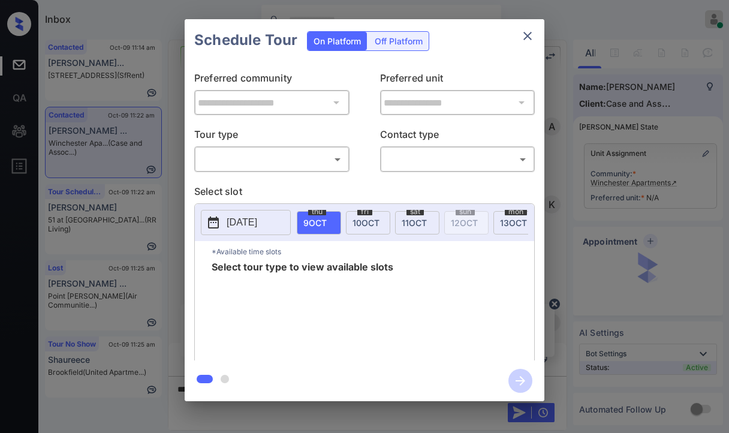
scroll to position [871, 0]
click at [256, 156] on body "Inbox [PERSON_NAME] [PERSON_NAME] Online Set yourself offline Set yourself on b…" at bounding box center [364, 216] width 729 height 433
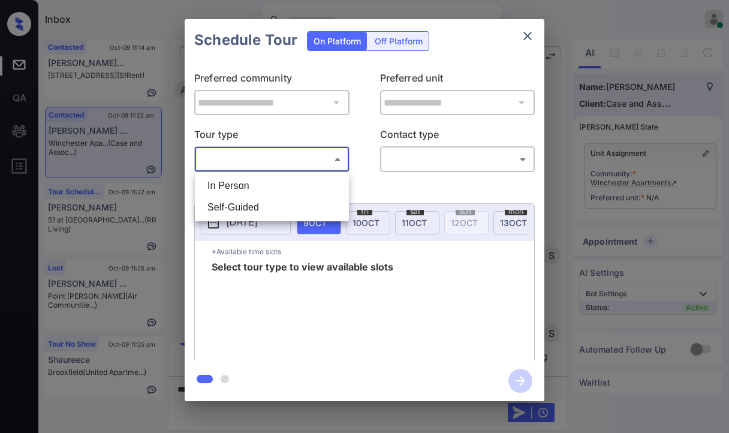
drag, startPoint x: 234, startPoint y: 189, endPoint x: 239, endPoint y: 184, distance: 7.2
click at [234, 188] on li "In Person" at bounding box center [272, 186] width 148 height 22
type input "********"
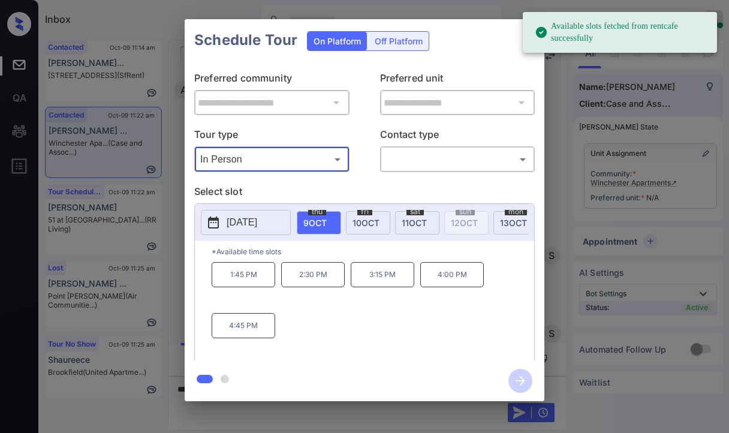
click at [360, 228] on div "fri 10 OCT" at bounding box center [368, 222] width 44 height 23
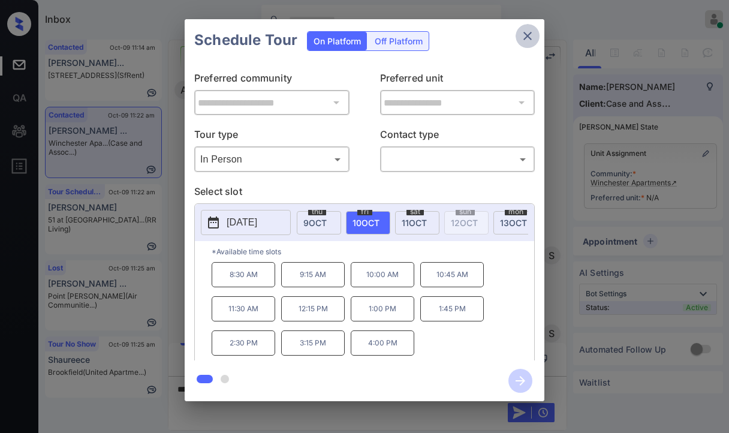
click at [528, 29] on icon "close" at bounding box center [527, 36] width 14 height 14
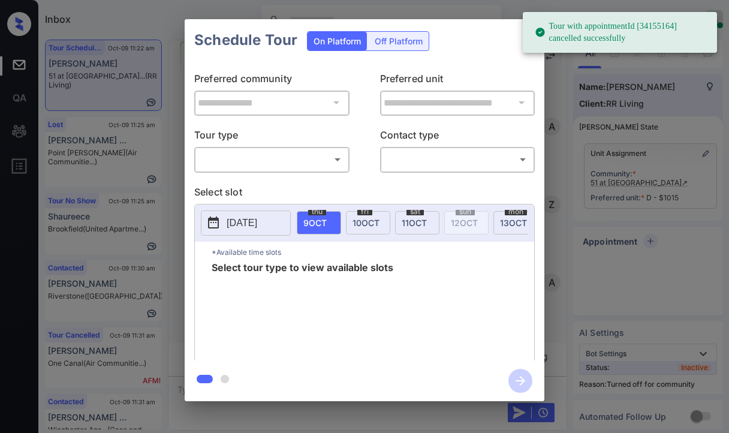
scroll to position [6476, 0]
click at [325, 159] on body "Tour with appointmentId [34155164] cancelled successfully Inbox Danielle Dela C…" at bounding box center [364, 216] width 729 height 433
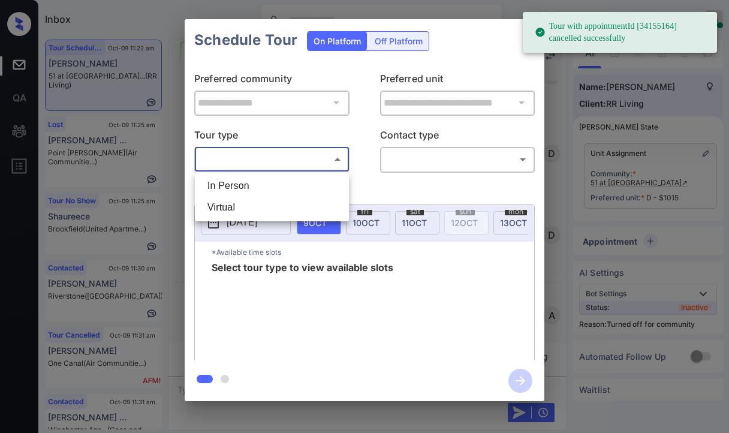
click at [256, 182] on li "In Person" at bounding box center [272, 186] width 148 height 22
type input "********"
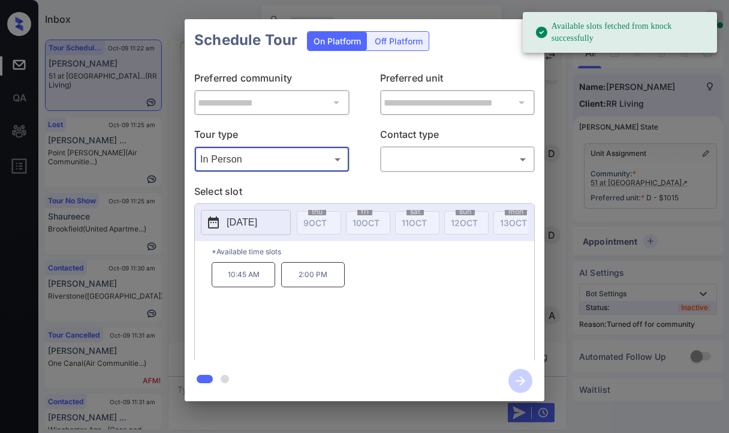
click at [257, 219] on p "2025-10-14" at bounding box center [241, 222] width 31 height 14
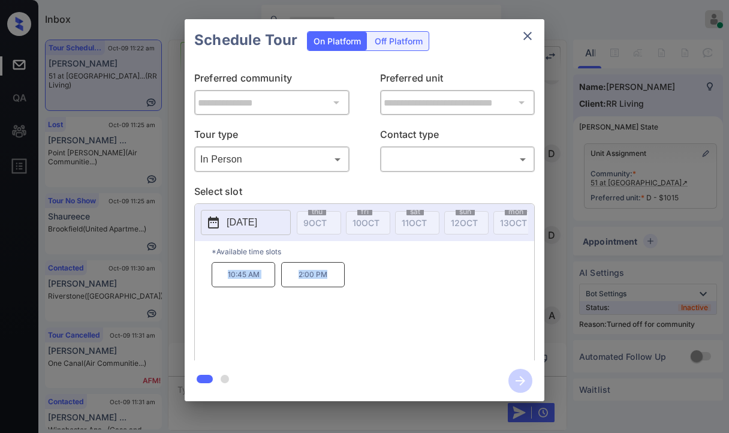
drag, startPoint x: 217, startPoint y: 281, endPoint x: 377, endPoint y: 279, distance: 160.6
click at [382, 284] on div "10:45 AM 2:00 PM" at bounding box center [373, 310] width 322 height 96
copy div "10:45 AM 2:00 PM"
click at [529, 40] on icon "close" at bounding box center [527, 36] width 14 height 14
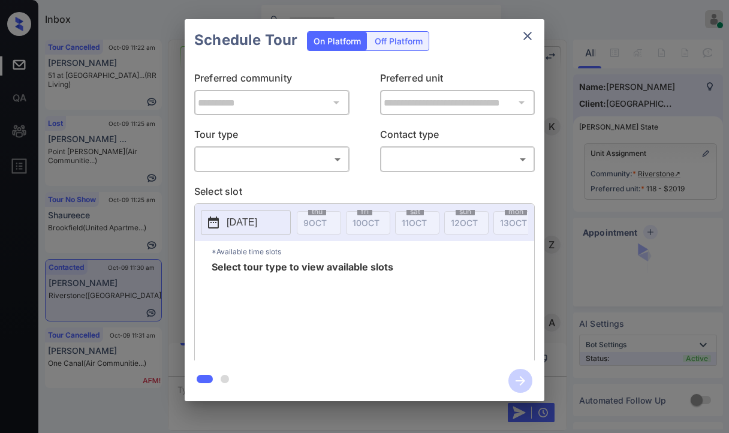
click at [269, 164] on body "Inbox Danielle Dela Cruz Online Set yourself offline Set yourself on break Prof…" at bounding box center [364, 216] width 729 height 433
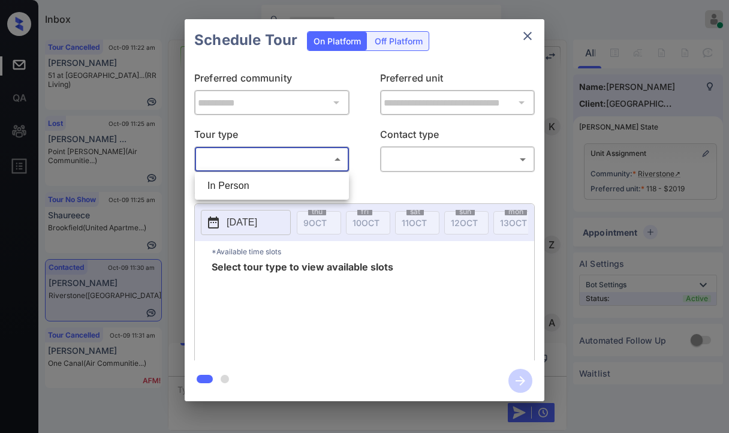
scroll to position [1172, 0]
click at [224, 183] on li "In Person" at bounding box center [272, 186] width 148 height 22
type input "********"
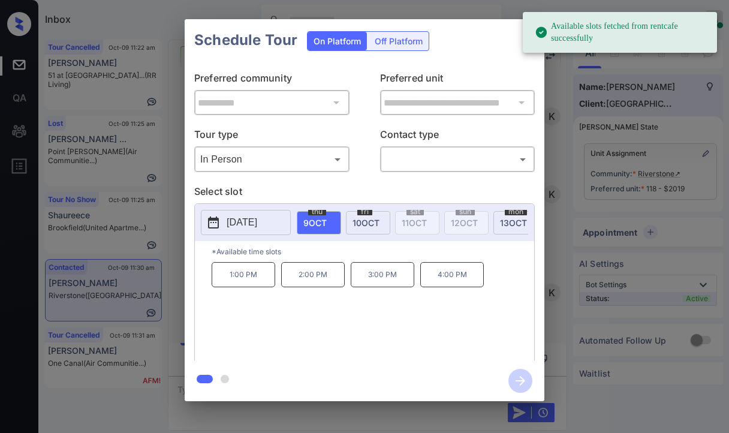
click at [374, 218] on span "10 OCT" at bounding box center [365, 223] width 27 height 10
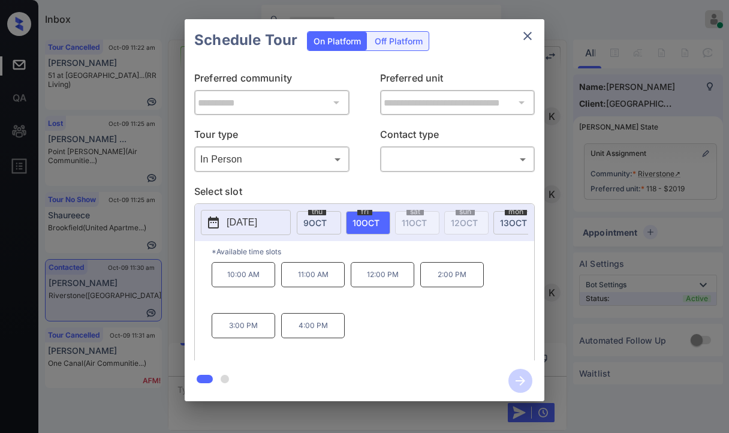
click at [528, 38] on icon "close" at bounding box center [527, 36] width 14 height 14
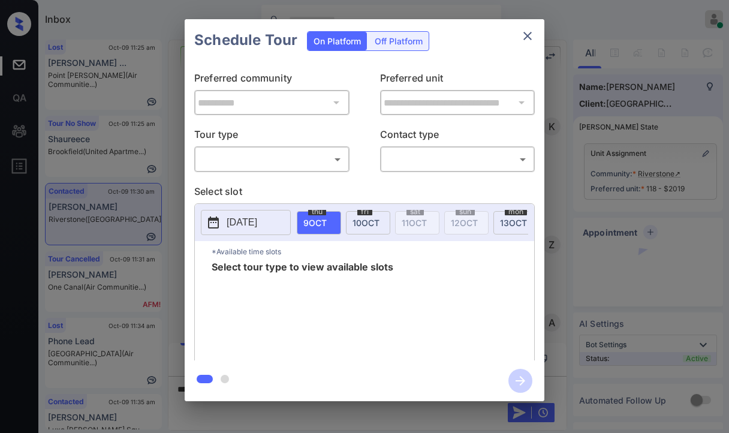
scroll to position [1172, 0]
click at [271, 159] on body "Inbox Danielle Dela Cruz Online Set yourself offline Set yourself on break Prof…" at bounding box center [364, 216] width 729 height 433
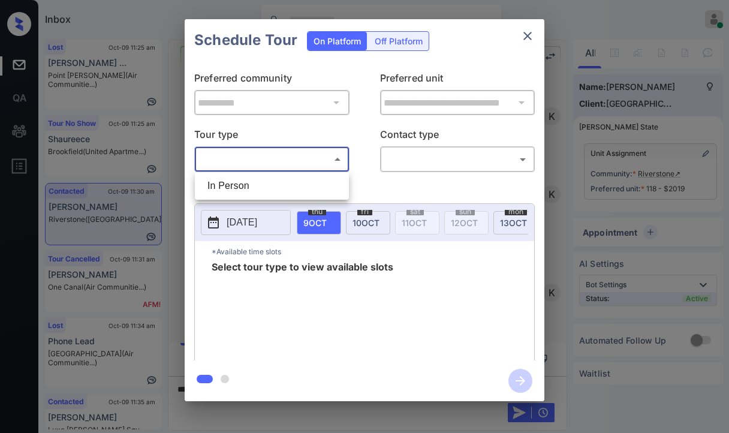
click at [240, 178] on li "In Person" at bounding box center [272, 186] width 148 height 22
type input "********"
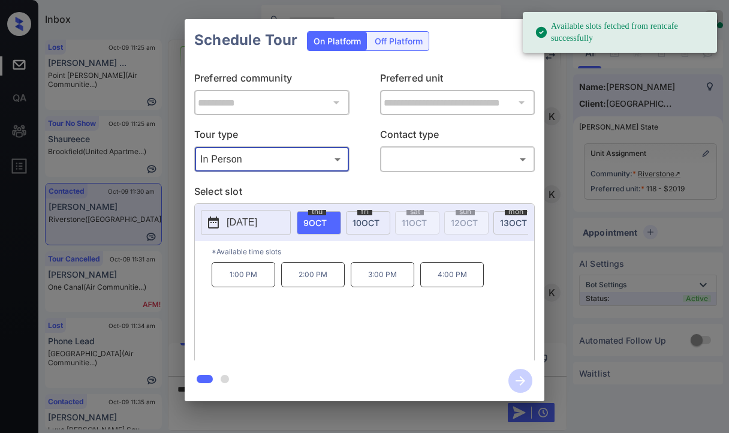
click at [361, 225] on span "10 OCT" at bounding box center [365, 223] width 27 height 10
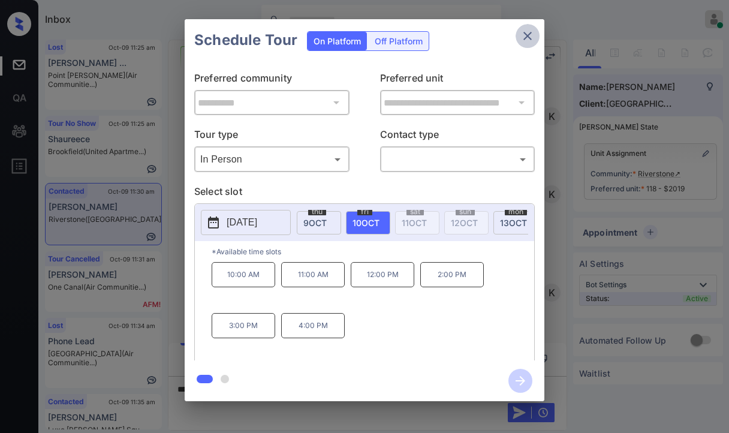
click at [530, 33] on icon "close" at bounding box center [527, 36] width 8 height 8
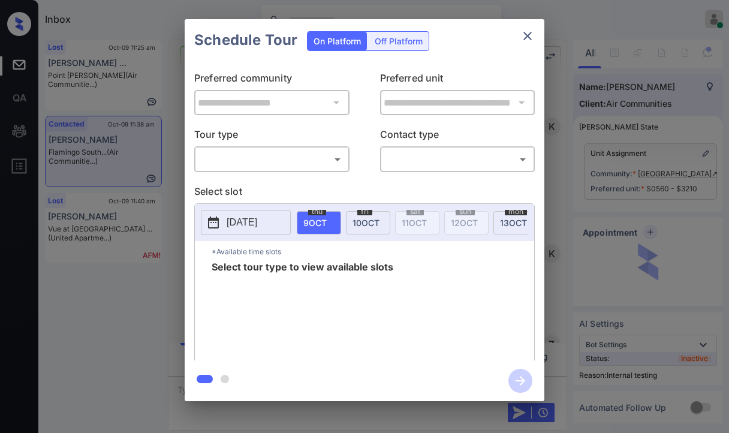
click at [298, 155] on body "Inbox Danielle Dela Cruz Online Set yourself offline Set yourself on break Prof…" at bounding box center [364, 216] width 729 height 433
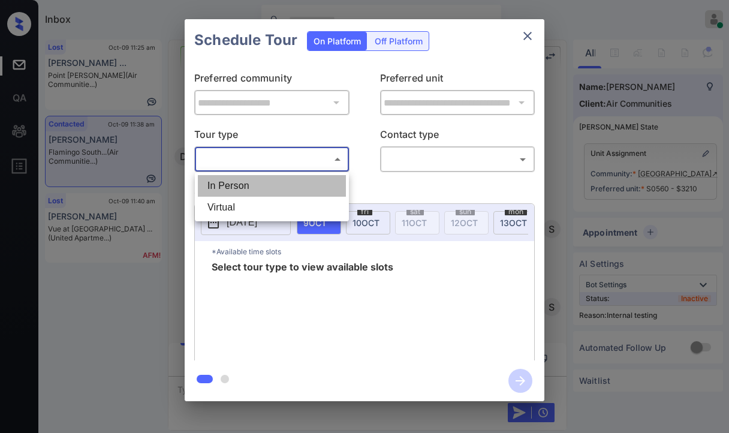
click at [254, 183] on li "In Person" at bounding box center [272, 186] width 148 height 22
type input "********"
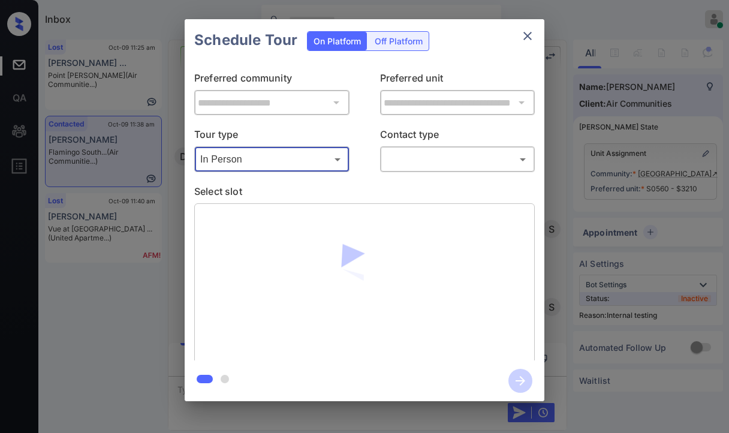
click at [452, 159] on body "Inbox Danielle Dela Cruz Online Set yourself offline Set yourself on break Prof…" at bounding box center [364, 216] width 729 height 433
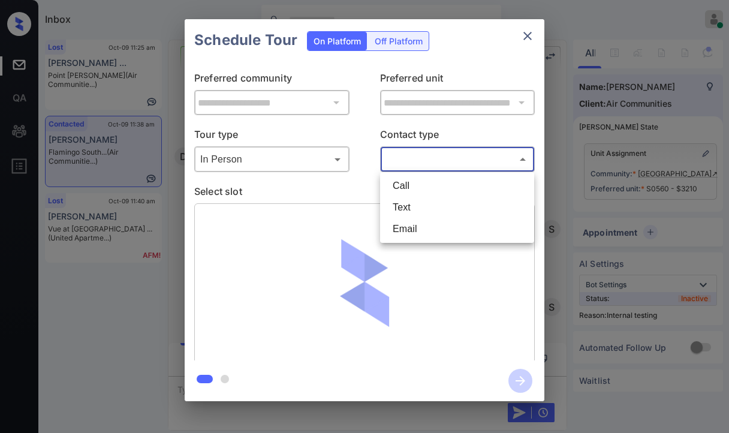
click at [412, 202] on li "Text" at bounding box center [457, 208] width 148 height 22
type input "****"
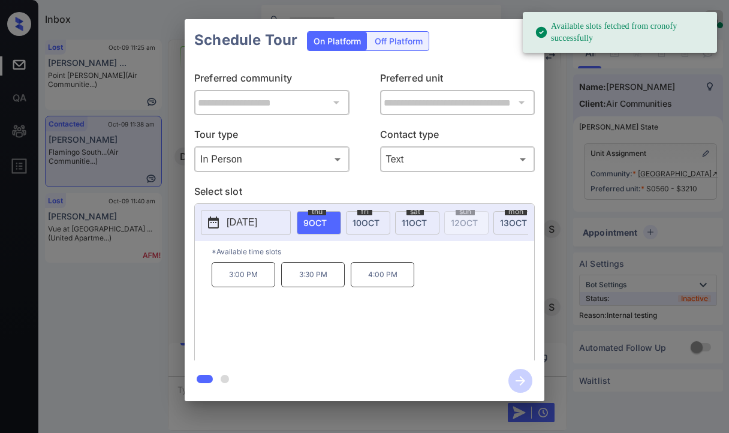
click at [413, 223] on span "11 OCT" at bounding box center [413, 223] width 25 height 10
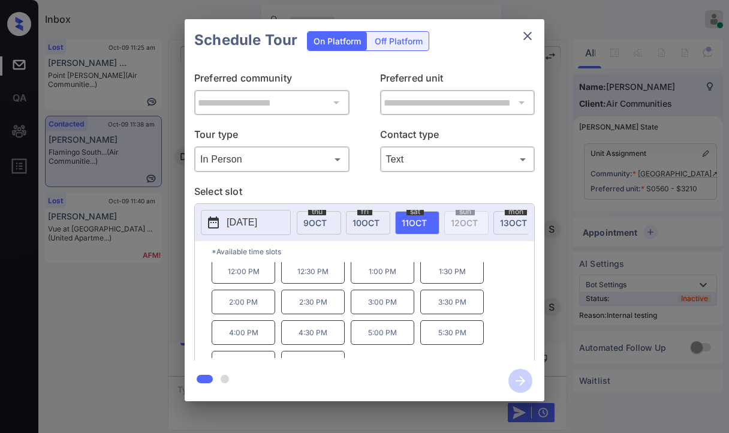
scroll to position [50, 0]
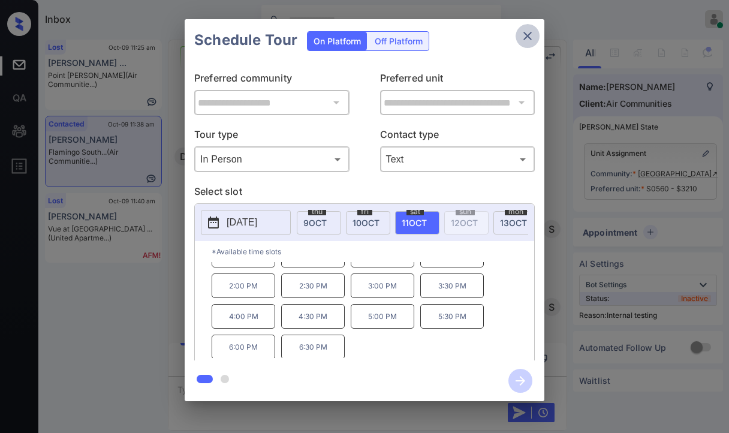
click at [526, 33] on icon "close" at bounding box center [527, 36] width 14 height 14
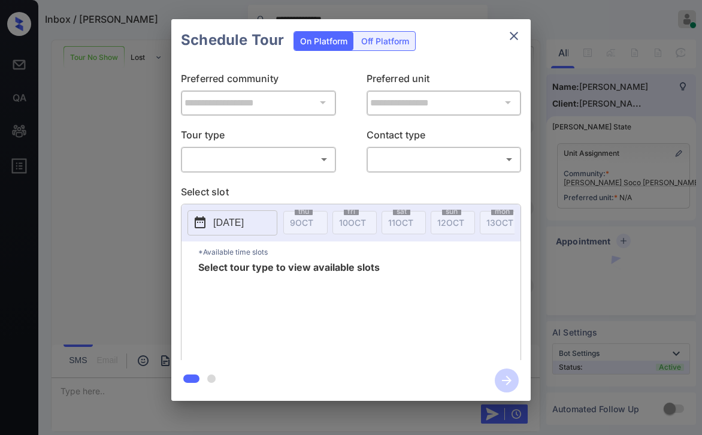
scroll to position [525, 0]
click at [230, 144] on p "Tour type" at bounding box center [258, 136] width 155 height 19
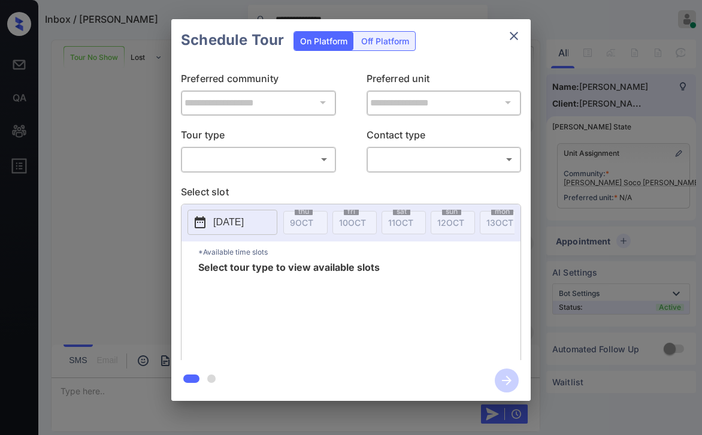
click at [225, 159] on body "**********" at bounding box center [351, 217] width 702 height 435
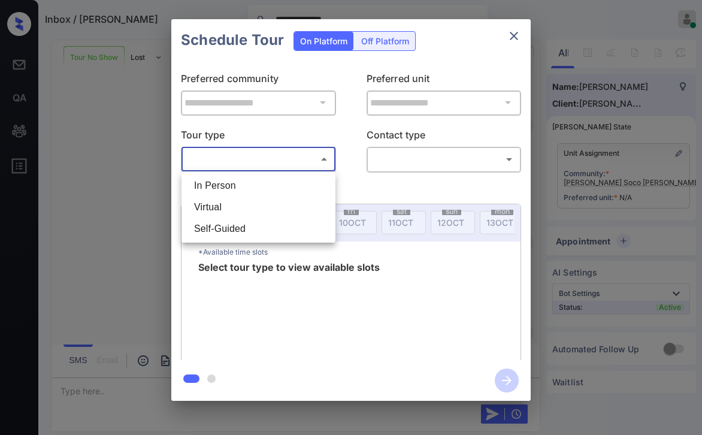
click at [221, 183] on li "In Person" at bounding box center [259, 186] width 148 height 22
type input "********"
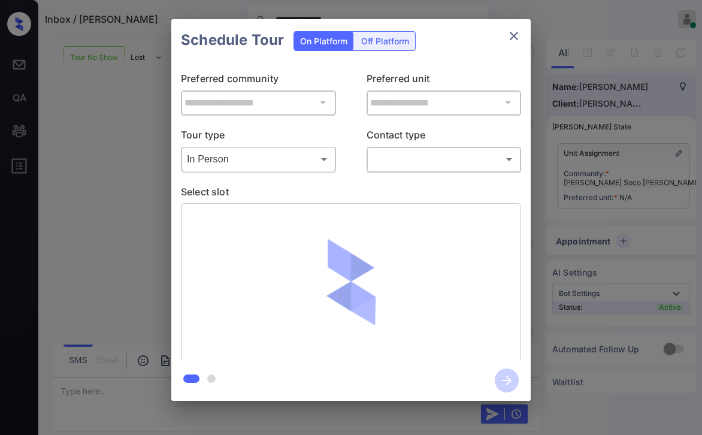
click at [411, 156] on body "**********" at bounding box center [351, 217] width 702 height 435
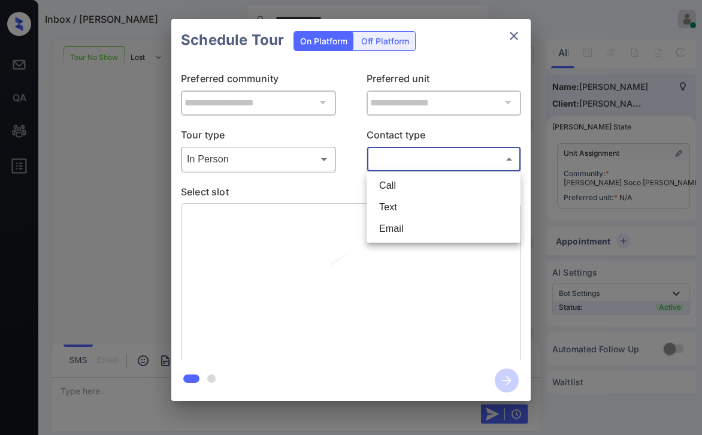
click at [401, 200] on li "Text" at bounding box center [444, 208] width 148 height 22
type input "****"
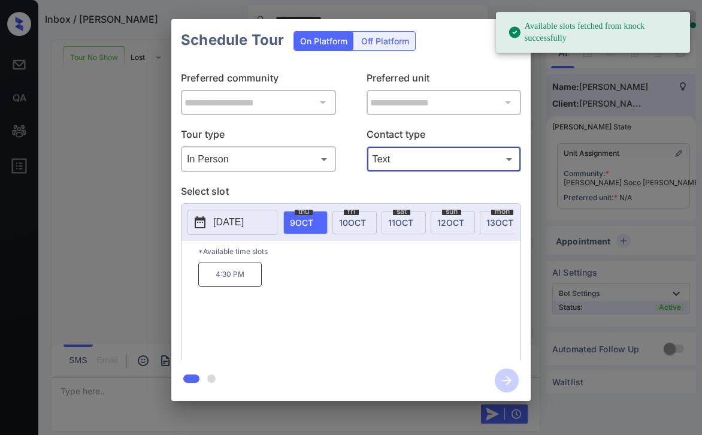
click at [410, 221] on span "11 OCT" at bounding box center [400, 223] width 25 height 10
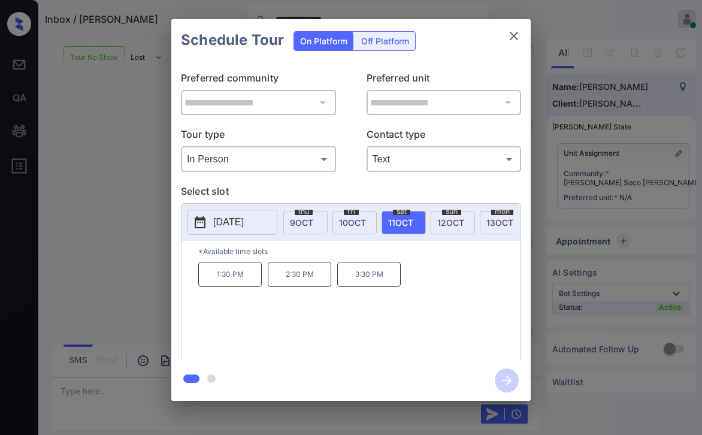
click at [516, 35] on icon "close" at bounding box center [514, 36] width 14 height 14
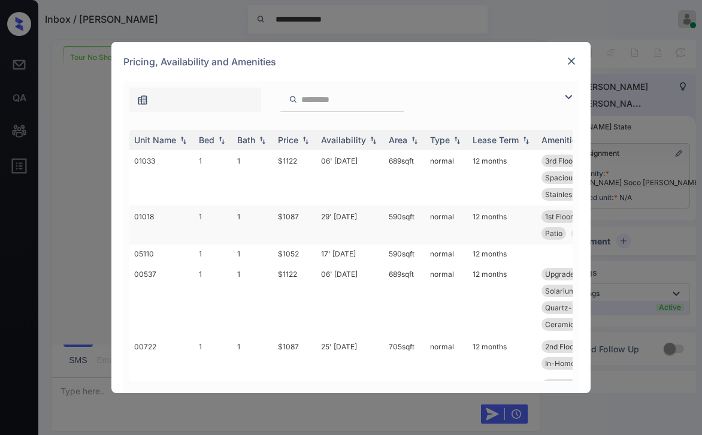
click at [277, 210] on td "$1087" at bounding box center [294, 225] width 43 height 39
click at [261, 244] on td "1" at bounding box center [252, 253] width 41 height 19
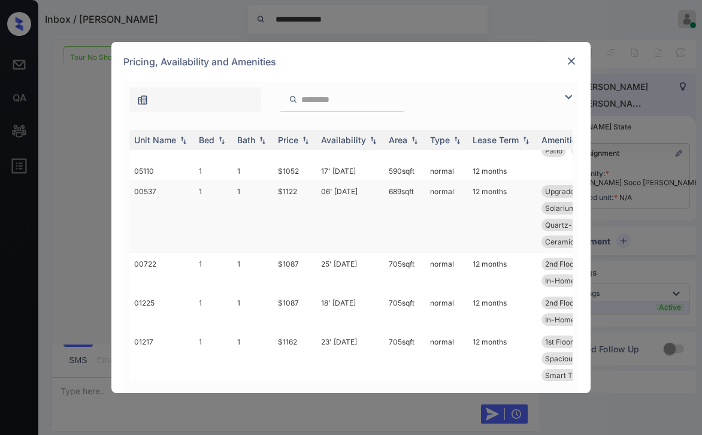
scroll to position [60, 0]
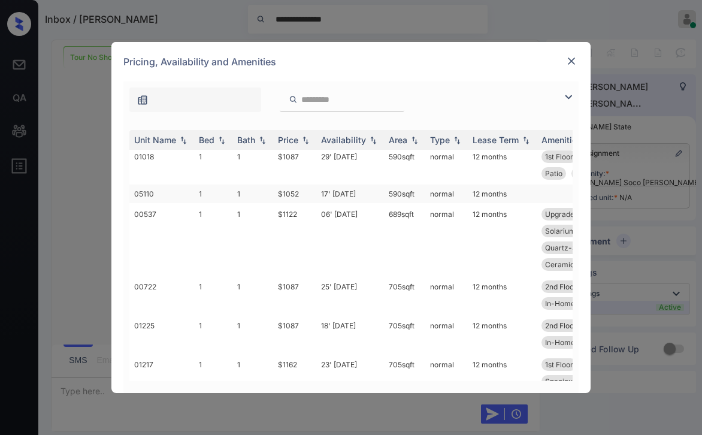
click at [230, 195] on td "1" at bounding box center [213, 194] width 38 height 19
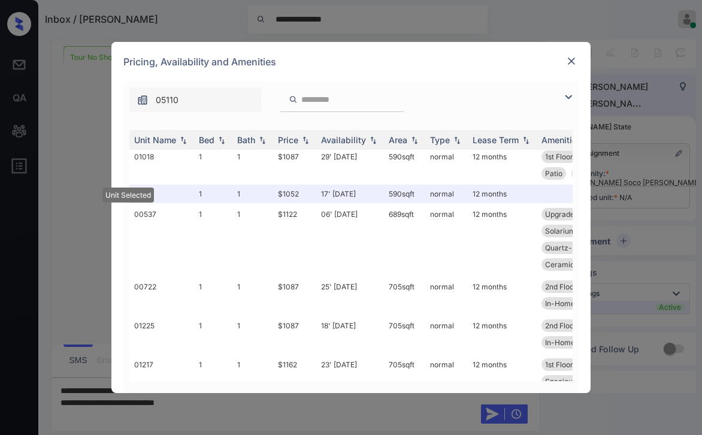
click at [572, 62] on img at bounding box center [572, 61] width 12 height 12
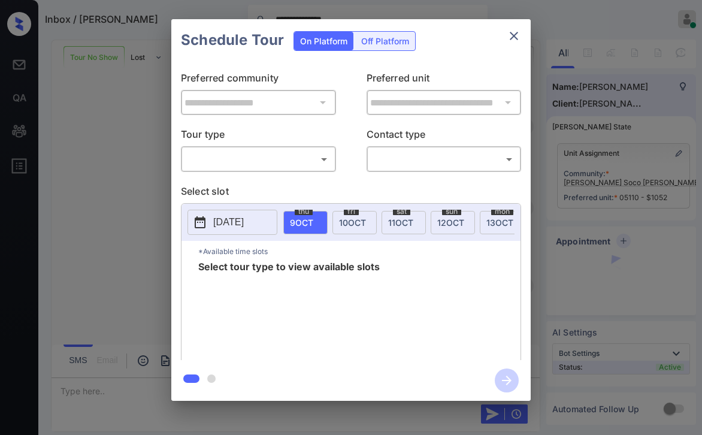
scroll to position [525, 0]
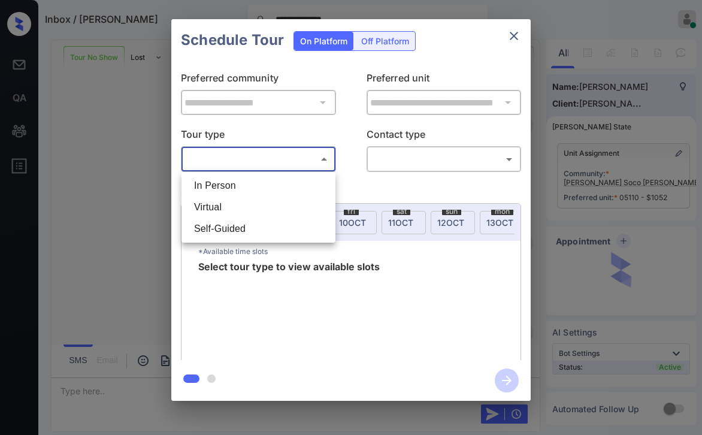
click at [285, 157] on body "**********" at bounding box center [351, 217] width 702 height 435
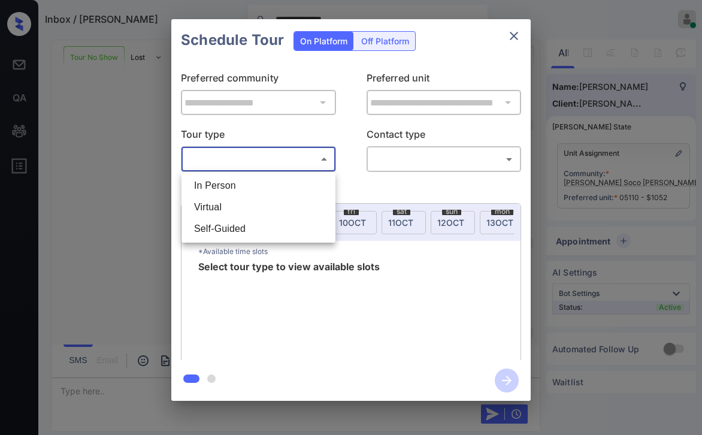
click at [222, 188] on li "In Person" at bounding box center [259, 186] width 148 height 22
type input "********"
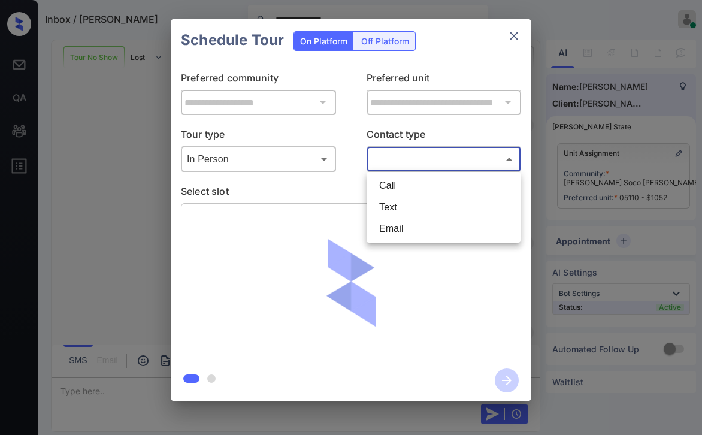
click at [445, 158] on body "**********" at bounding box center [351, 217] width 702 height 435
click at [395, 207] on li "Text" at bounding box center [444, 208] width 148 height 22
type input "****"
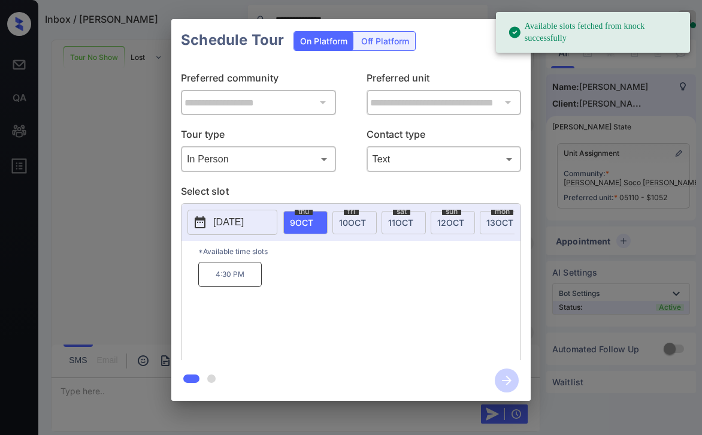
click at [402, 214] on div "[DATE]" at bounding box center [404, 222] width 44 height 23
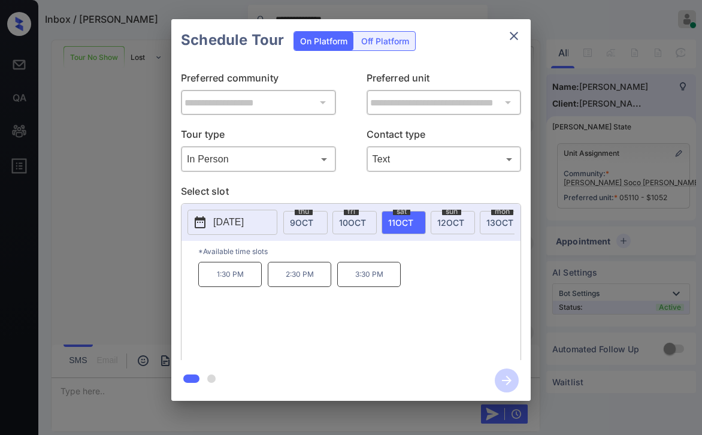
click at [366, 279] on p "3:30 PM" at bounding box center [369, 274] width 64 height 25
click at [510, 379] on icon "button" at bounding box center [507, 381] width 24 height 24
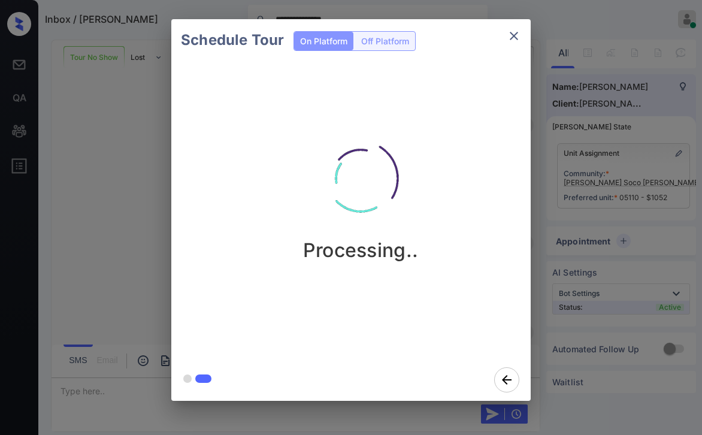
click at [134, 152] on div "Schedule Tour On Platform Off Platform Processing.." at bounding box center [351, 210] width 702 height 420
